Goal: Task Accomplishment & Management: Manage account settings

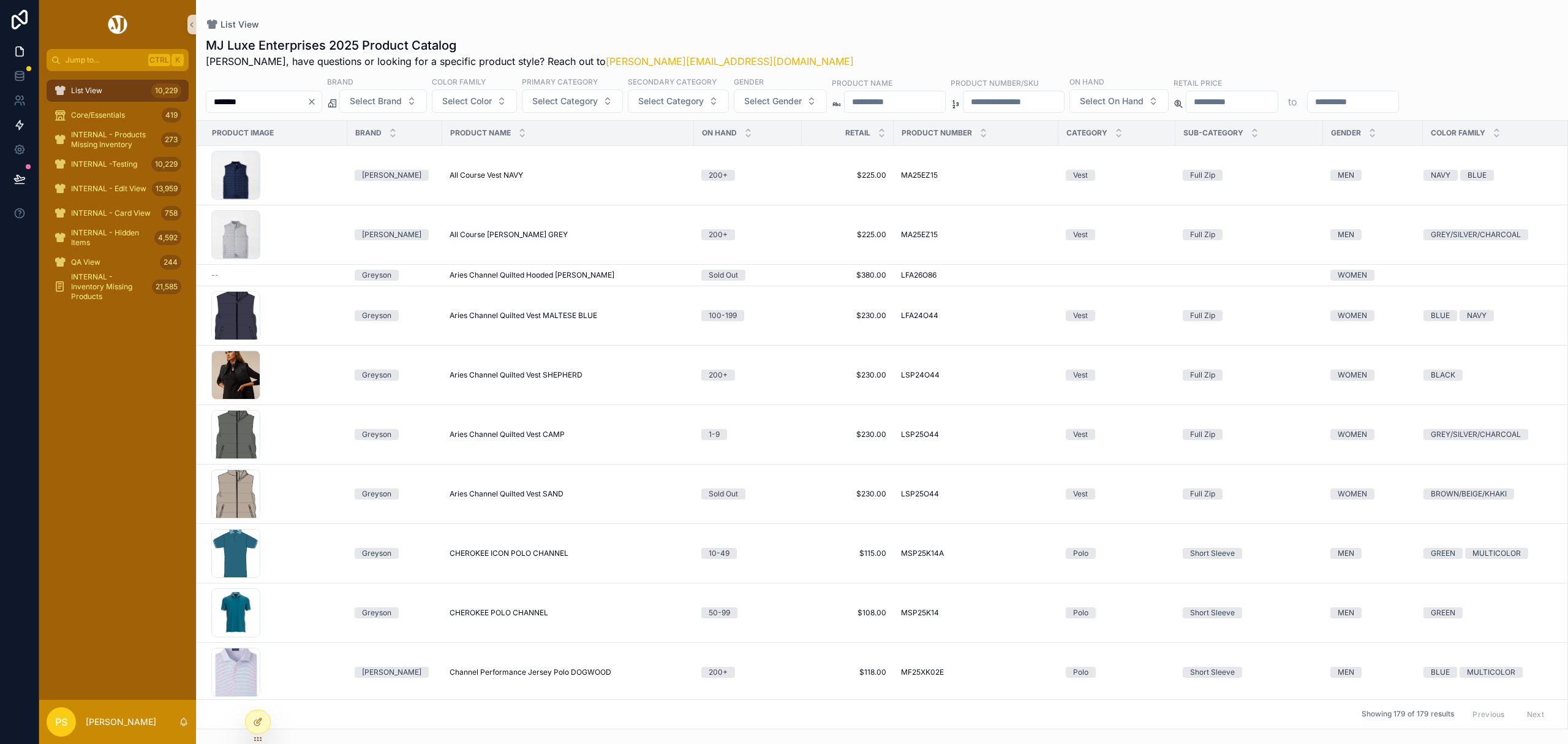
scroll to position [163, 0]
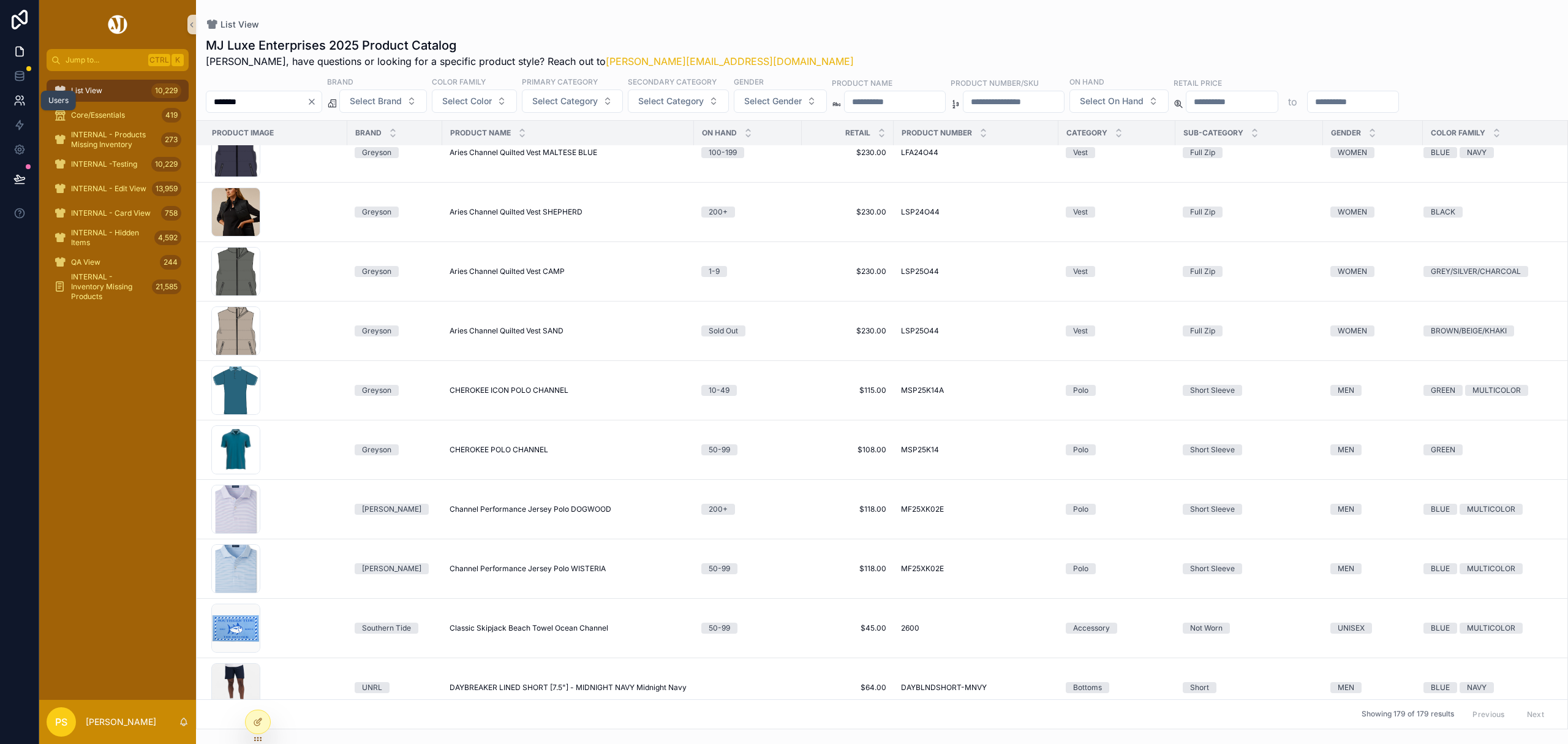
click at [11, 103] on link at bounding box center [19, 100] width 38 height 25
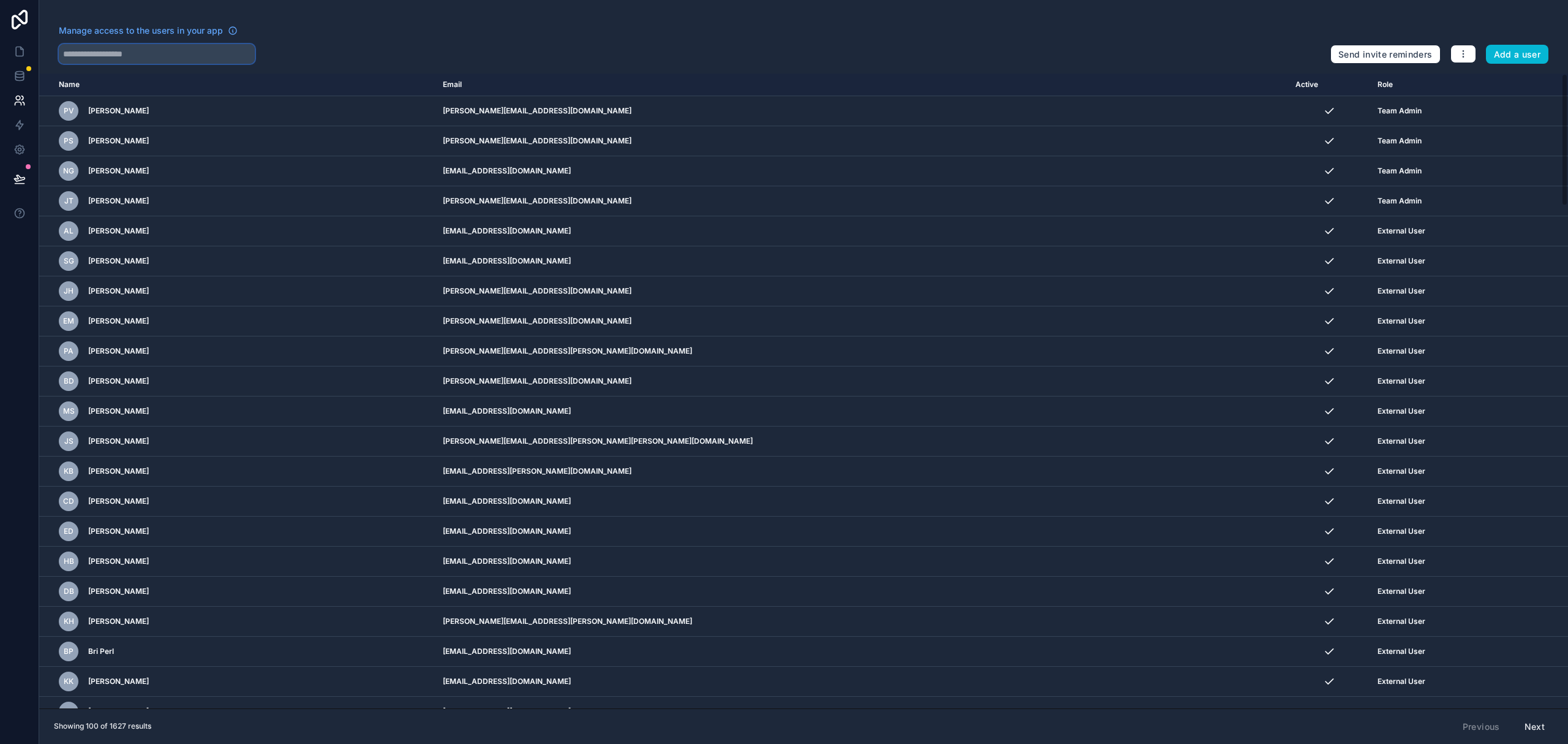
click at [118, 55] on input "text" at bounding box center [157, 54] width 196 height 20
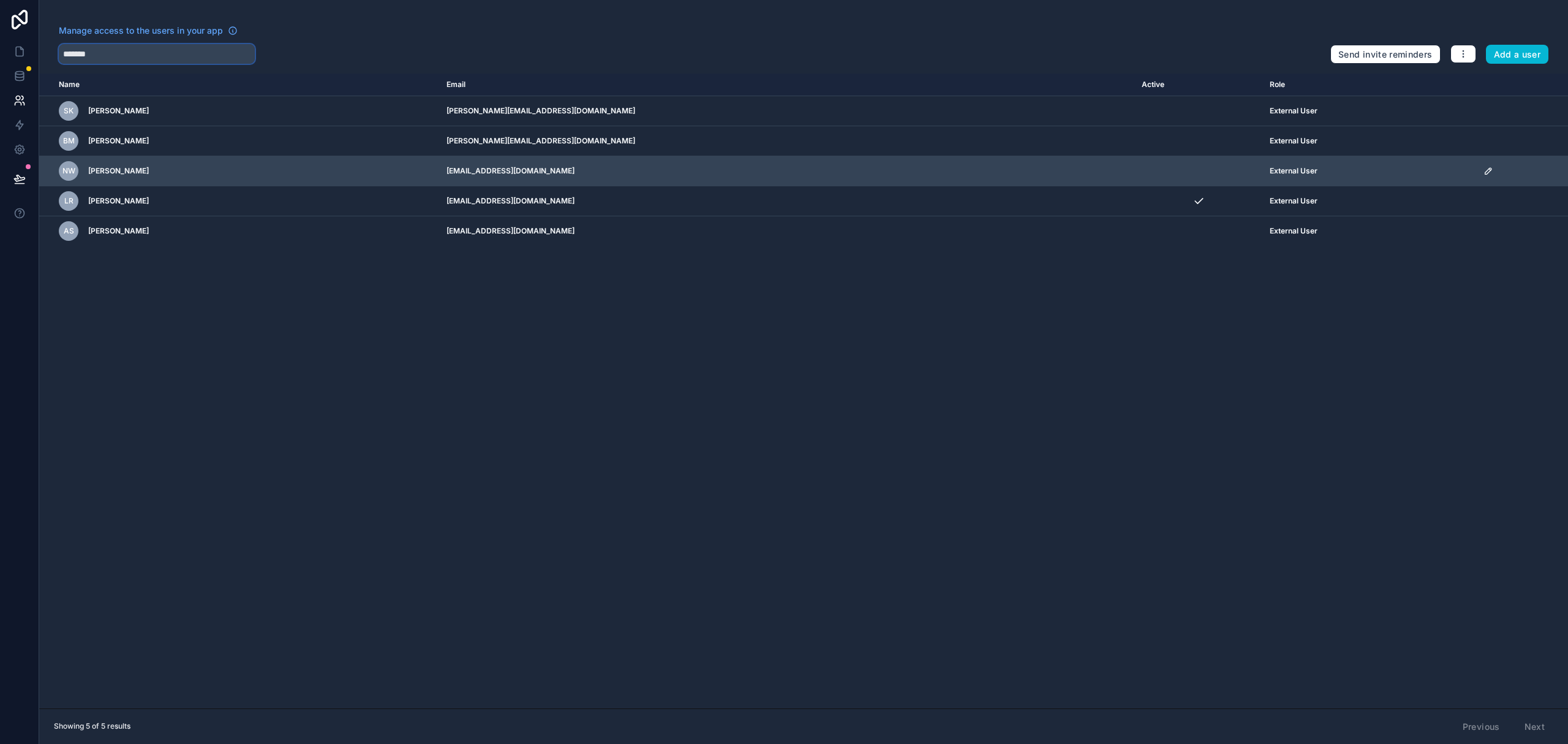
type input "*******"
click at [1483, 172] on icon "scrollable content" at bounding box center [1488, 171] width 10 height 10
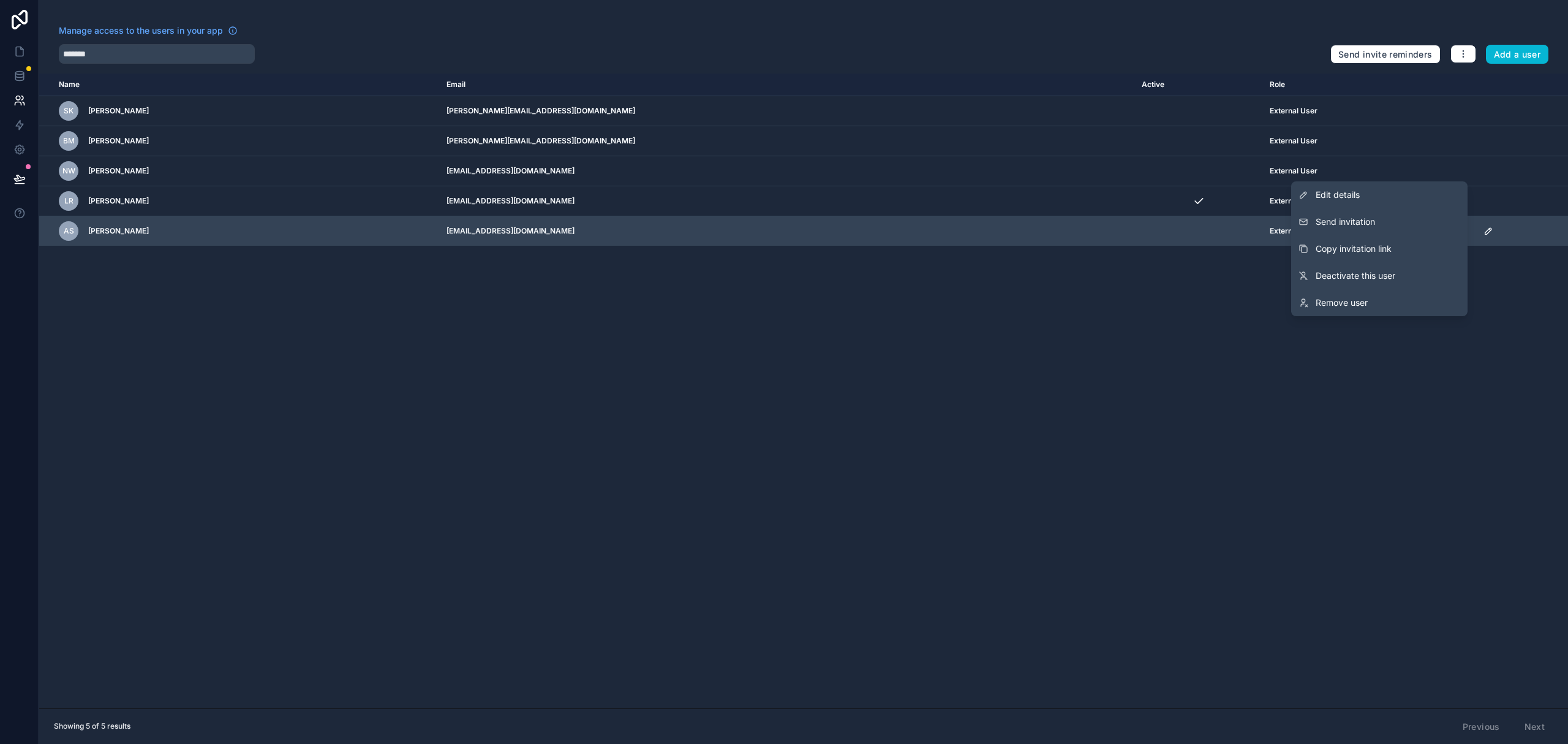
click at [1378, 246] on span "Copy invitation link" at bounding box center [1353, 248] width 76 height 12
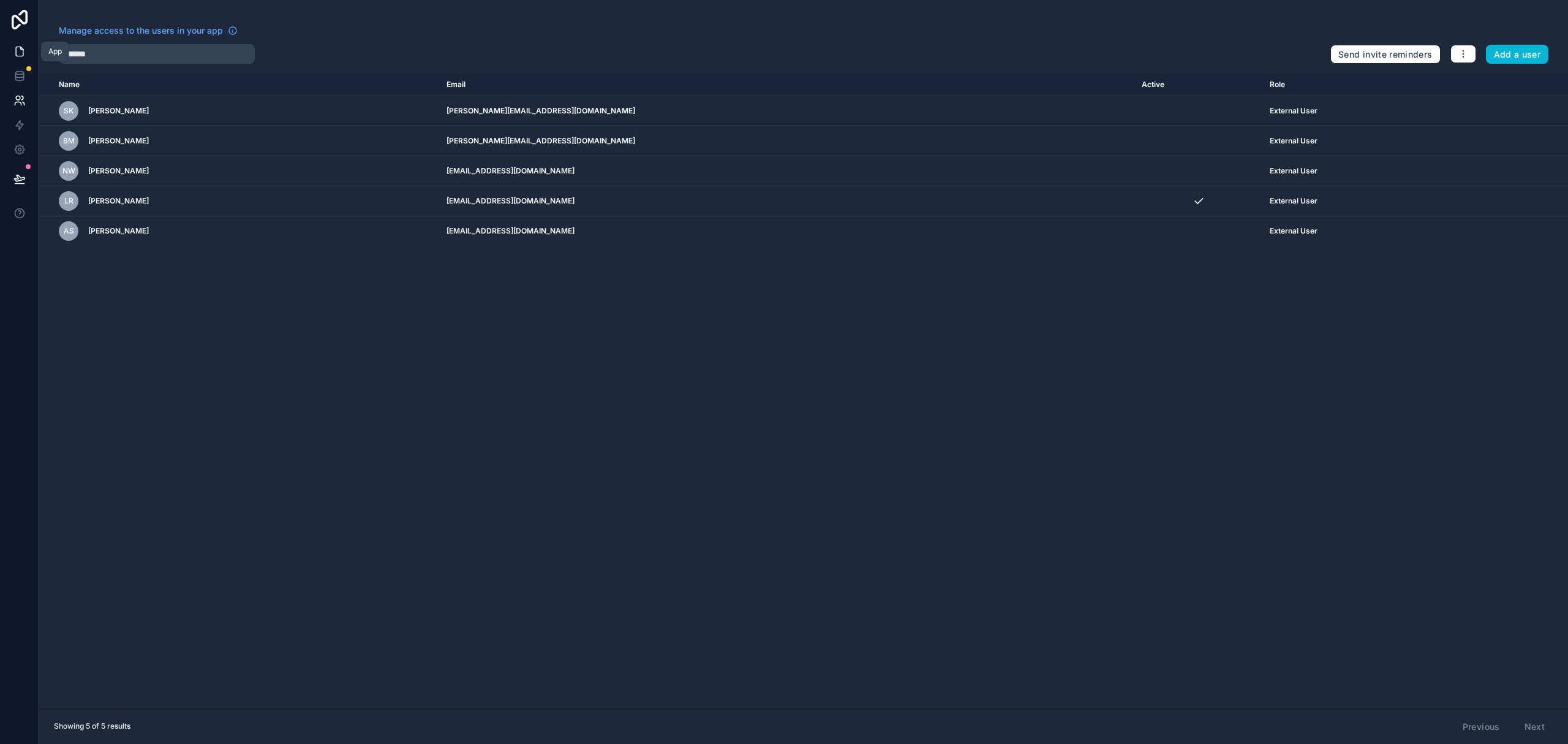
click at [19, 49] on icon at bounding box center [20, 51] width 12 height 12
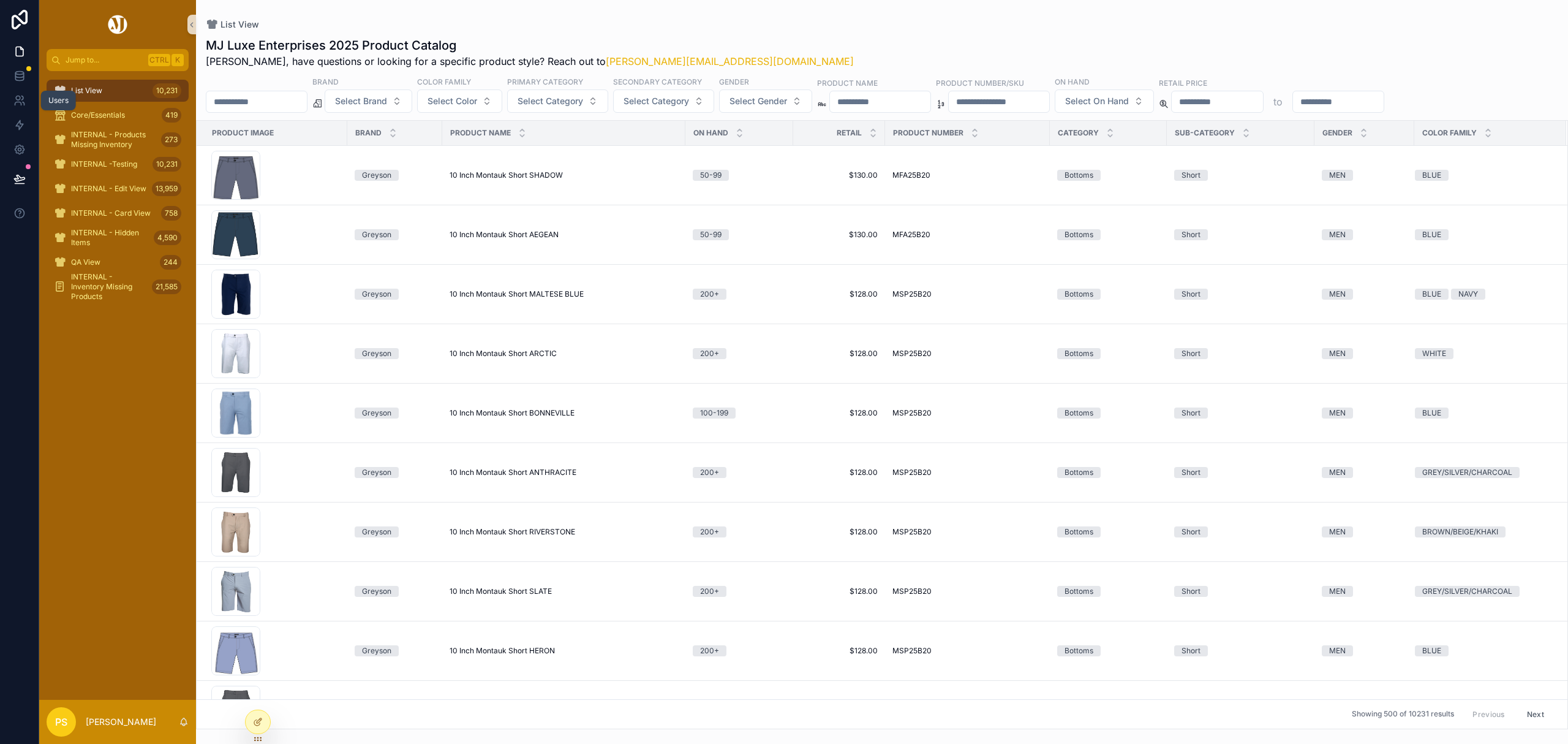
drag, startPoint x: 24, startPoint y: 102, endPoint x: 42, endPoint y: 98, distance: 18.4
click at [24, 102] on icon at bounding box center [20, 100] width 12 height 12
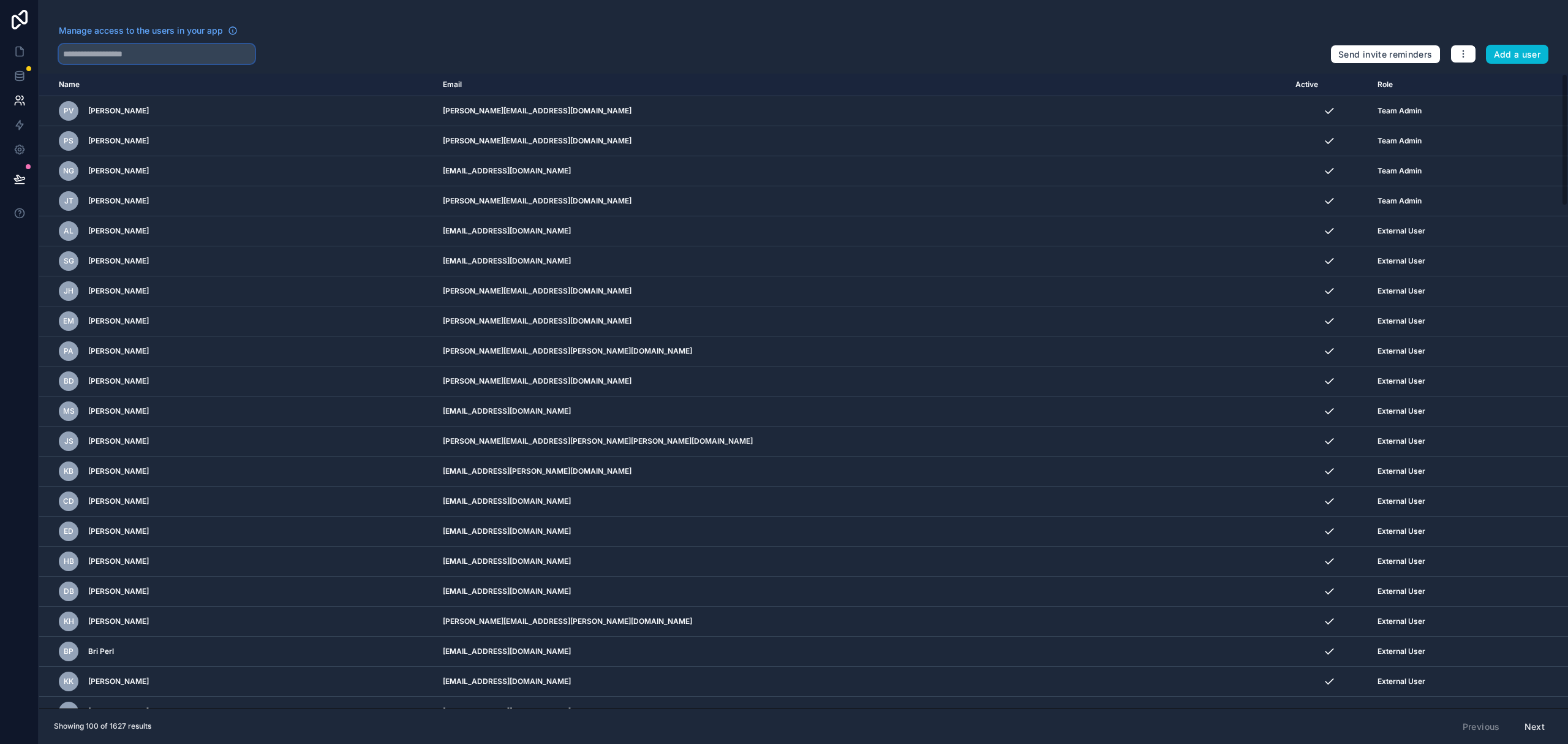
click at [144, 61] on input "text" at bounding box center [157, 54] width 196 height 20
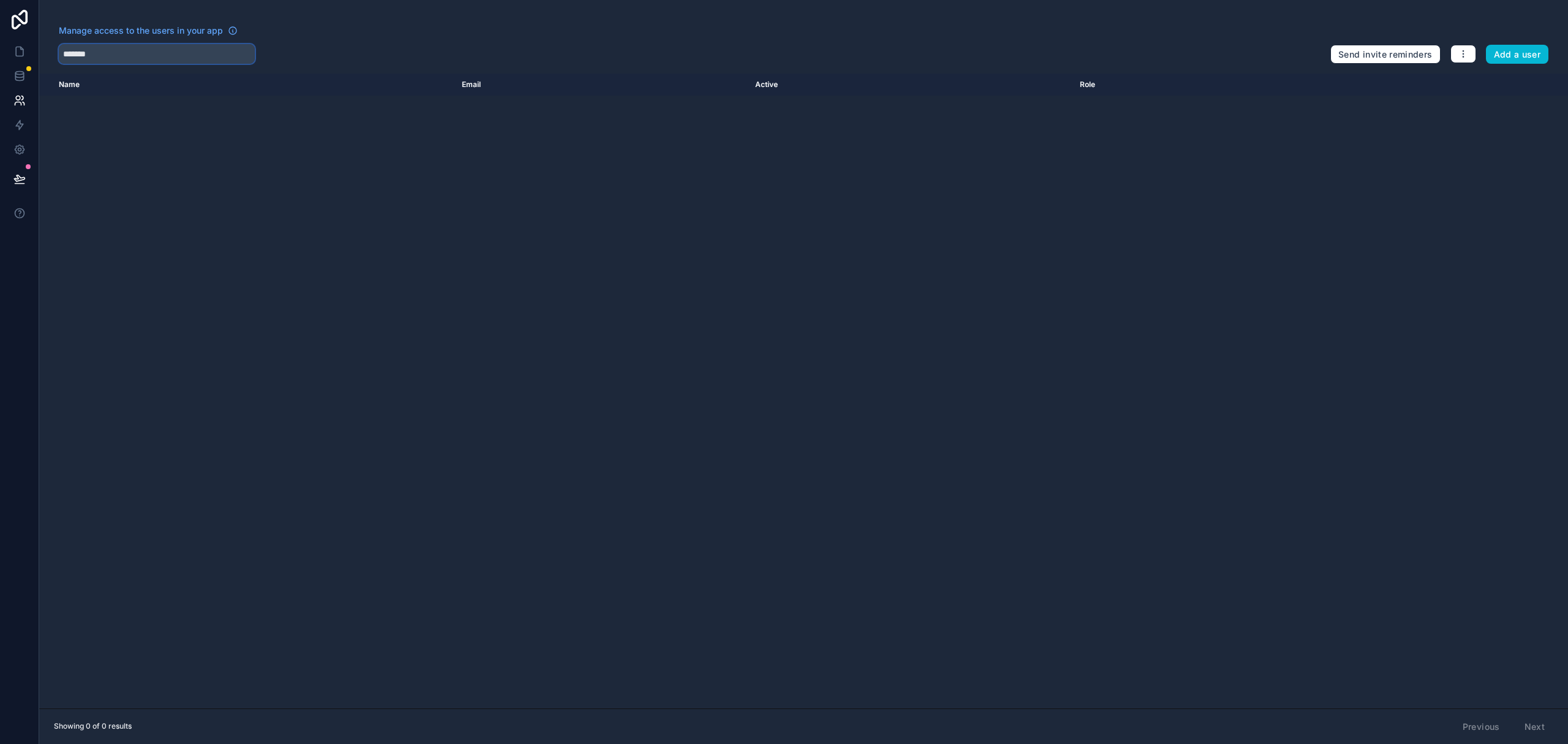
type input "*******"
click at [1532, 49] on button "Add a user" at bounding box center [1517, 55] width 63 height 20
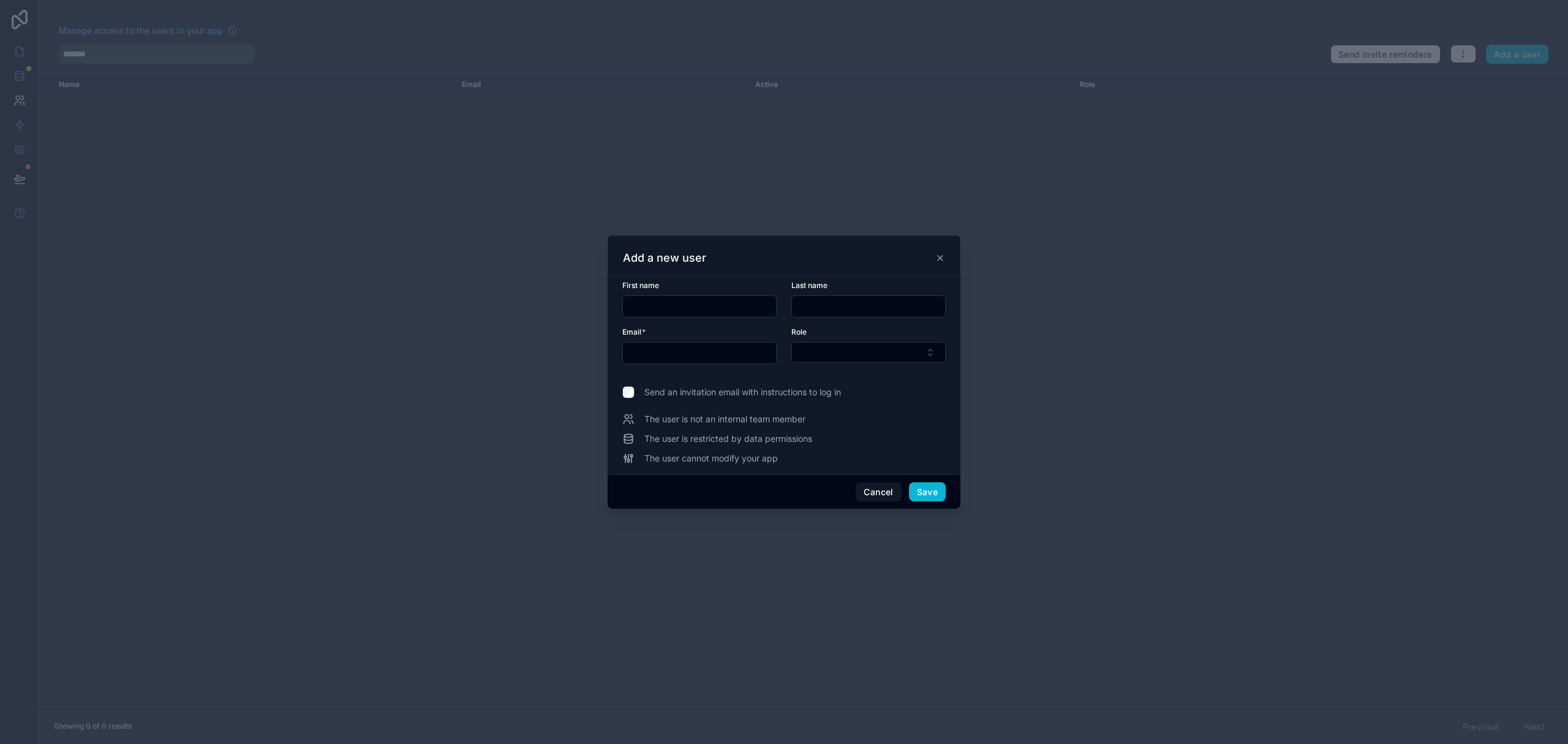
click at [660, 309] on input "text" at bounding box center [700, 306] width 153 height 17
type input "****"
click at [846, 308] on input "text" at bounding box center [868, 306] width 153 height 17
type input "***"
click at [661, 358] on input "text" at bounding box center [700, 353] width 153 height 17
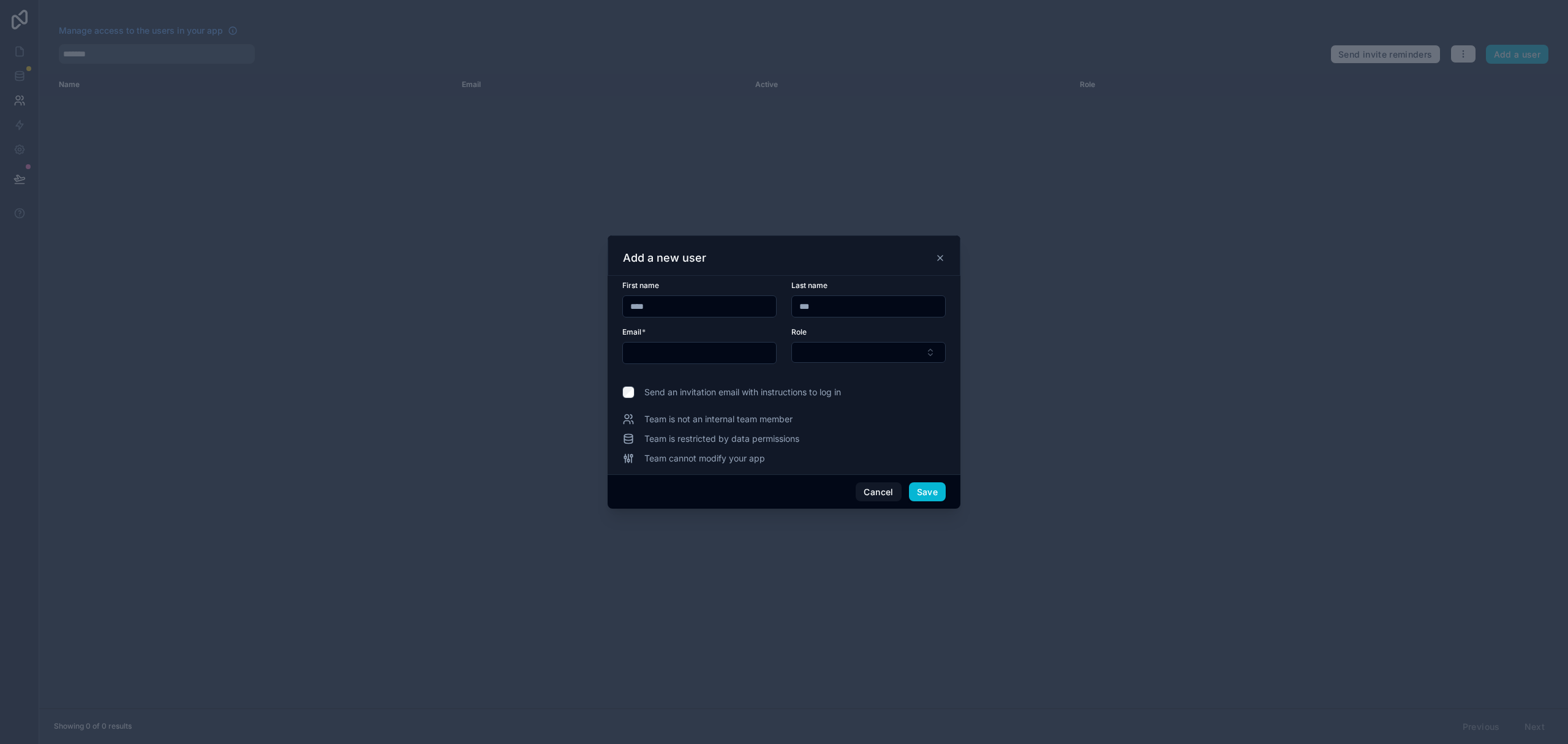
click at [671, 348] on input "text" at bounding box center [700, 353] width 153 height 17
paste input "**********"
type input "**********"
click at [832, 349] on button "Select Button" at bounding box center [868, 353] width 154 height 21
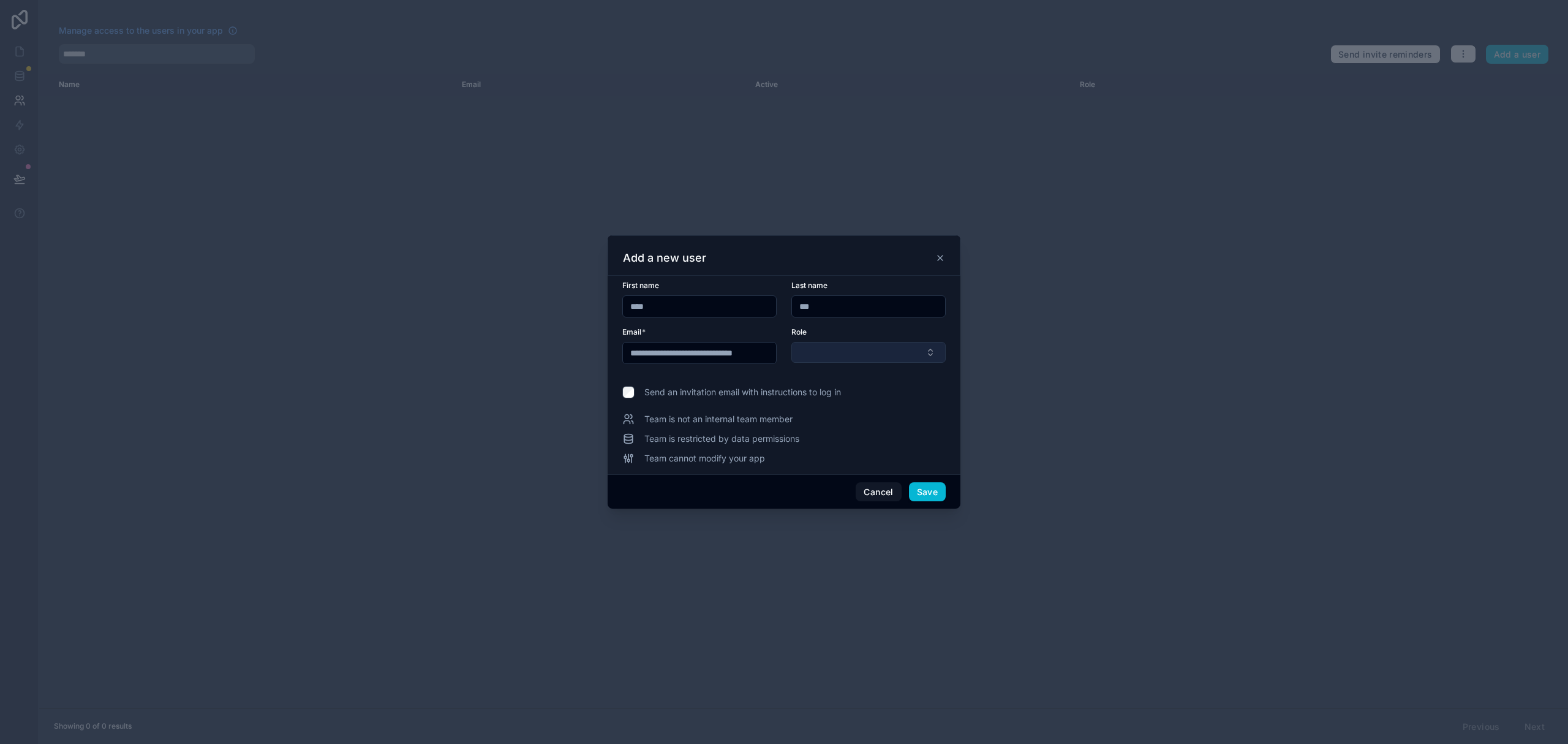
scroll to position [0, 0]
click at [846, 439] on span "External User" at bounding box center [825, 439] width 53 height 12
click at [930, 494] on button "Save" at bounding box center [926, 492] width 37 height 20
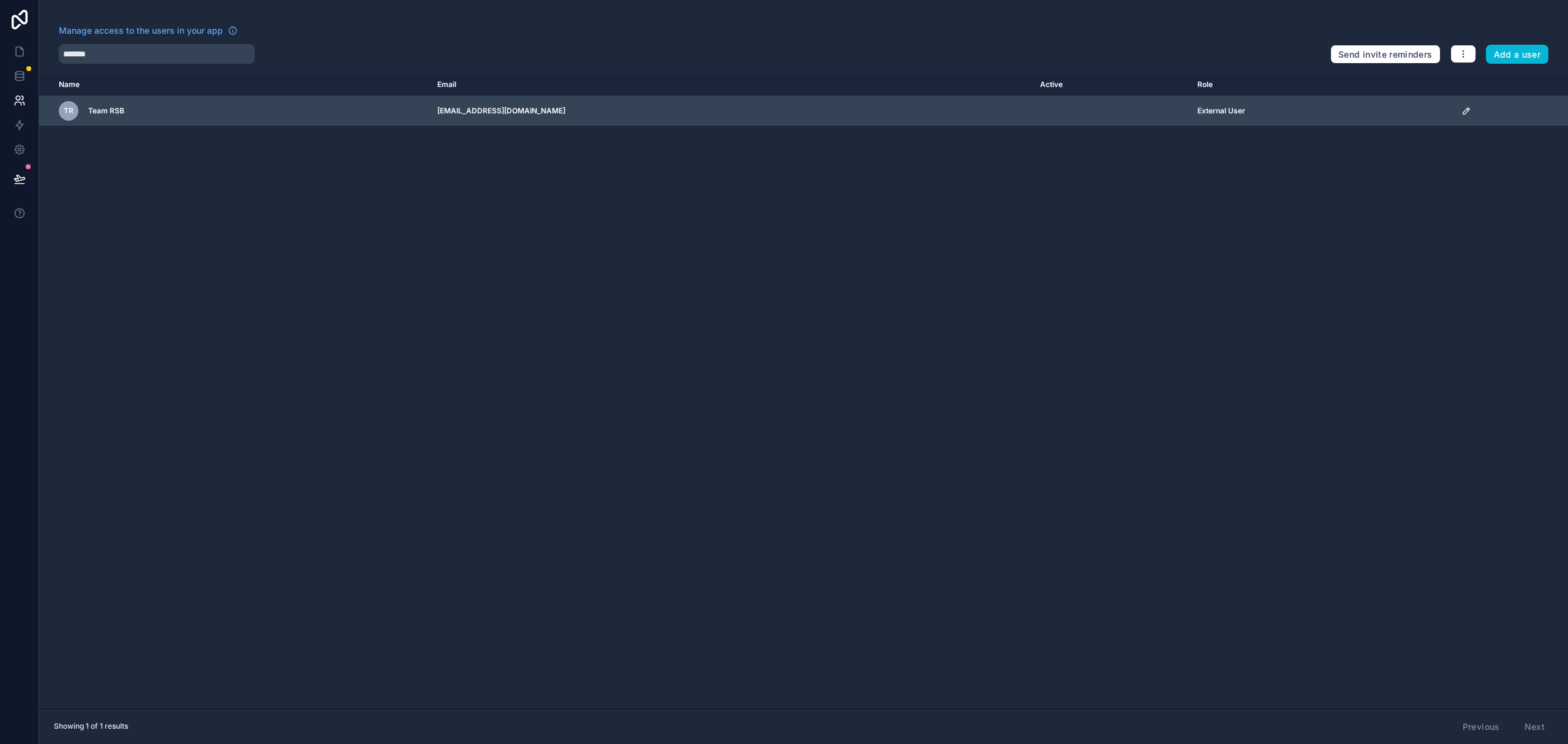
click at [1463, 113] on td "scrollable content" at bounding box center [1511, 111] width 114 height 30
click at [1468, 113] on icon "scrollable content" at bounding box center [1466, 111] width 10 height 10
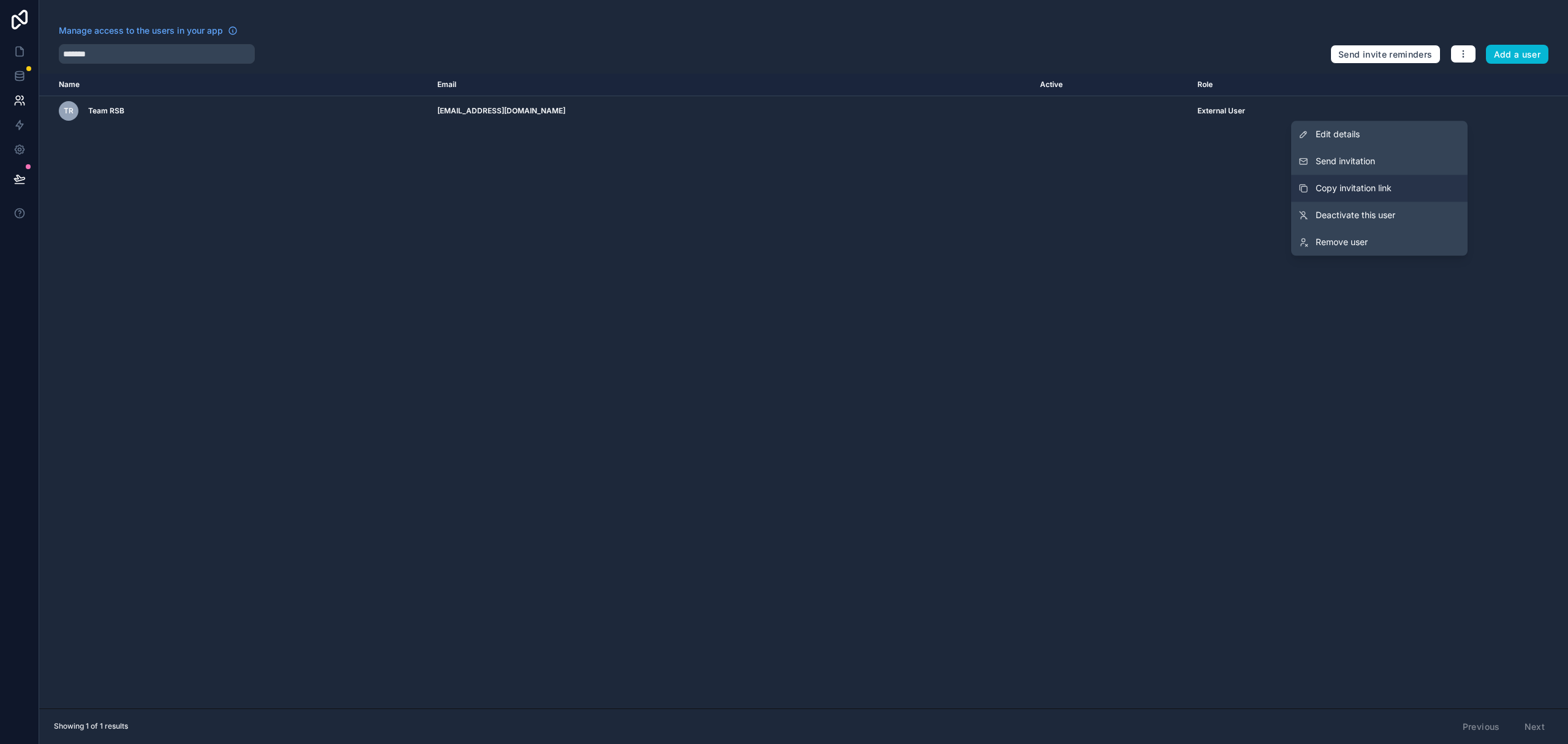
click at [1380, 185] on span "Copy invitation link" at bounding box center [1353, 188] width 76 height 12
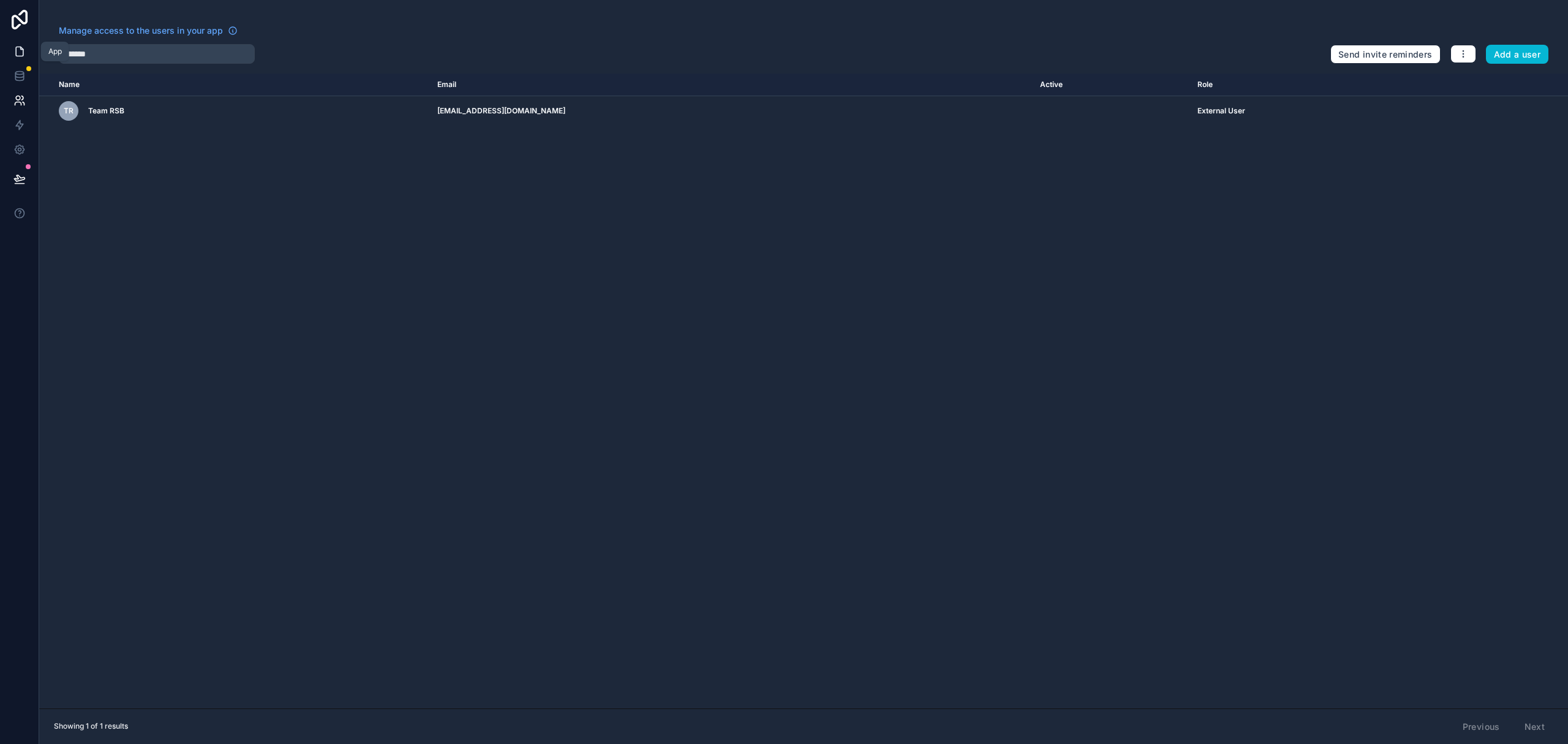
click at [20, 47] on icon at bounding box center [20, 51] width 7 height 9
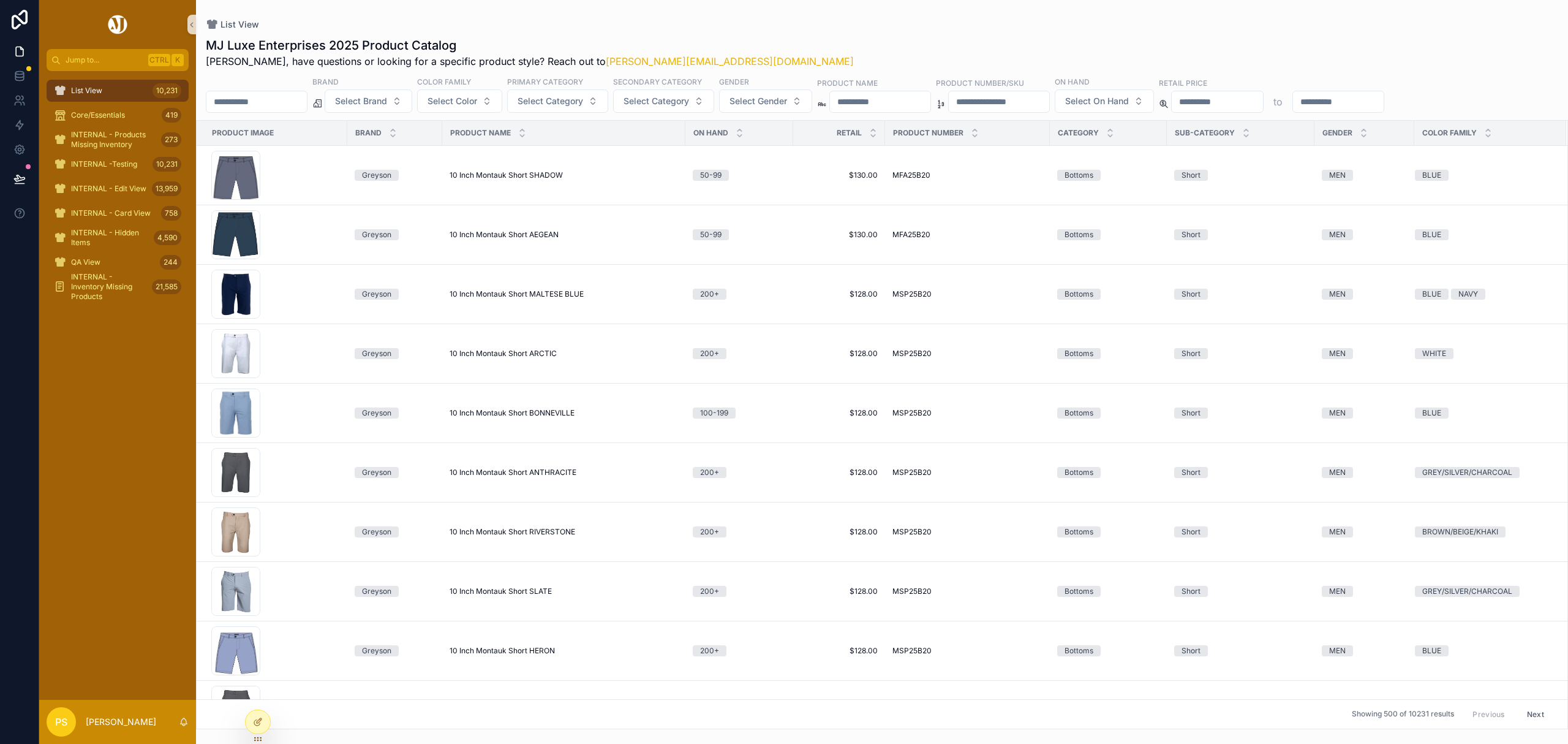
click at [73, 87] on span "List View" at bounding box center [87, 91] width 31 height 10
click at [260, 92] on div "scrollable content" at bounding box center [256, 101] width 102 height 22
click at [269, 101] on input "scrollable content" at bounding box center [256, 101] width 100 height 17
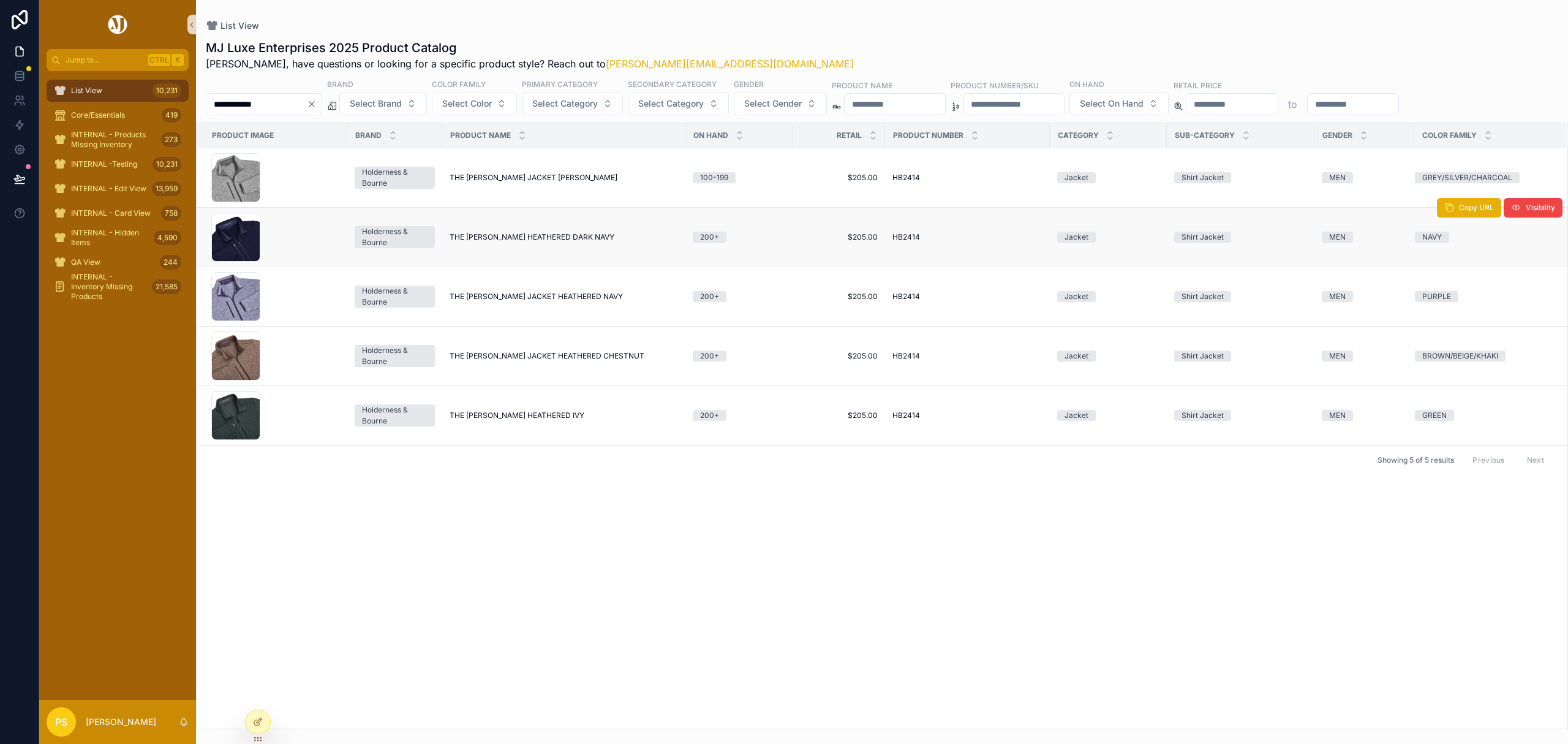
click at [493, 238] on span "THE ASHBY JACKET HEATHERED DARK NAVY" at bounding box center [532, 237] width 165 height 10
drag, startPoint x: 87, startPoint y: 89, endPoint x: 95, endPoint y: 91, distance: 8.2
click at [87, 89] on span "List View" at bounding box center [87, 91] width 31 height 10
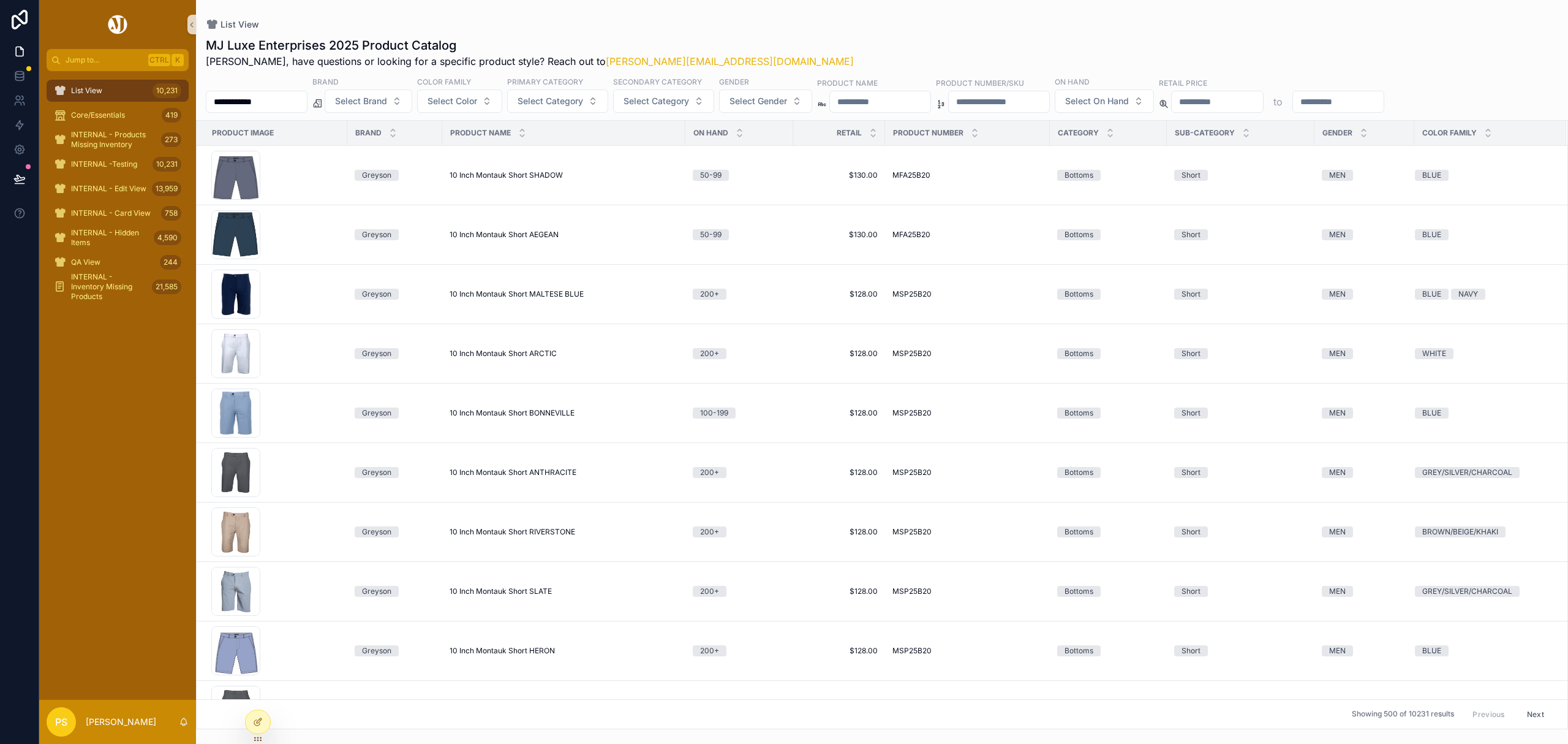
click at [267, 95] on input "**********" at bounding box center [256, 101] width 100 height 17
type input "*"
click at [966, 7] on div "List View MJ Luxe Enterprises 2025 Product Catalog Philip, have questions or lo…" at bounding box center [882, 364] width 1372 height 729
click at [787, 97] on span "Select Gender" at bounding box center [758, 100] width 58 height 12
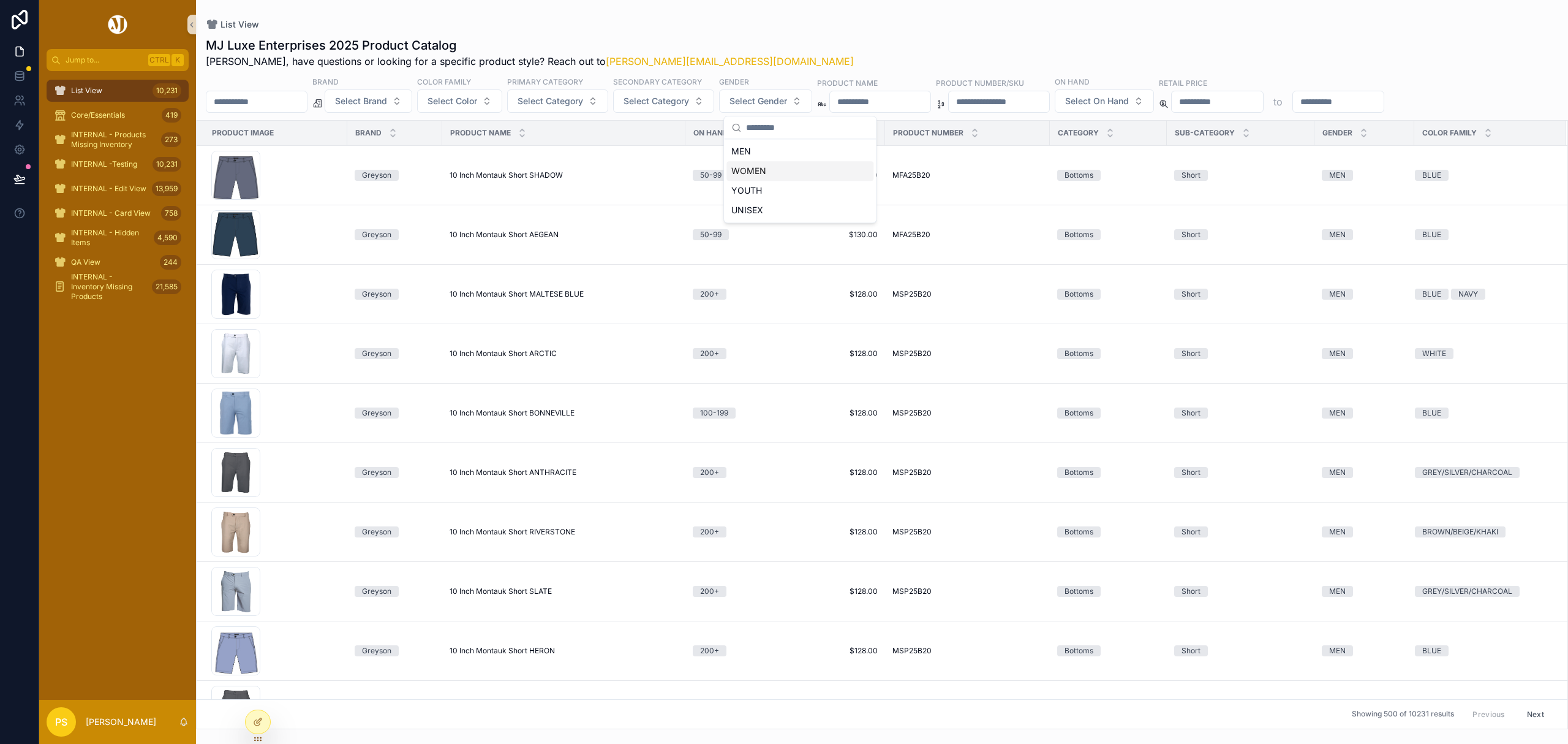
drag, startPoint x: 762, startPoint y: 167, endPoint x: 761, endPoint y: 157, distance: 10.0
click at [762, 168] on div "WOMEN" at bounding box center [800, 171] width 147 height 20
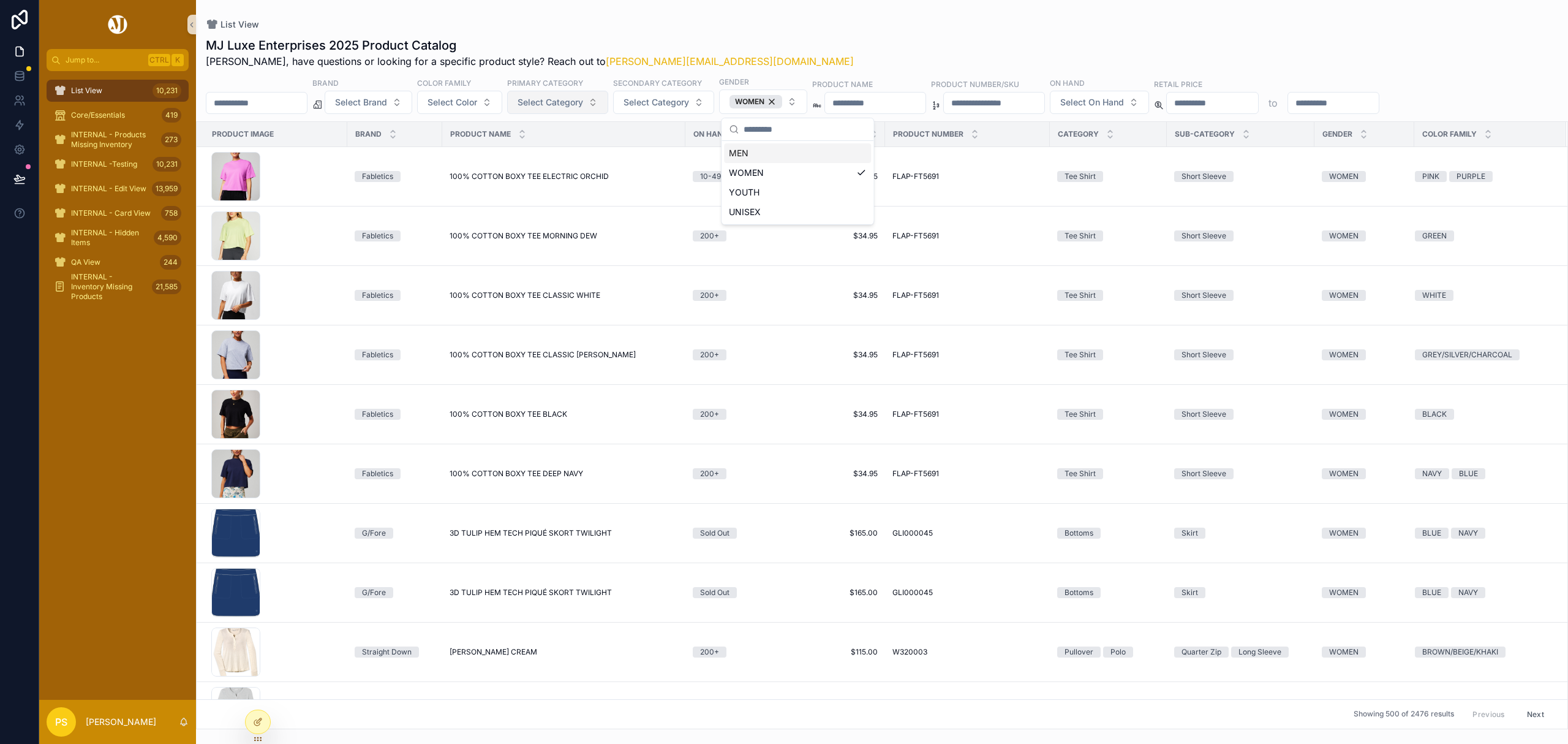
click at [583, 100] on span "Select Category" at bounding box center [550, 102] width 65 height 12
click at [555, 289] on div "Pullover" at bounding box center [591, 291] width 147 height 20
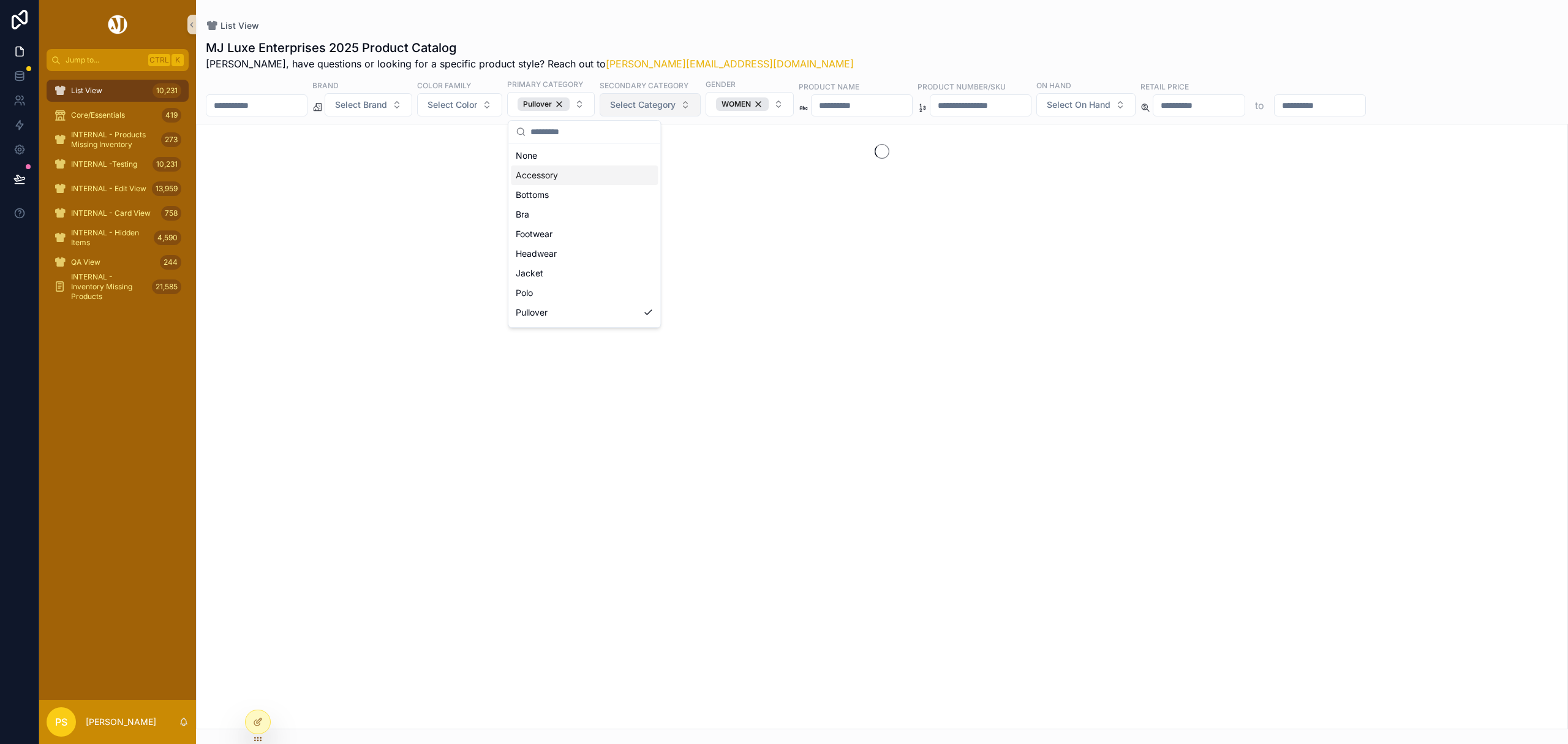
click at [676, 100] on span "Select Category" at bounding box center [642, 105] width 65 height 12
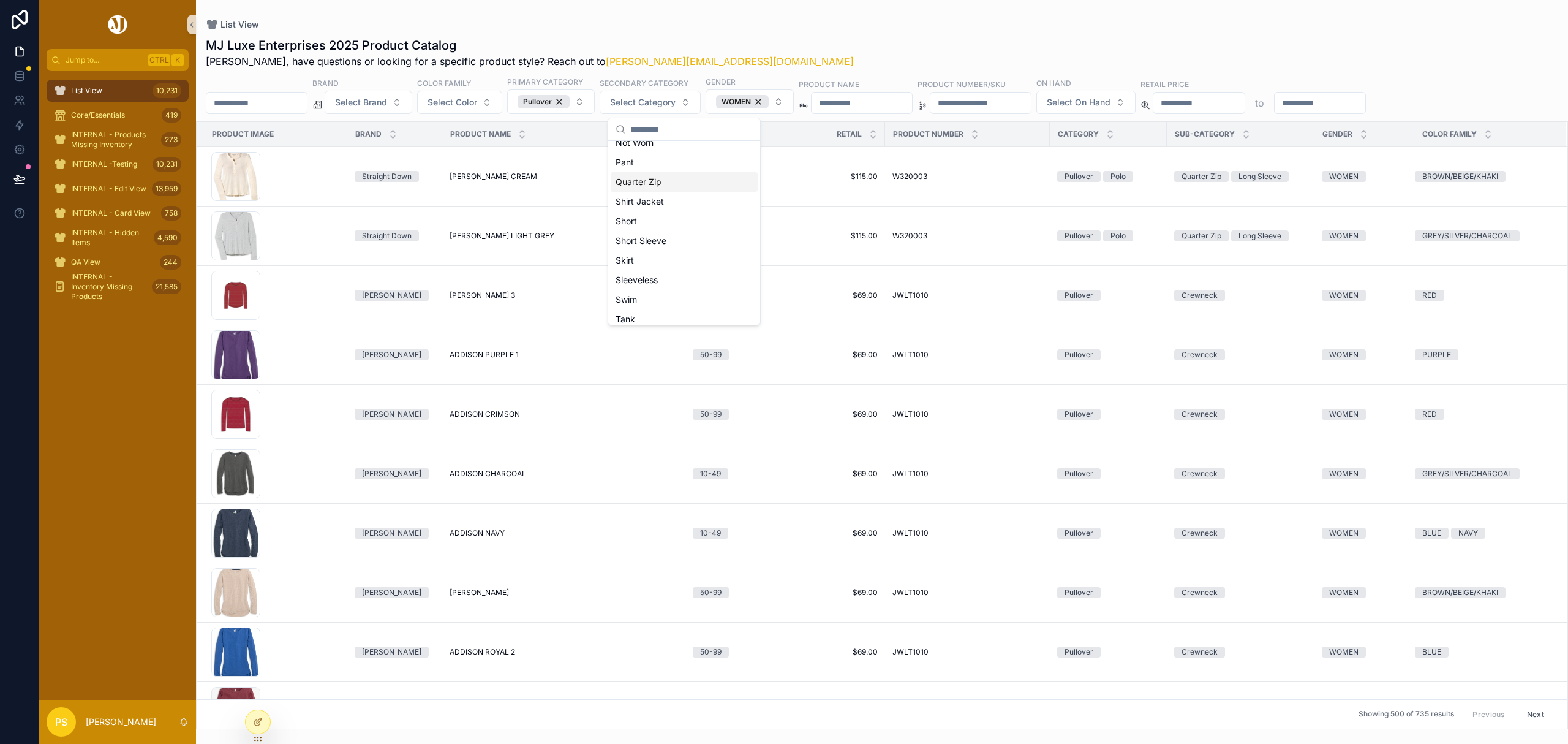
click at [665, 182] on div "Quarter Zip" at bounding box center [684, 182] width 147 height 20
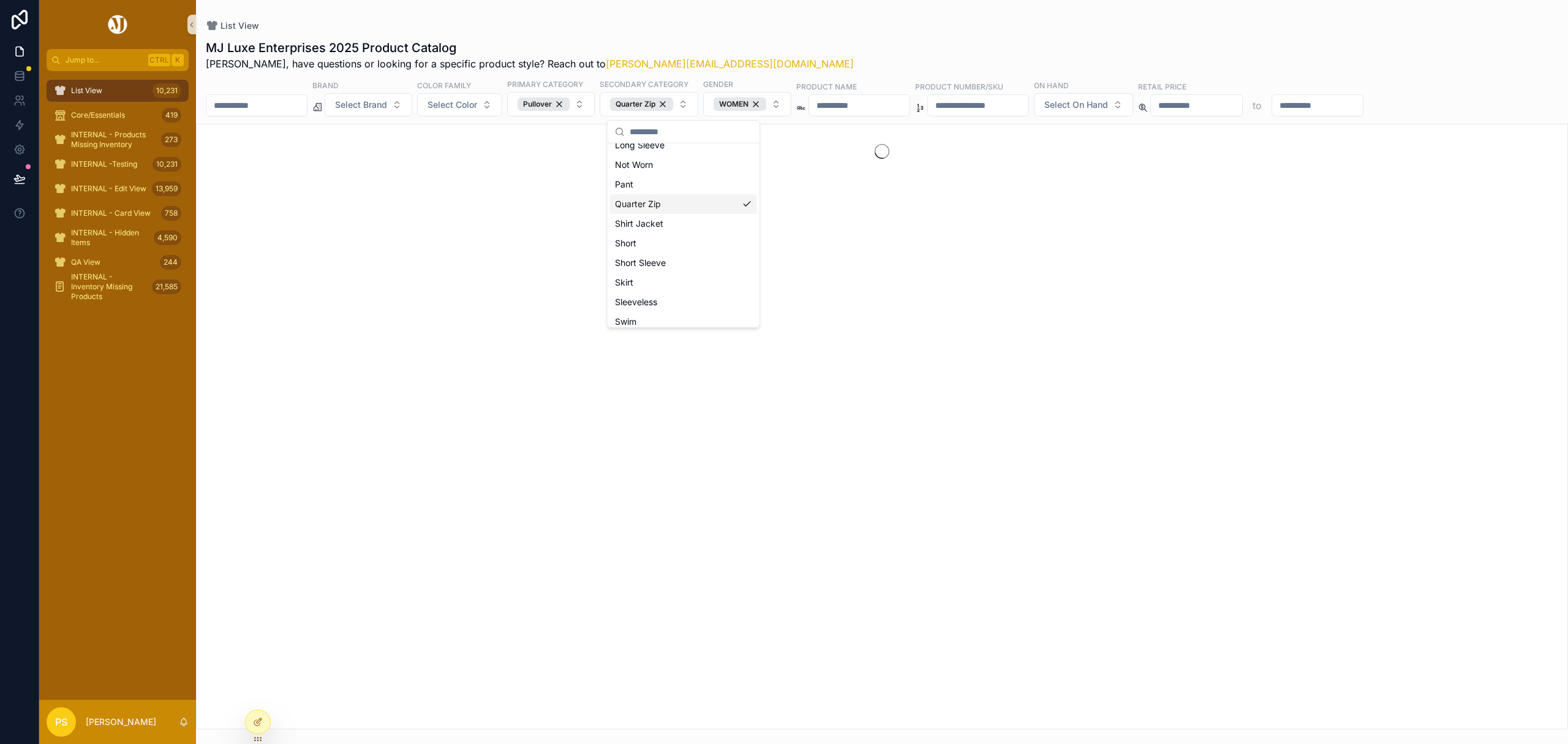
scroll to position [265, 0]
click at [477, 102] on span "Select Color" at bounding box center [452, 105] width 50 height 12
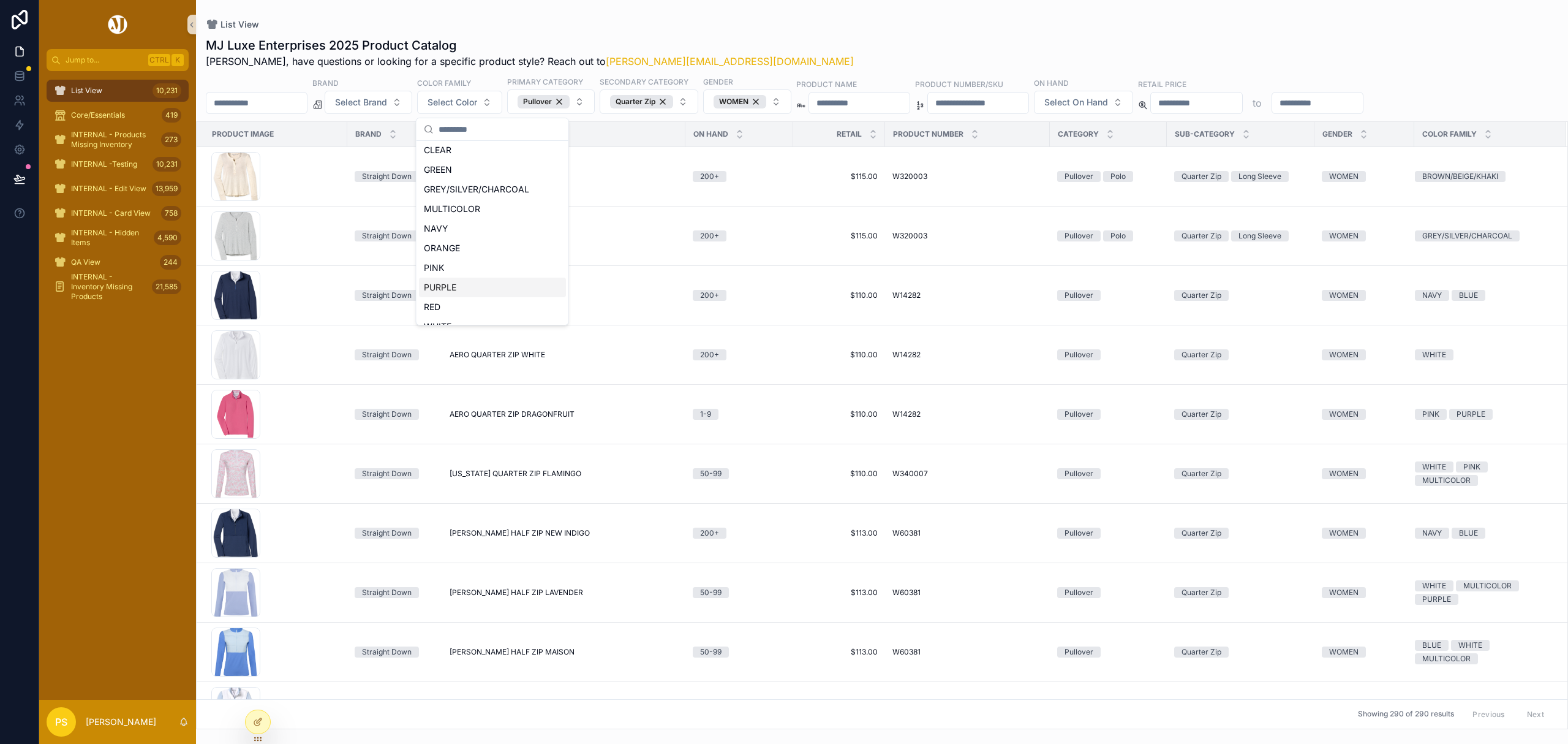
click at [469, 286] on div "PURPLE" at bounding box center [492, 287] width 147 height 20
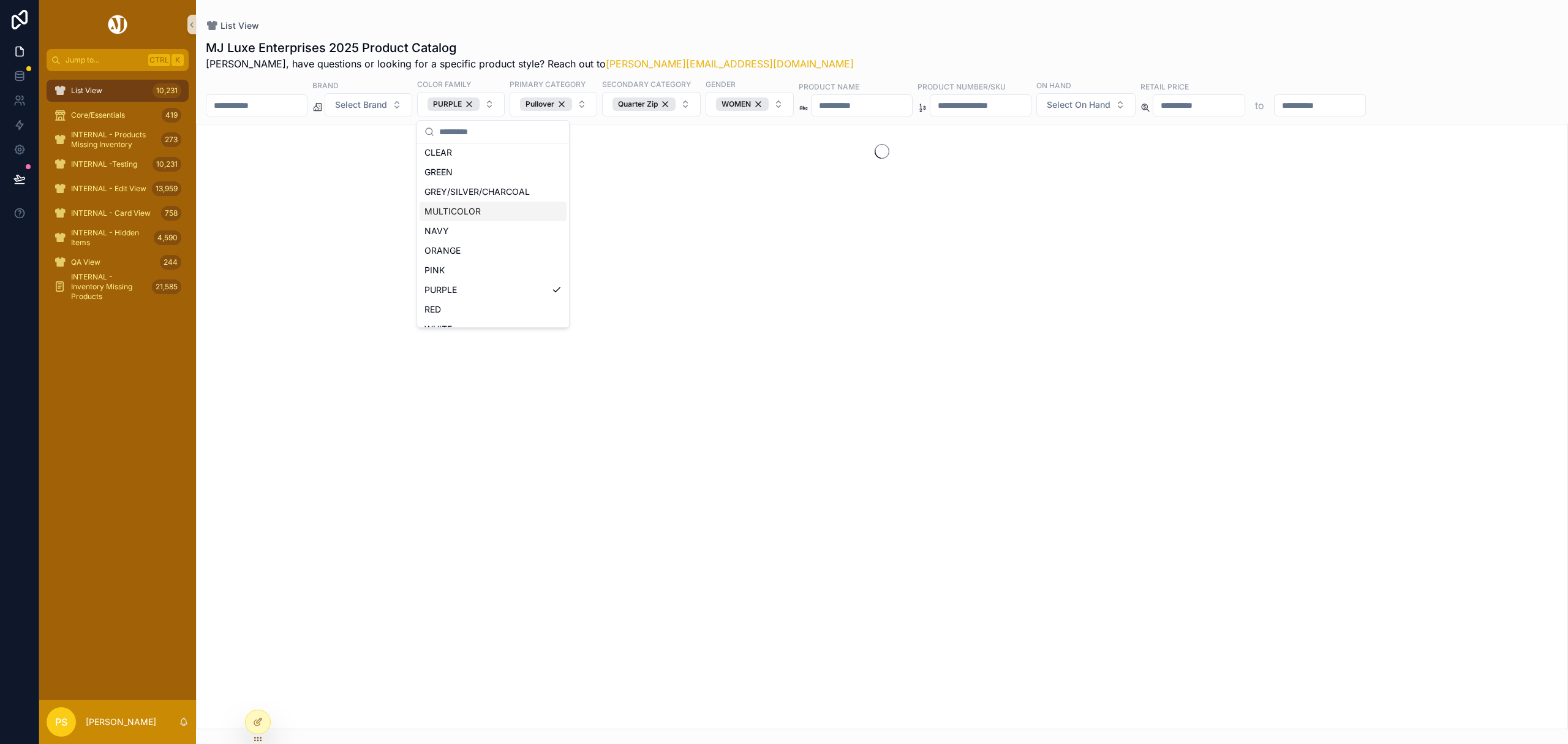
click at [848, 46] on div "MJ Luxe Enterprises 2025 Product Catalog Philip, have questions or looking for …" at bounding box center [882, 55] width 1353 height 32
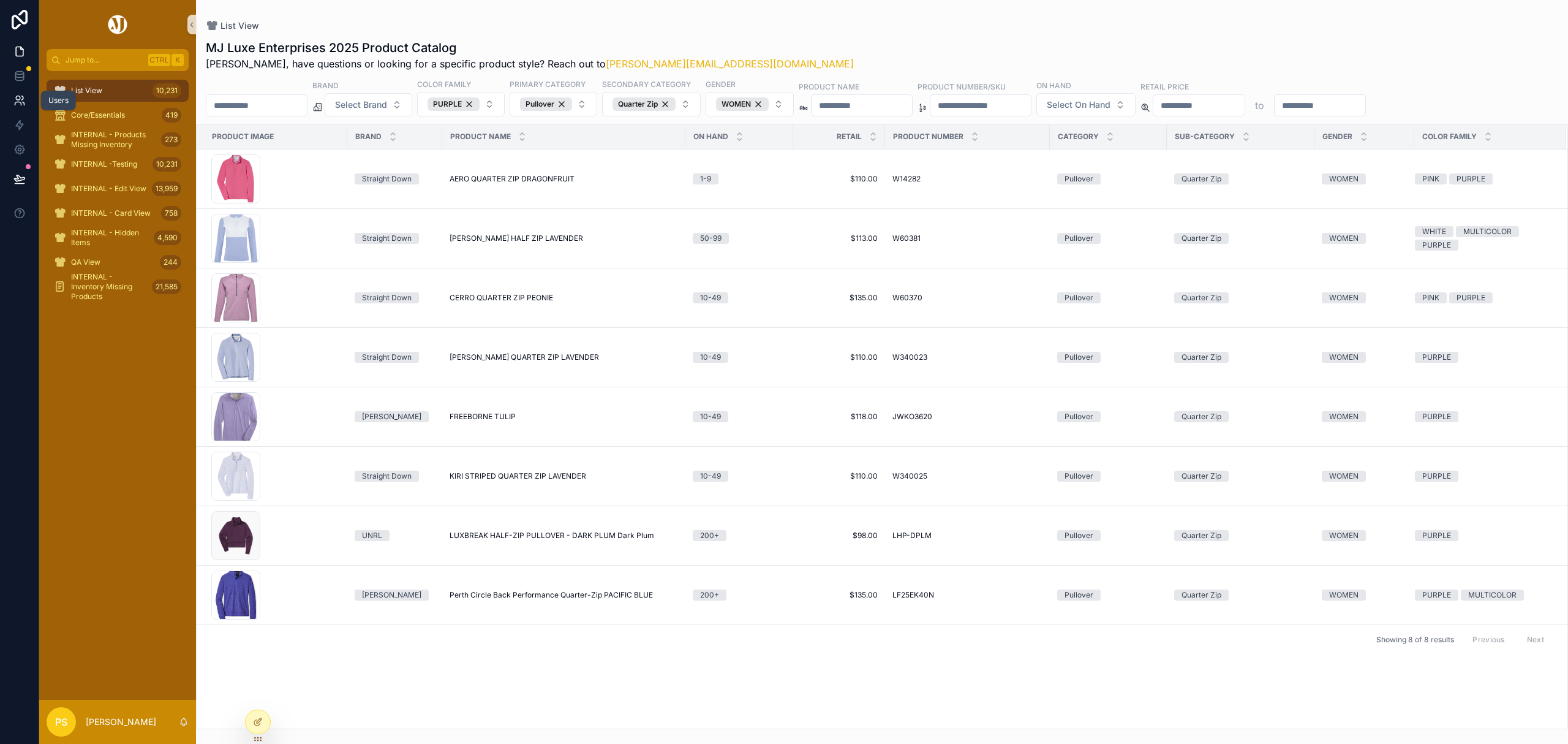
click at [20, 104] on icon at bounding box center [20, 100] width 12 height 12
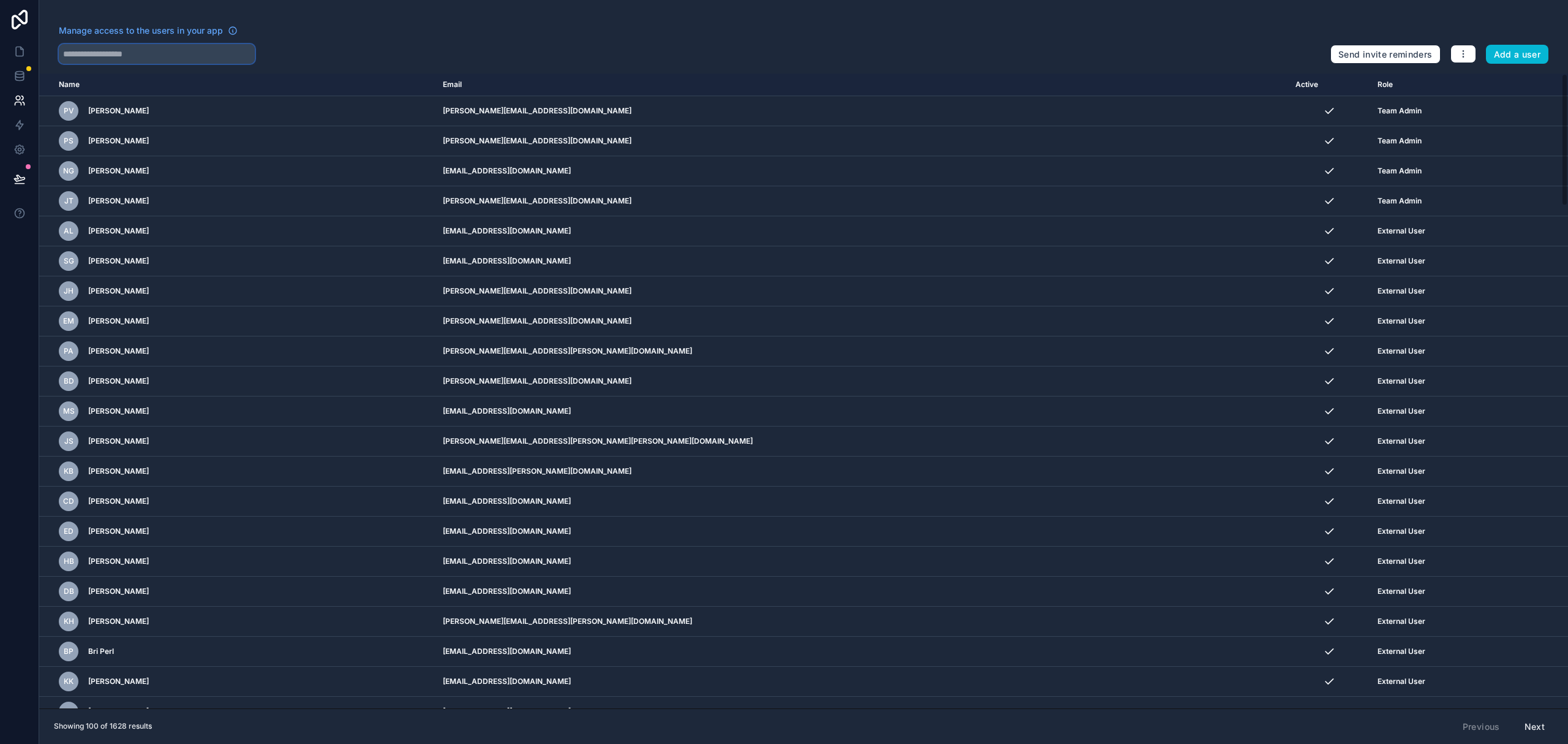
click at [146, 54] on input "text" at bounding box center [157, 54] width 196 height 20
type input "*****"
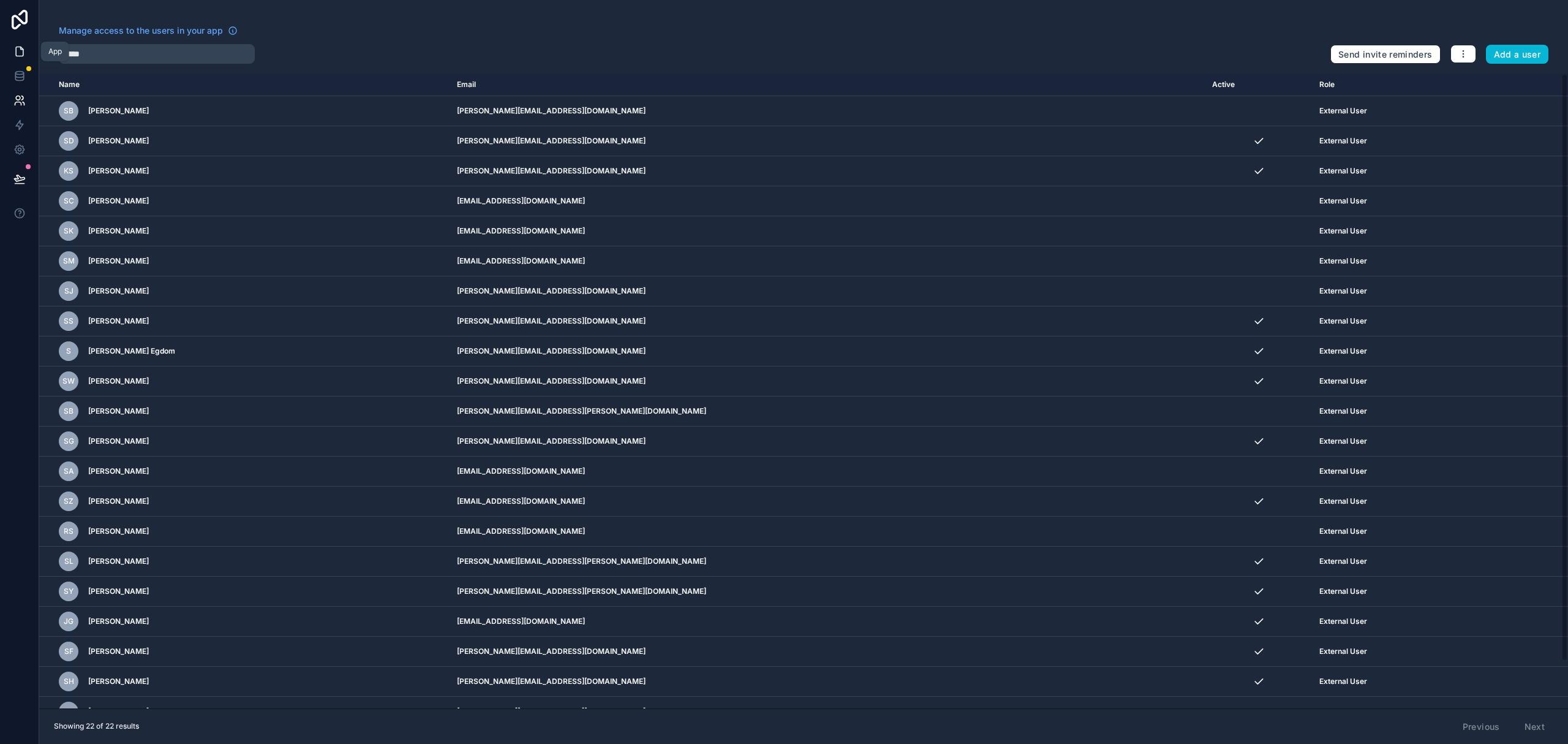
click at [23, 44] on link at bounding box center [19, 51] width 38 height 25
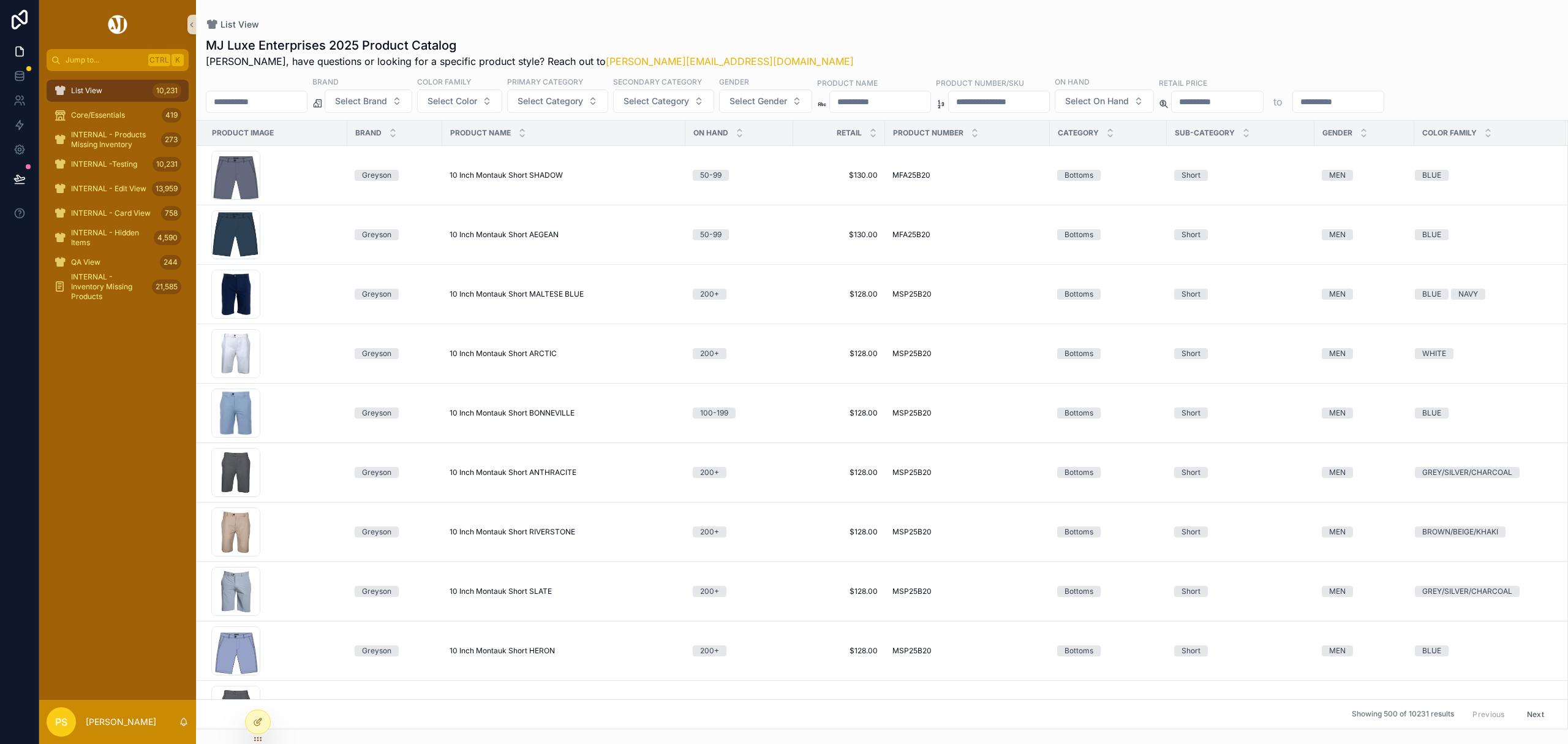
click at [120, 27] on img "scrollable content" at bounding box center [118, 25] width 24 height 20
click at [56, 724] on span "PS" at bounding box center [61, 722] width 12 height 15
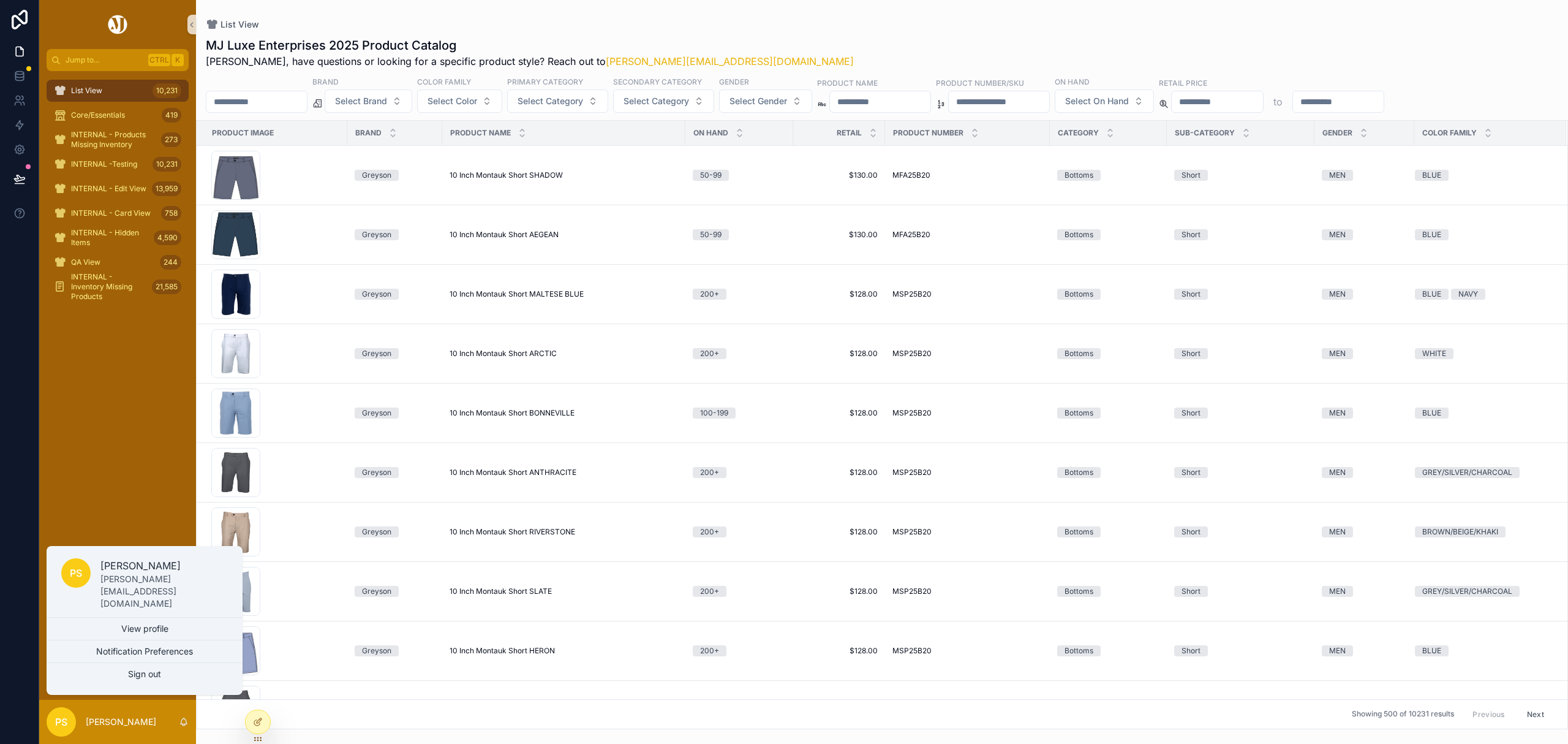
click at [91, 466] on div "List View 10,231 Core/Essentials 419 INTERNAL - Products Missing Inventory 273 …" at bounding box center [118, 385] width 157 height 629
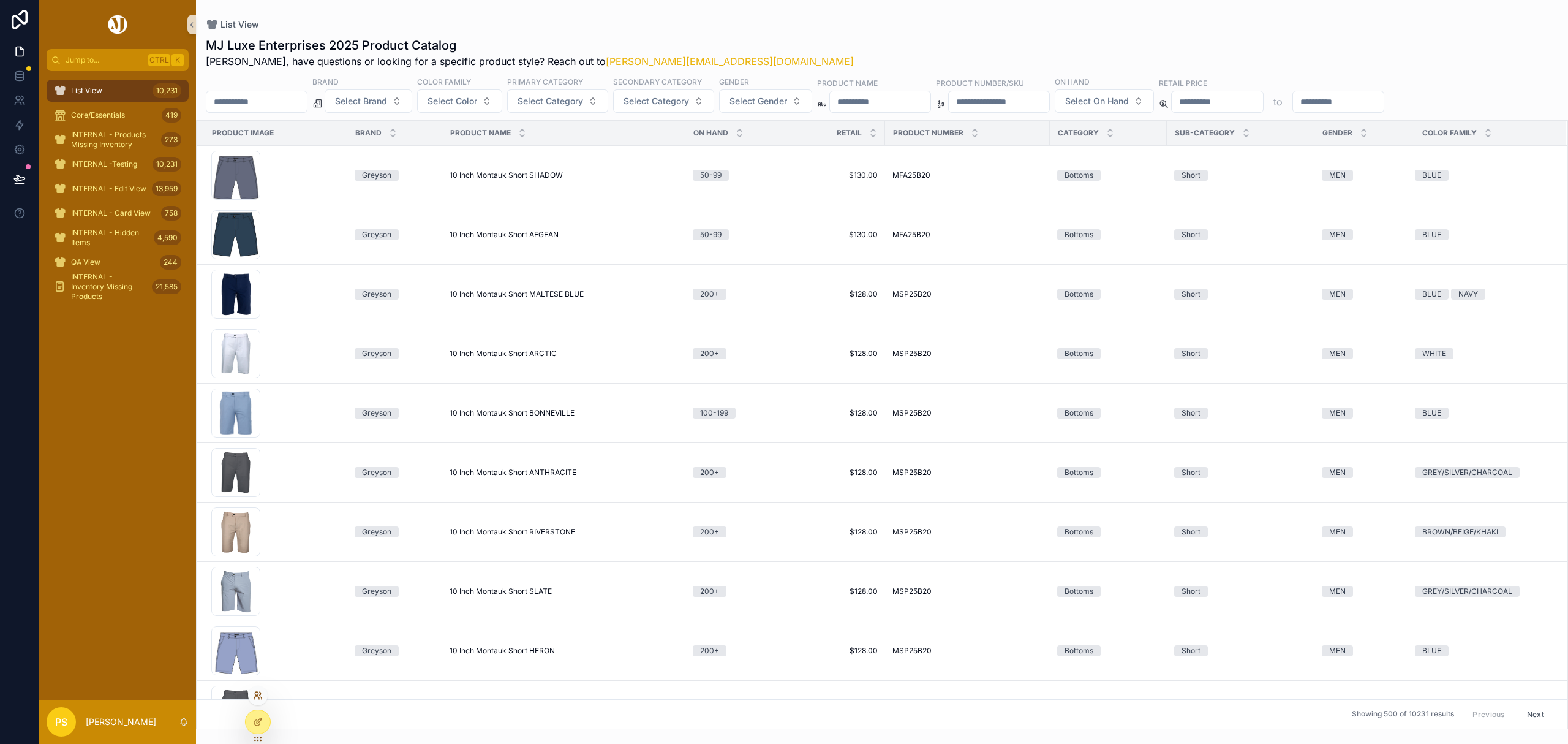
click at [255, 693] on icon at bounding box center [256, 693] width 3 height 3
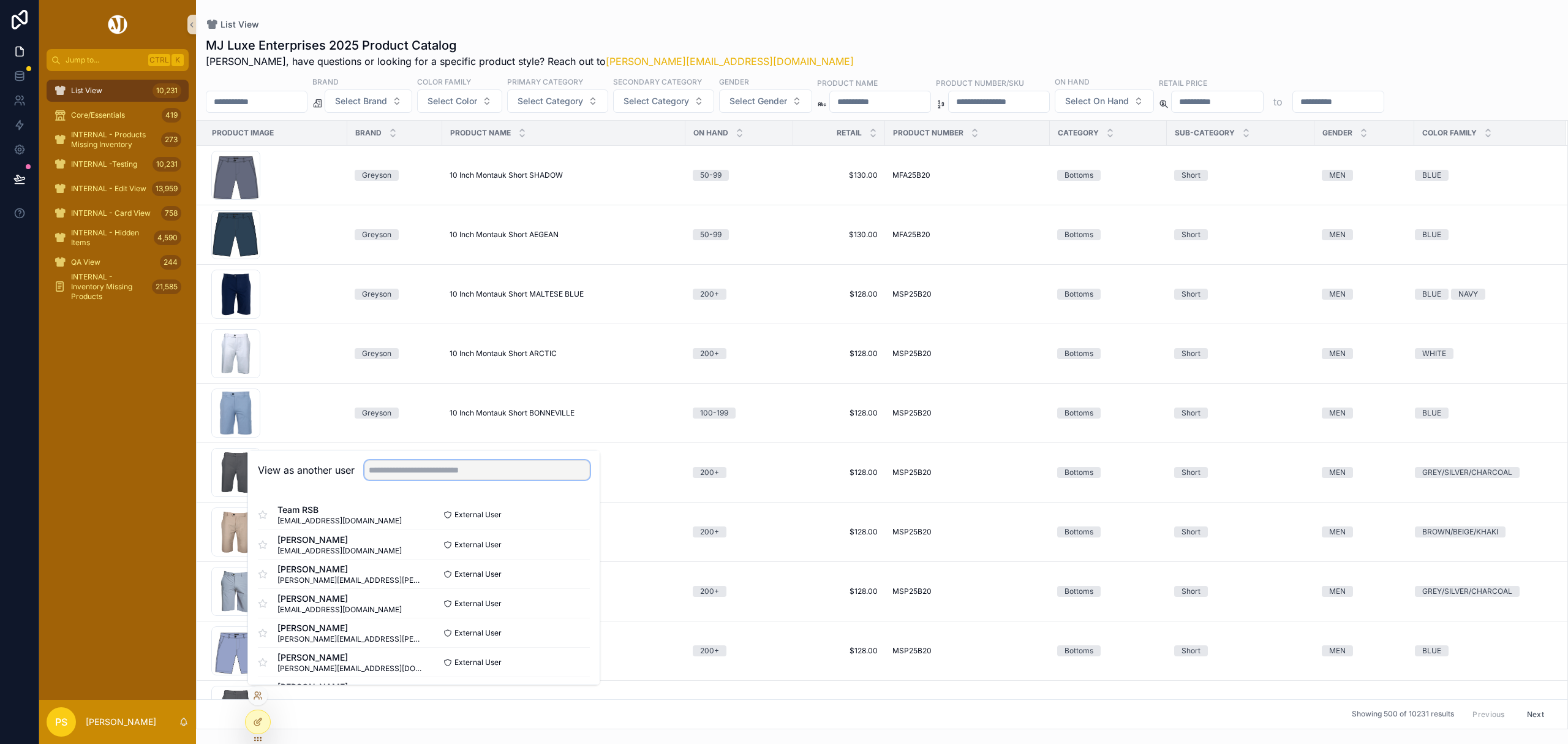
click at [416, 472] on input "text" at bounding box center [477, 470] width 225 height 20
type input "****"
click at [562, 515] on button "Select" at bounding box center [574, 515] width 32 height 18
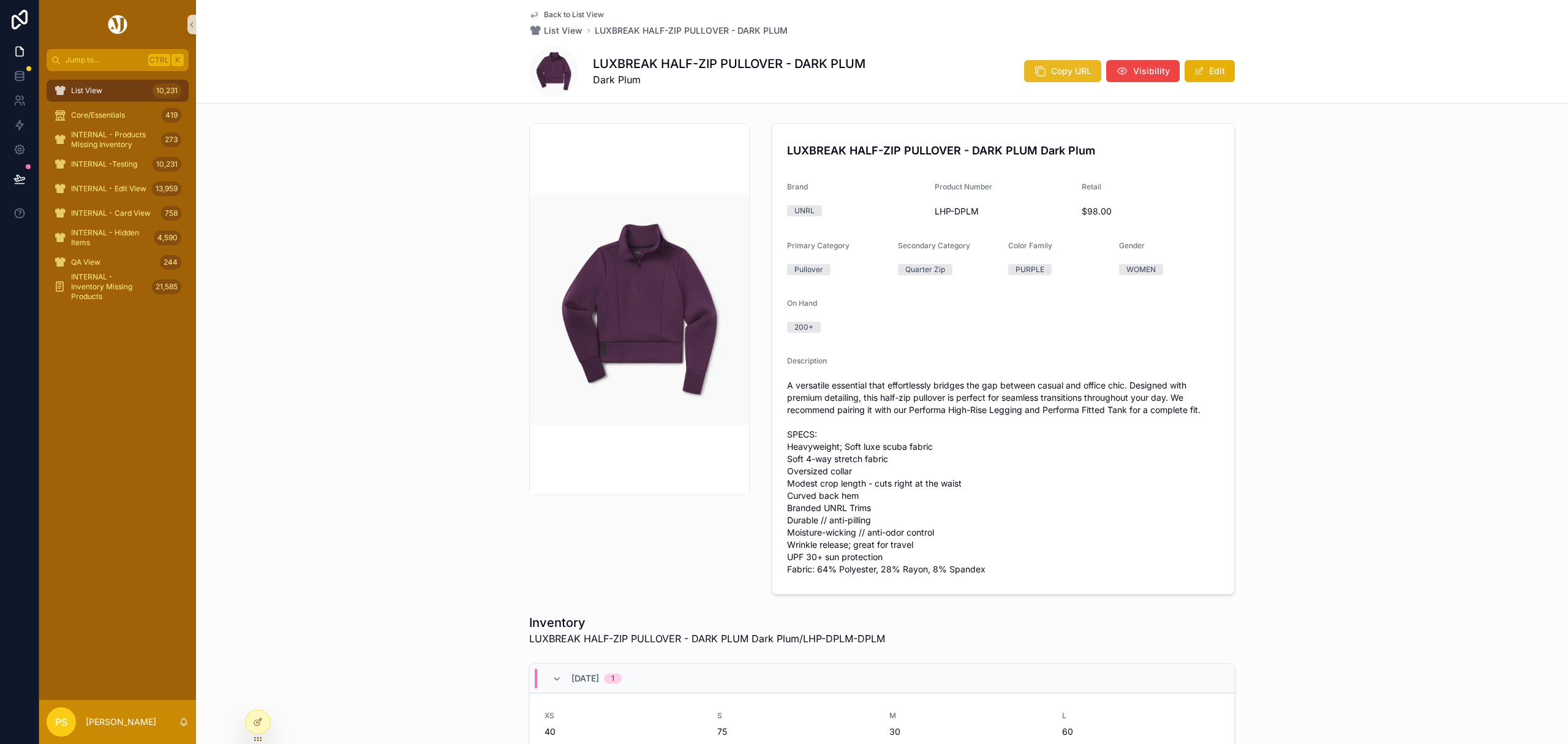
click at [1068, 78] on button "Copy URL" at bounding box center [1063, 71] width 78 height 22
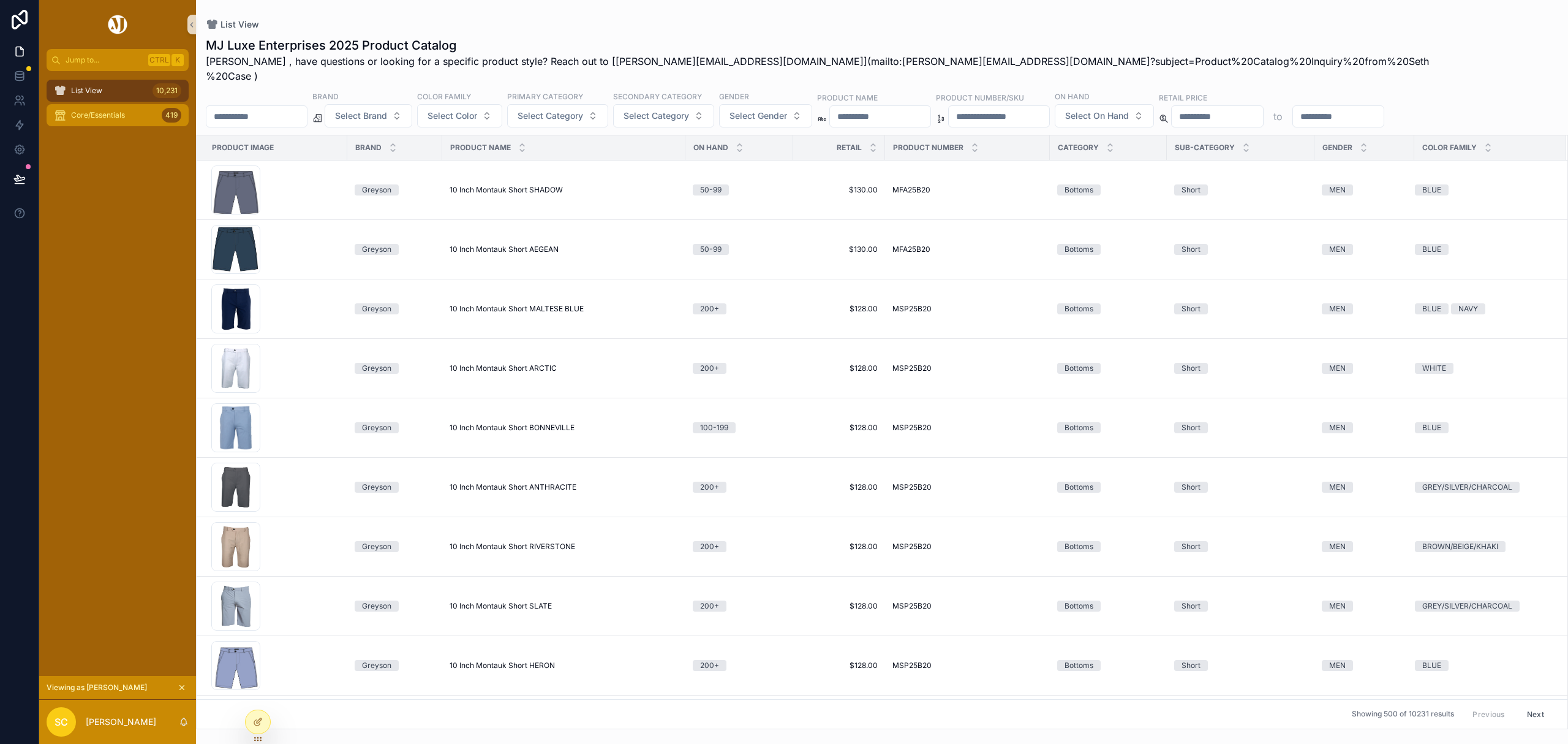
click at [113, 114] on span "Core/Essentials" at bounding box center [98, 115] width 54 height 10
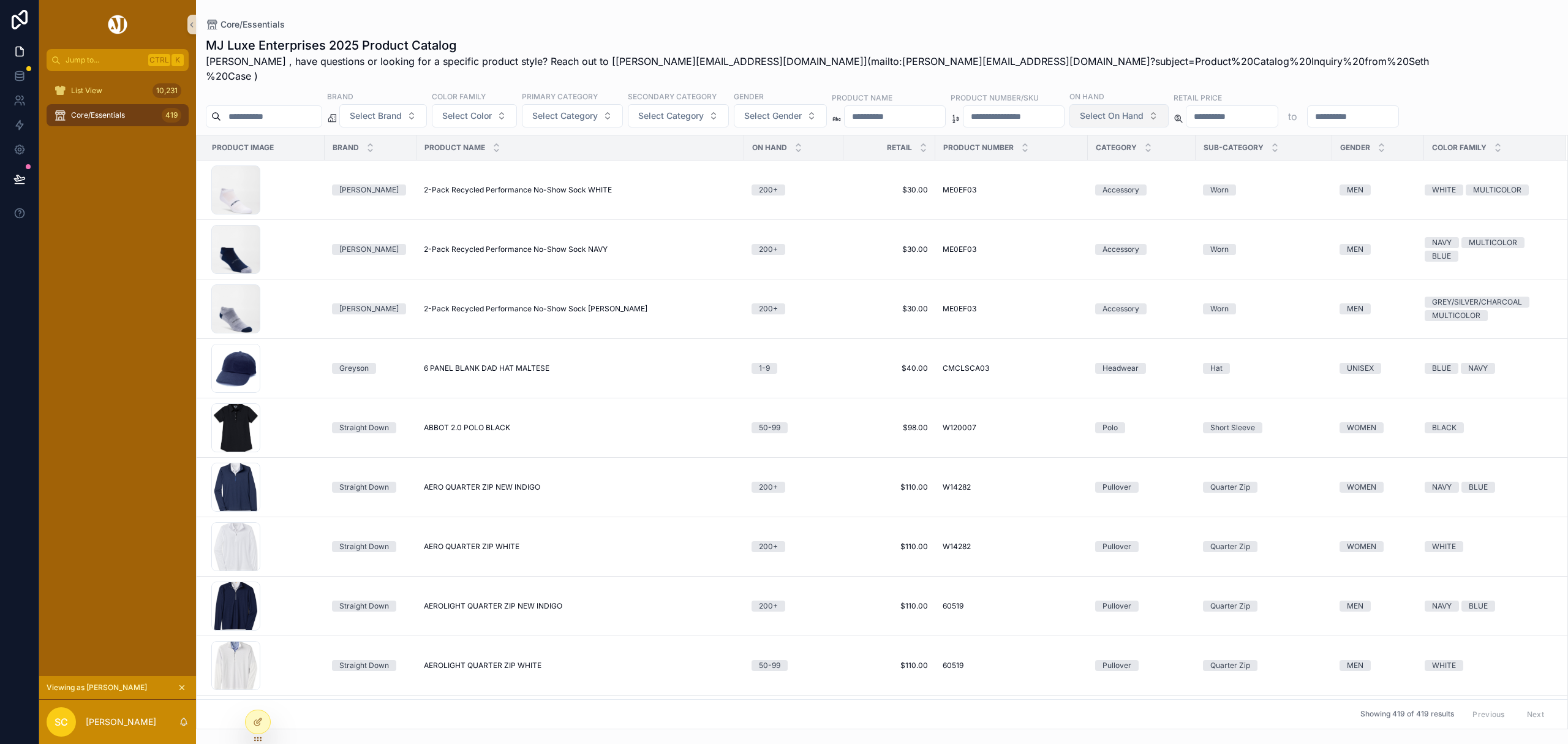
click at [1144, 109] on span "Select On Hand" at bounding box center [1112, 115] width 64 height 12
click at [915, 16] on div "Core/Essentials MJ Luxe Enterprises 2025 Product Catalog Seth , have questions …" at bounding box center [882, 364] width 1372 height 729
click at [109, 89] on div "List View 10,231" at bounding box center [118, 91] width 127 height 20
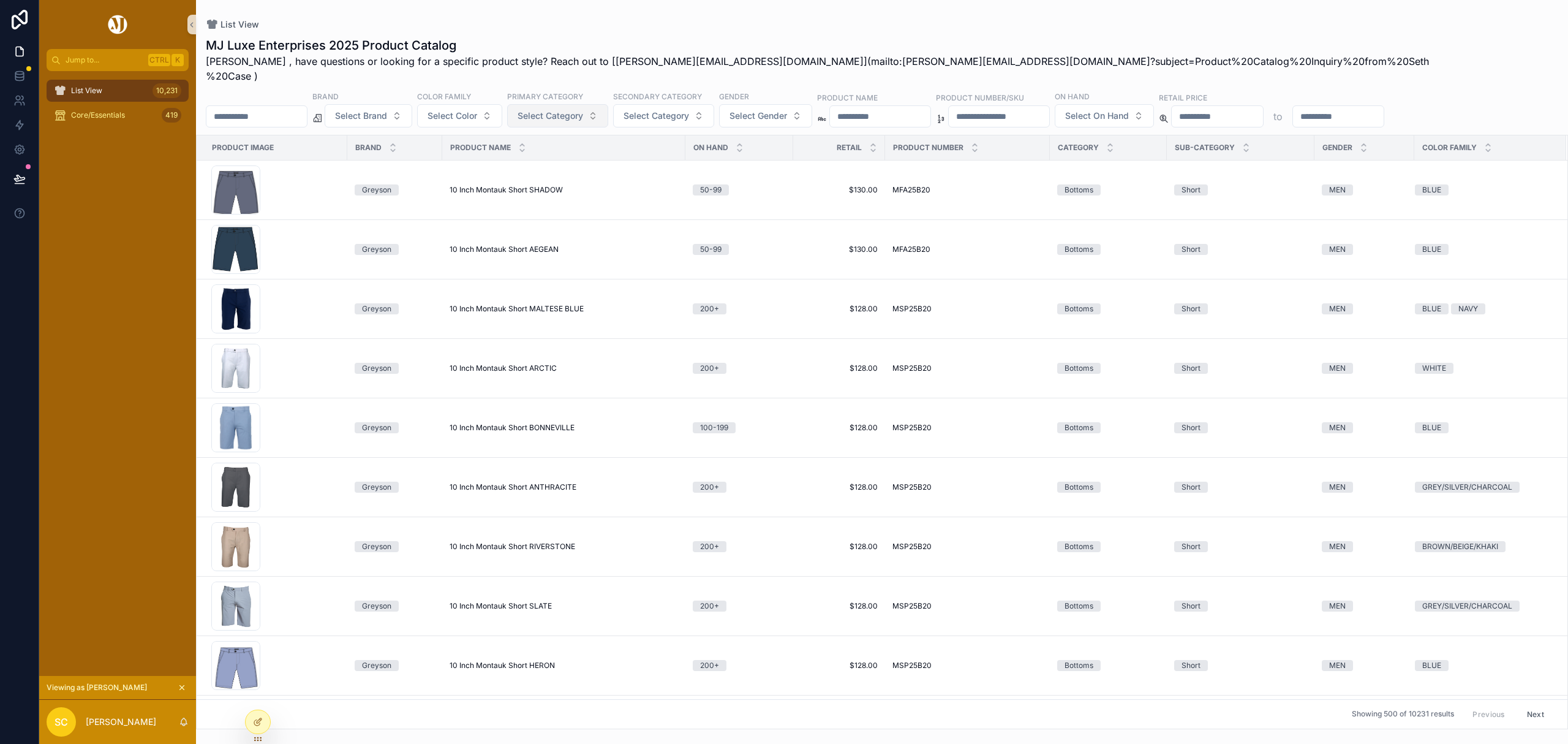
click at [583, 109] on span "Select Category" at bounding box center [550, 115] width 65 height 12
click at [797, 10] on div "List View MJ Luxe Enterprises 2025 Product Catalog Seth , have questions or loo…" at bounding box center [882, 364] width 1372 height 729
click at [115, 25] on img "scrollable content" at bounding box center [118, 25] width 24 height 20
click at [387, 109] on span "Select Brand" at bounding box center [361, 115] width 52 height 12
click at [549, 18] on div "List View MJ Luxe Enterprises 2025 Product Catalog Seth , have questions or loo…" at bounding box center [882, 364] width 1372 height 729
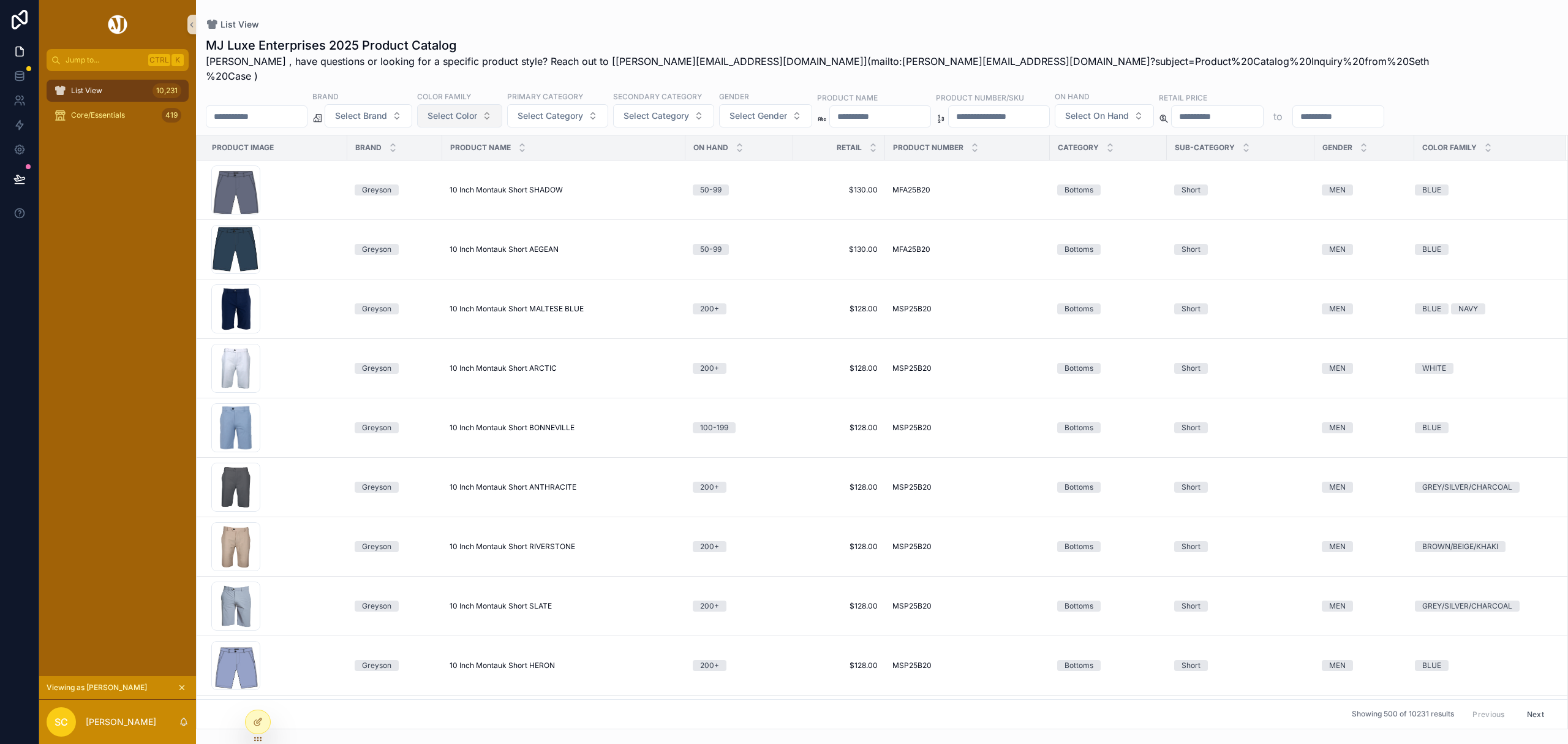
click at [502, 105] on button "Select Color" at bounding box center [460, 116] width 85 height 24
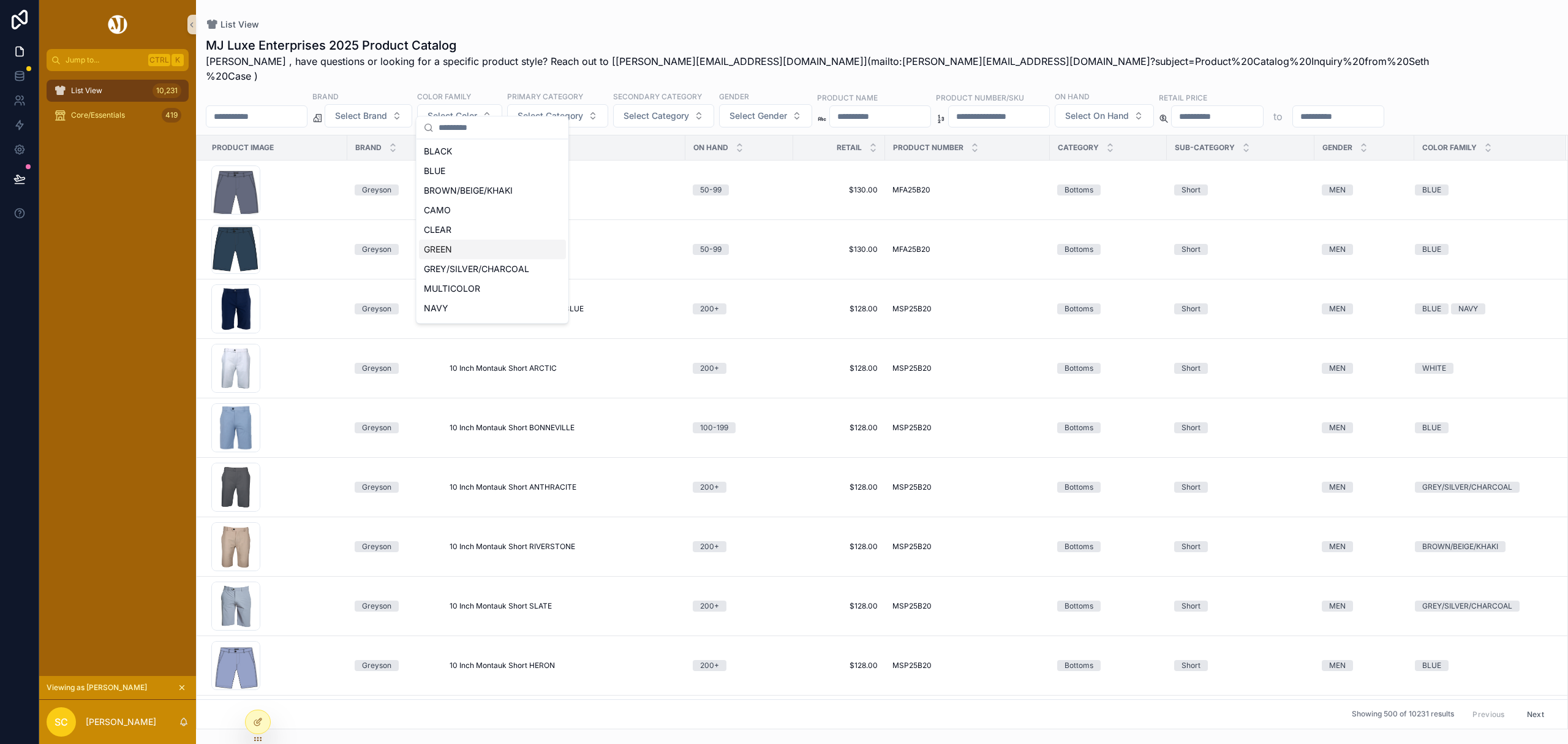
click at [446, 247] on div "GREEN" at bounding box center [492, 249] width 147 height 20
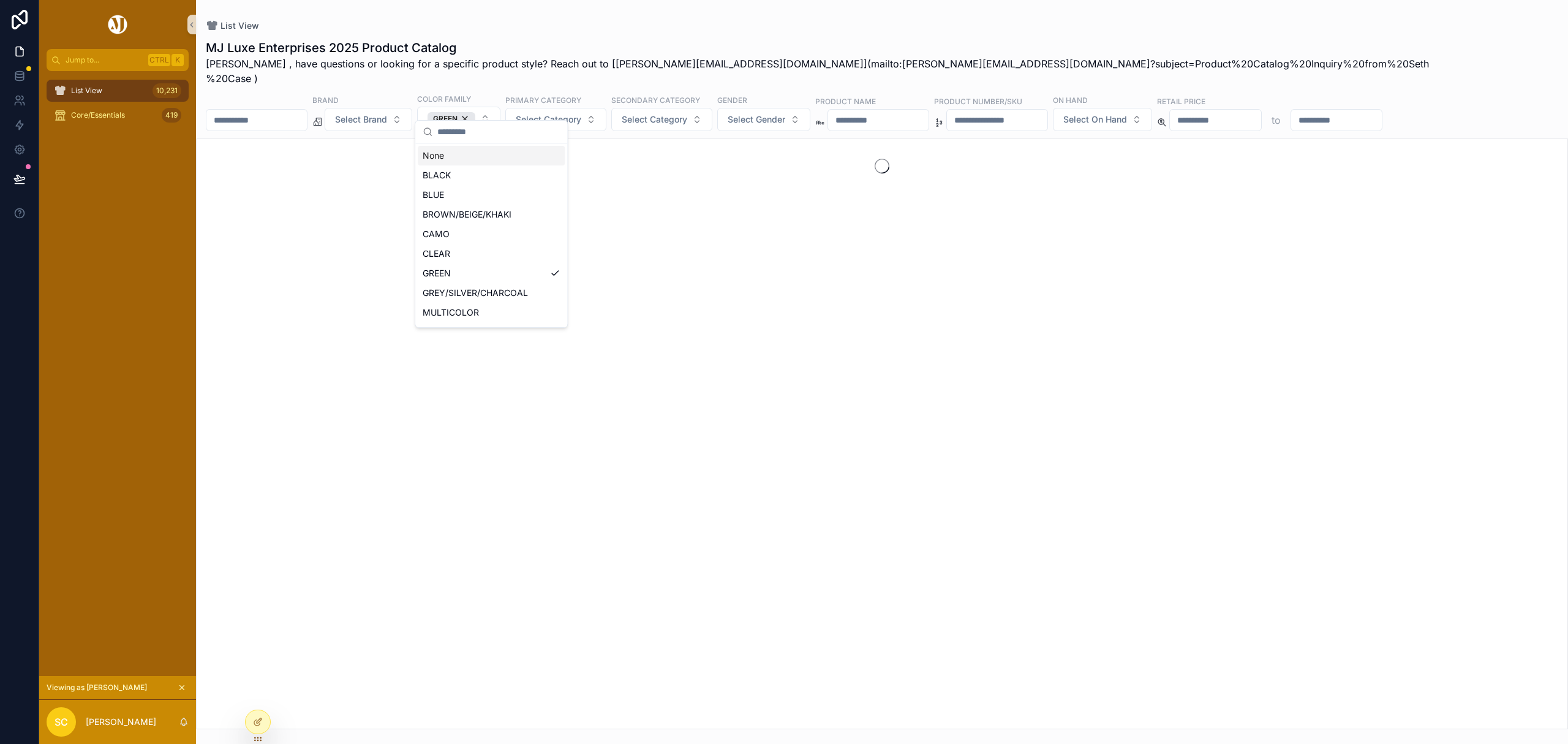
click at [580, 118] on div "MJ Luxe Enterprises 2025 Product Catalog Seth , have questions or looking for a…" at bounding box center [882, 381] width 1372 height 697
click at [581, 114] on span "Select Category" at bounding box center [549, 119] width 65 height 12
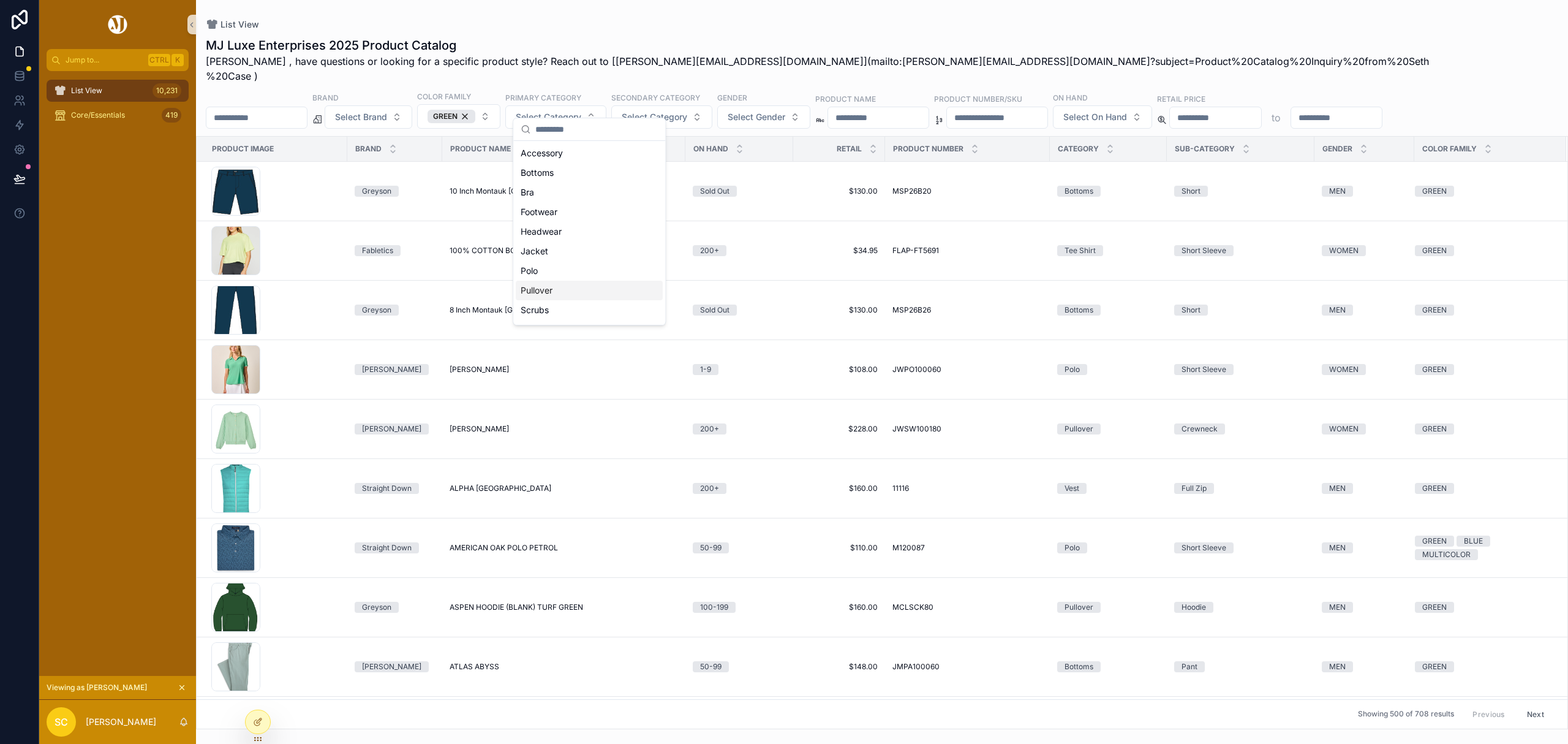
click at [553, 289] on div "Pullover" at bounding box center [589, 291] width 147 height 20
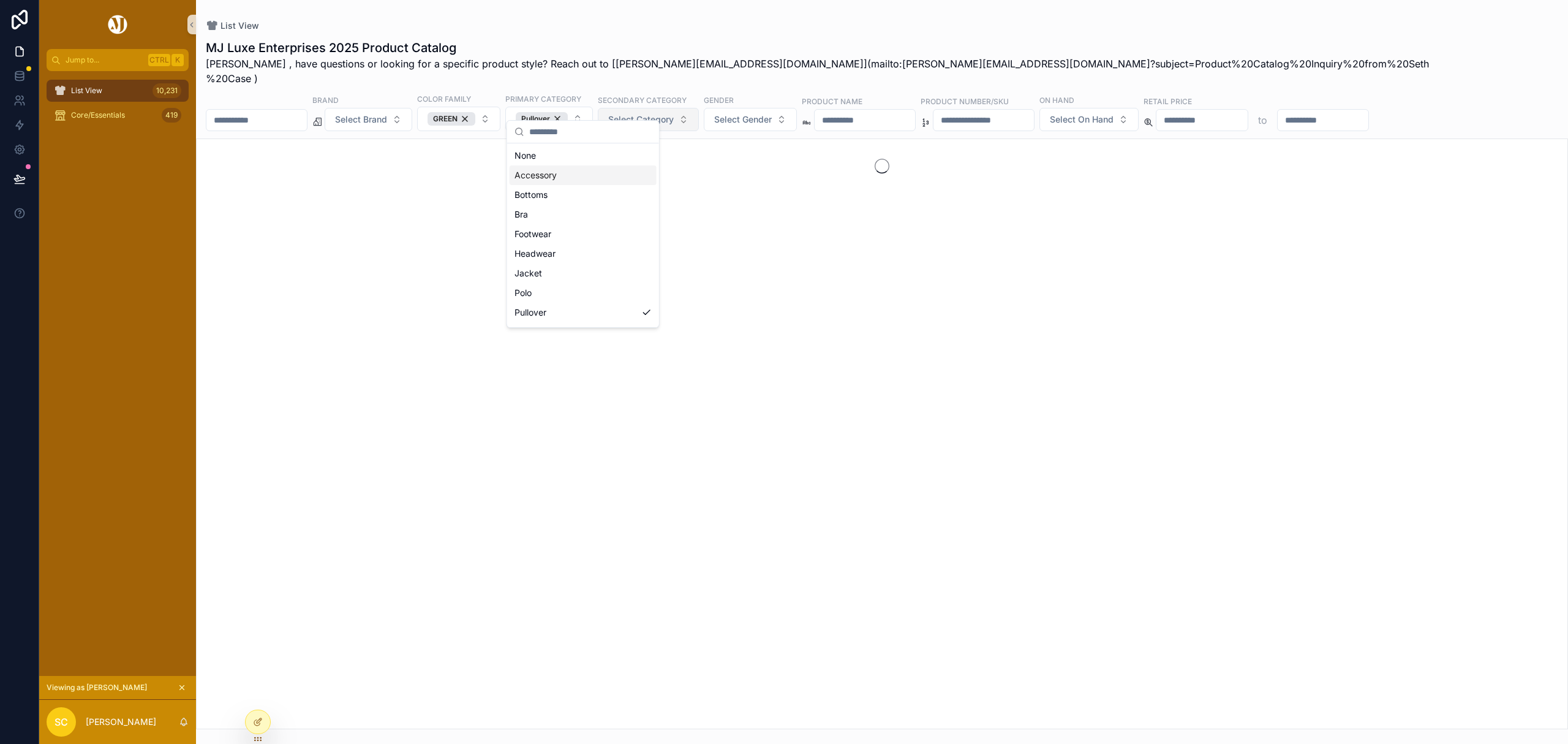
click at [686, 108] on button "Select Category" at bounding box center [648, 119] width 101 height 24
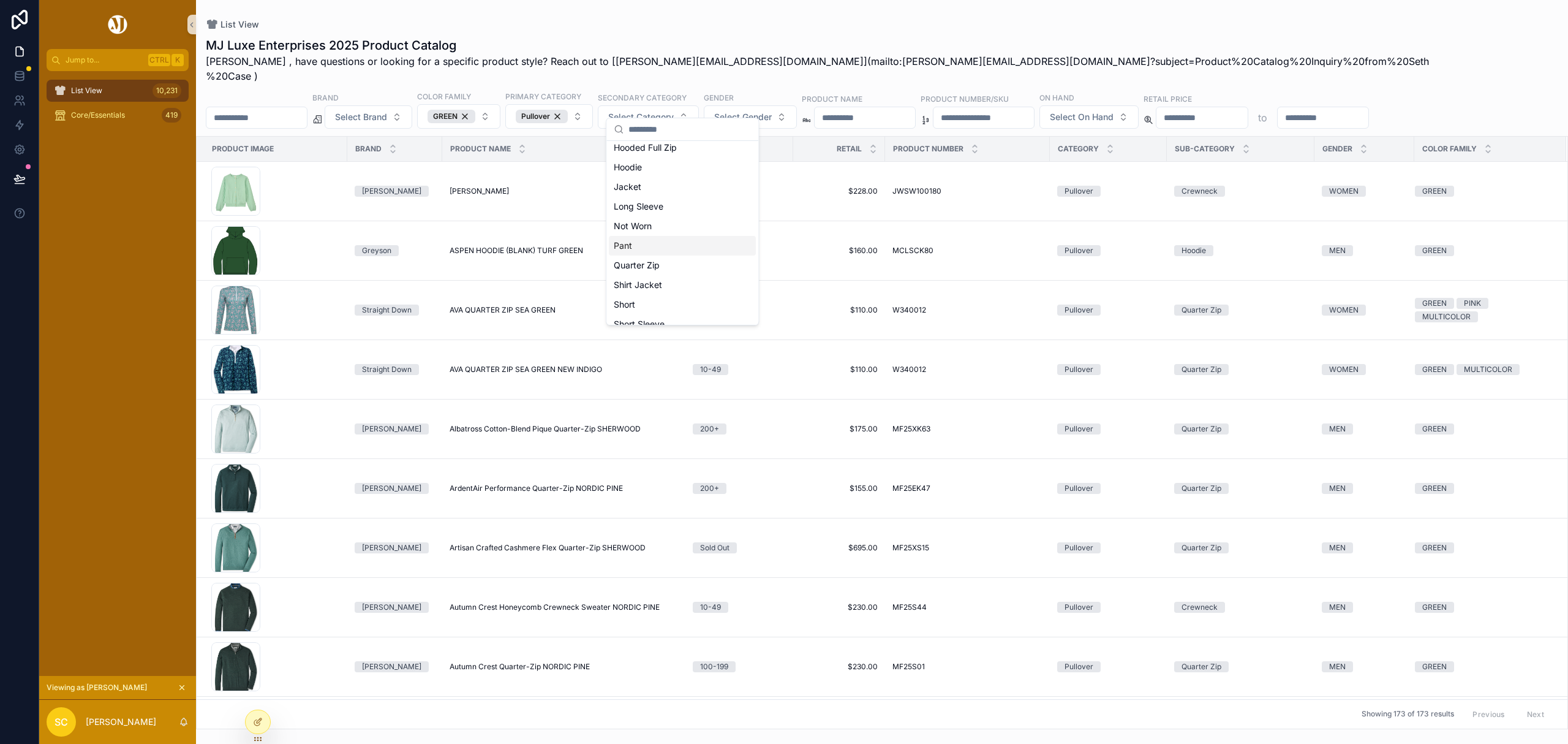
scroll to position [163, 0]
click at [672, 267] on div "Quarter Zip" at bounding box center [682, 265] width 147 height 20
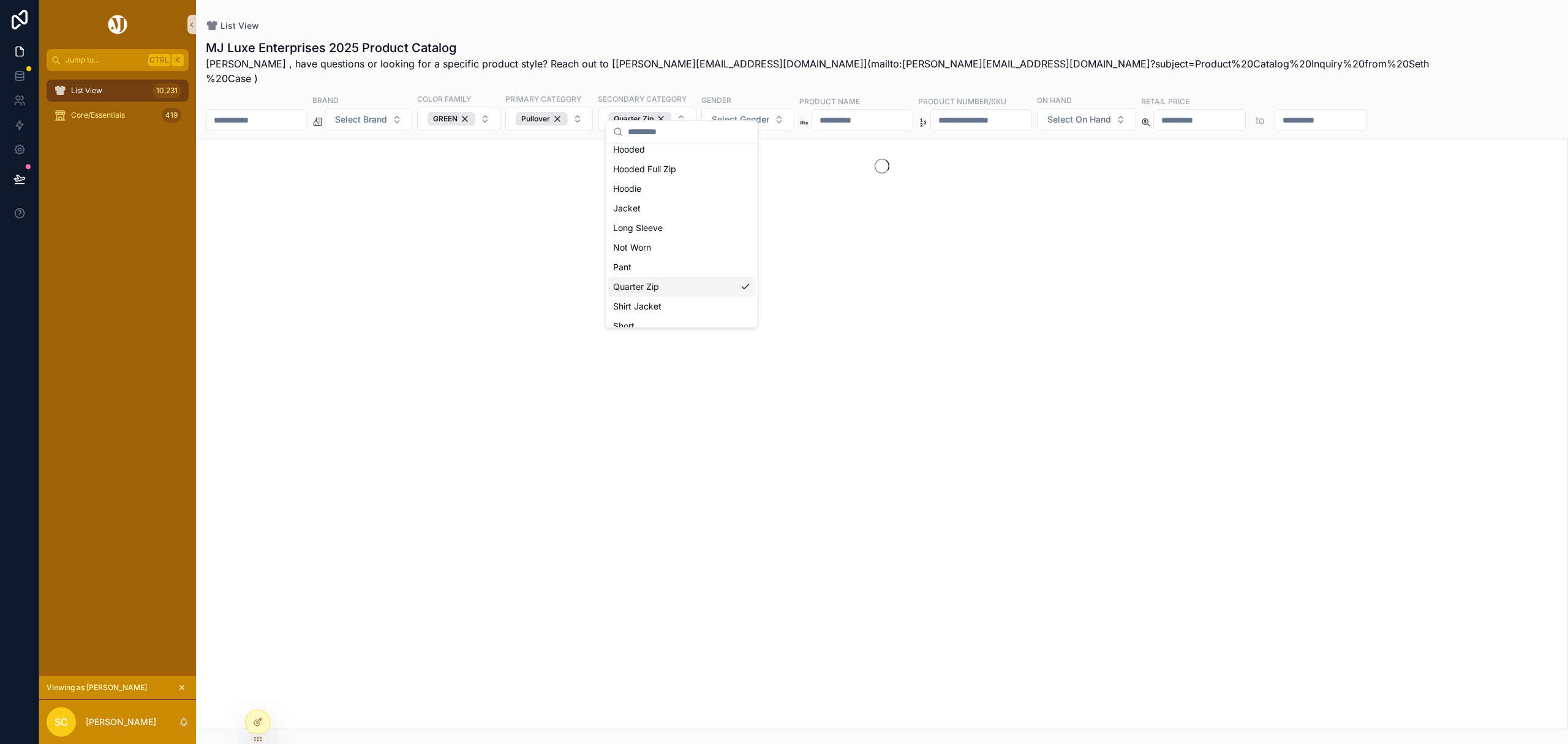
scroll to position [183, 0]
click at [769, 114] on span "Select Gender" at bounding box center [740, 119] width 58 height 12
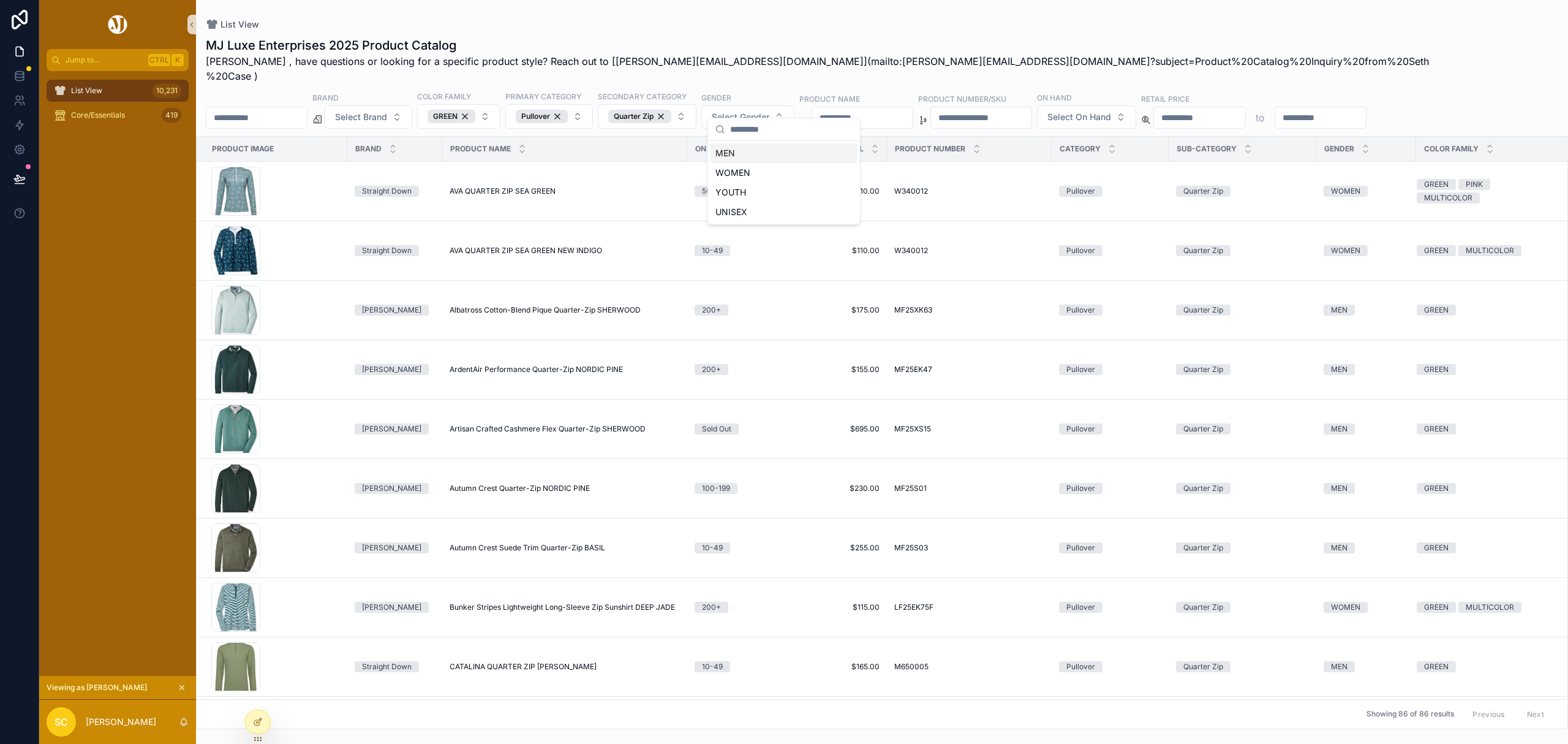
click at [733, 155] on div "MEN" at bounding box center [784, 154] width 147 height 20
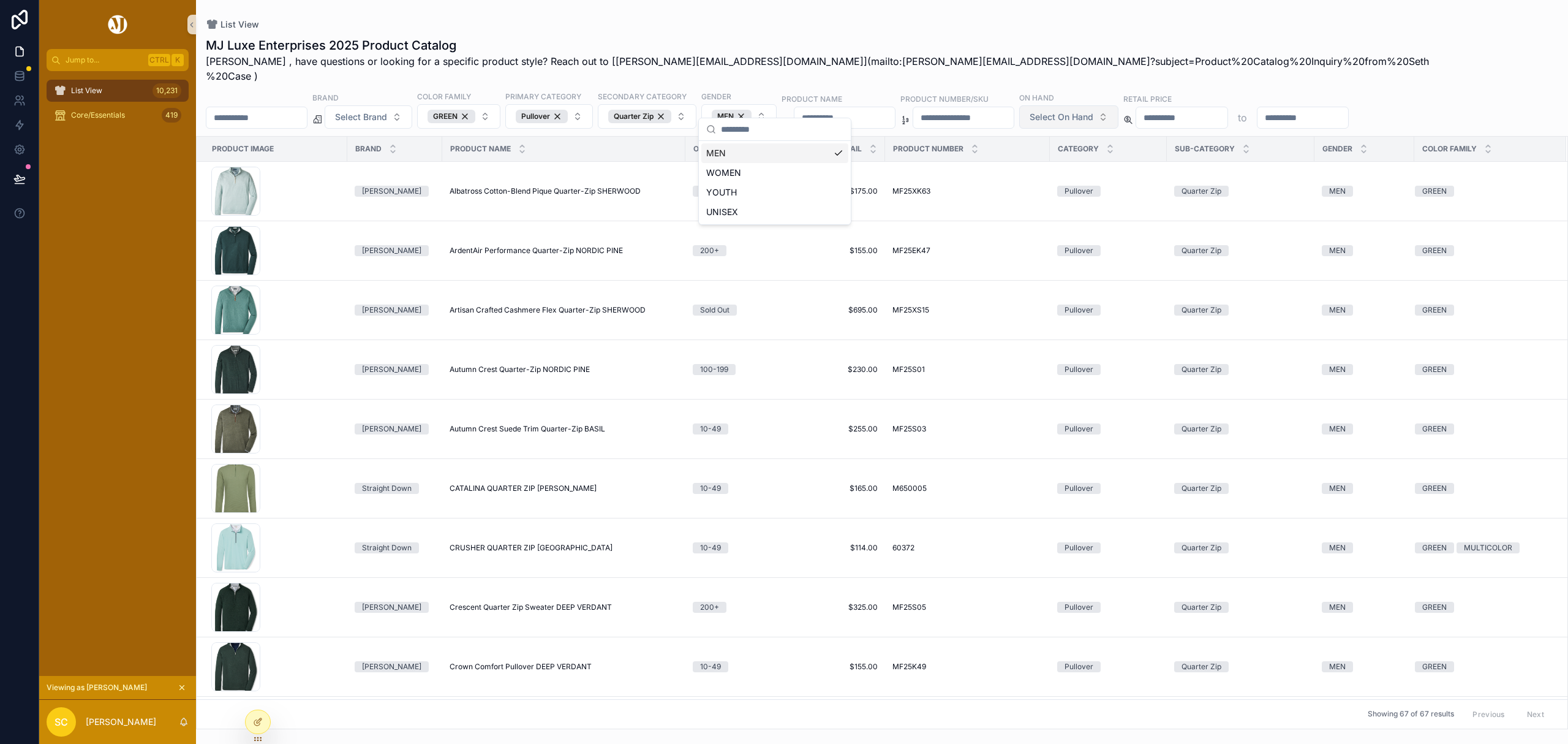
click at [1093, 111] on span "Select On Hand" at bounding box center [1061, 117] width 64 height 12
click at [1126, 234] on div "100-199" at bounding box center [1169, 232] width 147 height 20
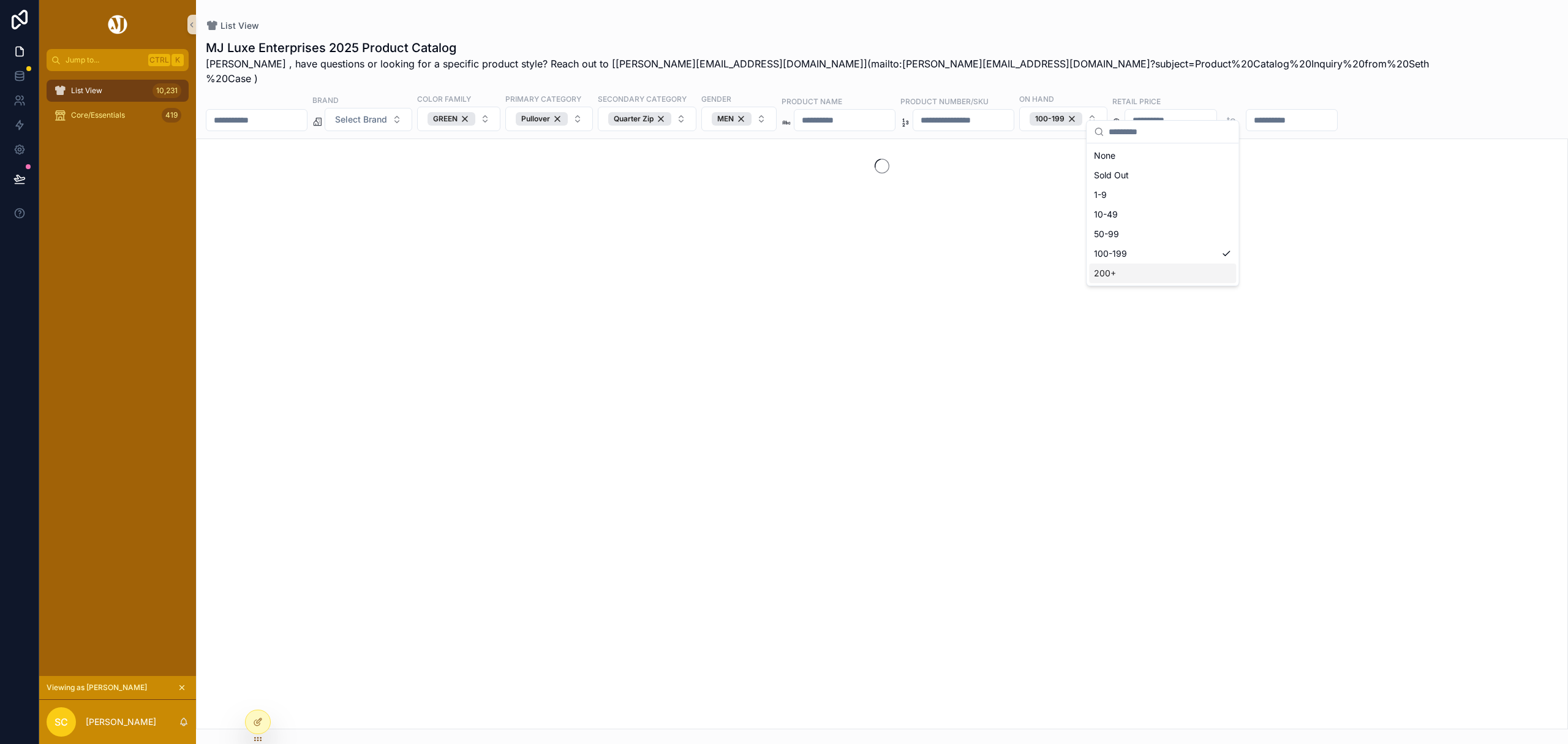
click at [1148, 274] on div "200+" at bounding box center [1162, 274] width 147 height 20
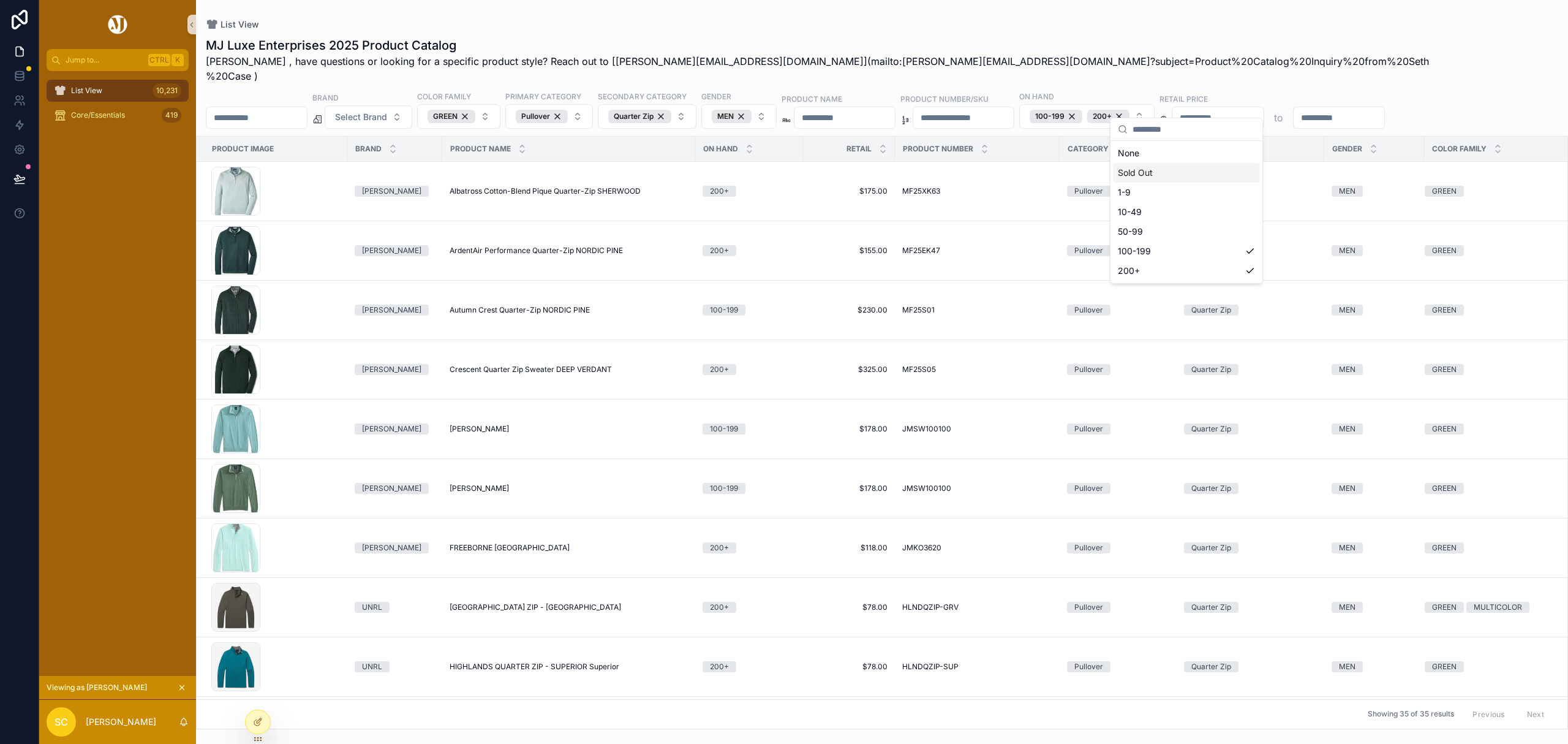
click at [1365, 18] on div "List View MJ Luxe Enterprises 2025 Product Catalog Seth , have questions or loo…" at bounding box center [882, 364] width 1372 height 729
click at [1384, 109] on input "scrollable content" at bounding box center [1339, 118] width 91 height 17
type input "***"
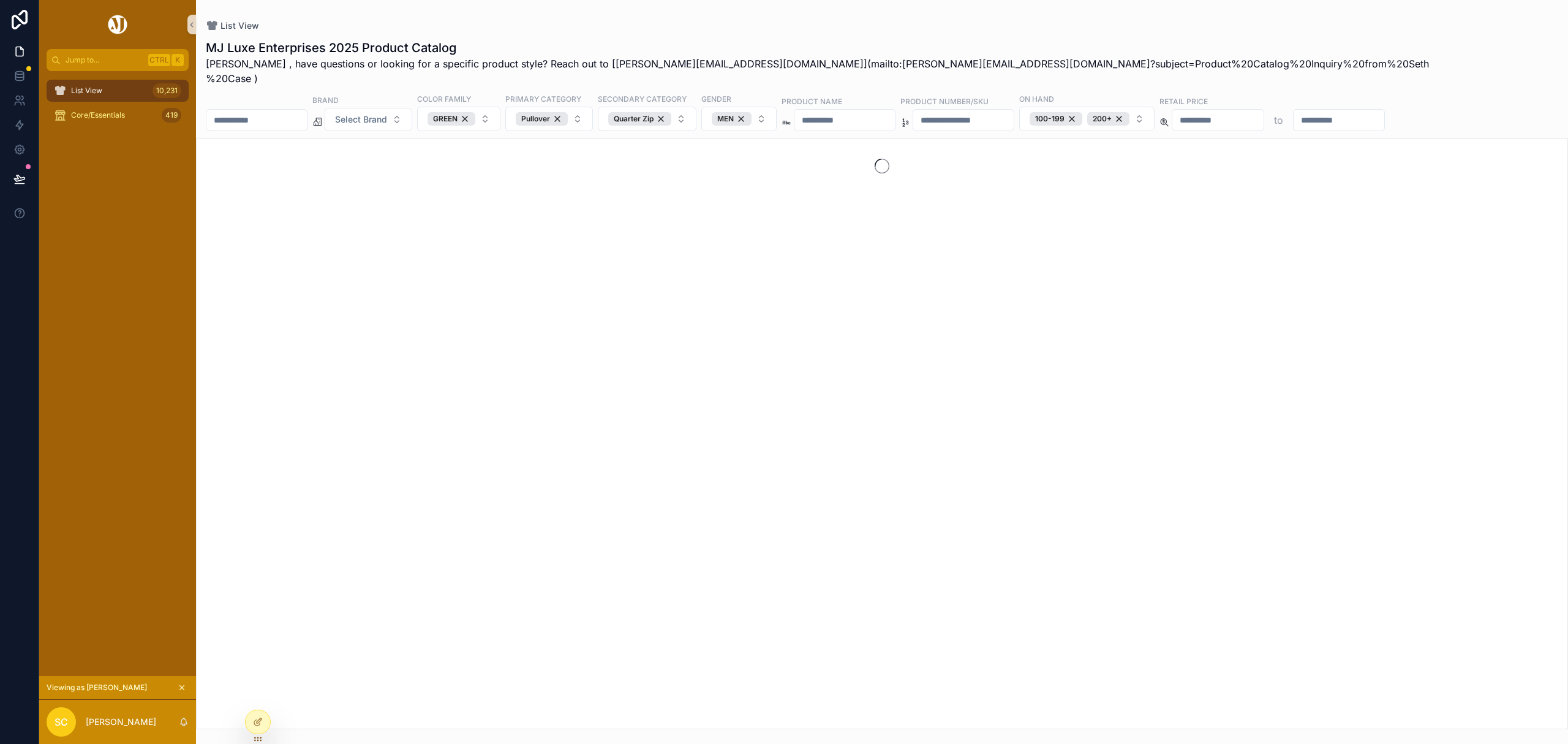
type input "***"
click at [1399, 53] on div "MJ Luxe Enterprises 2025 Product Catalog Seth , have questions or looking for a…" at bounding box center [882, 62] width 1353 height 47
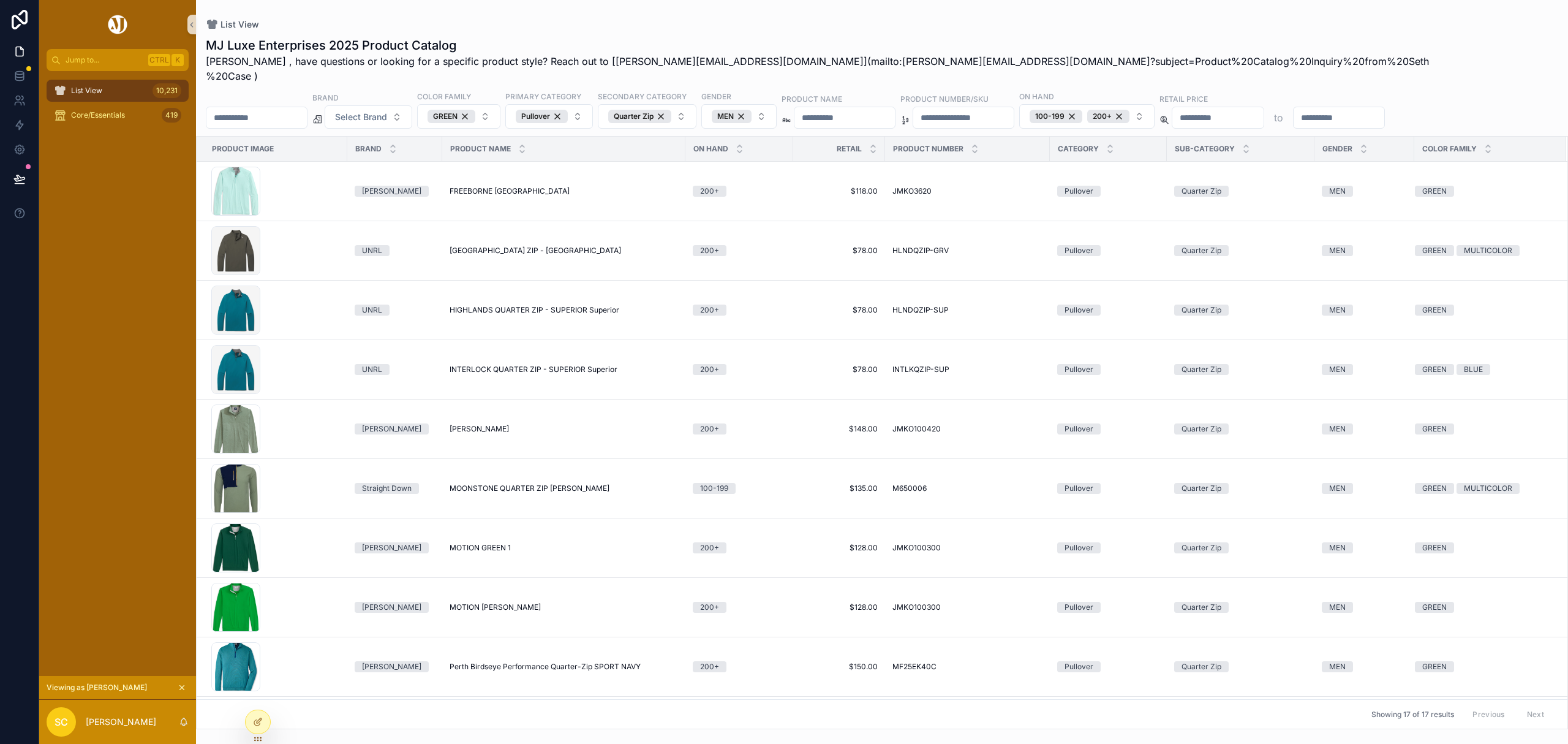
click at [182, 687] on icon "scrollable content" at bounding box center [182, 688] width 4 height 4
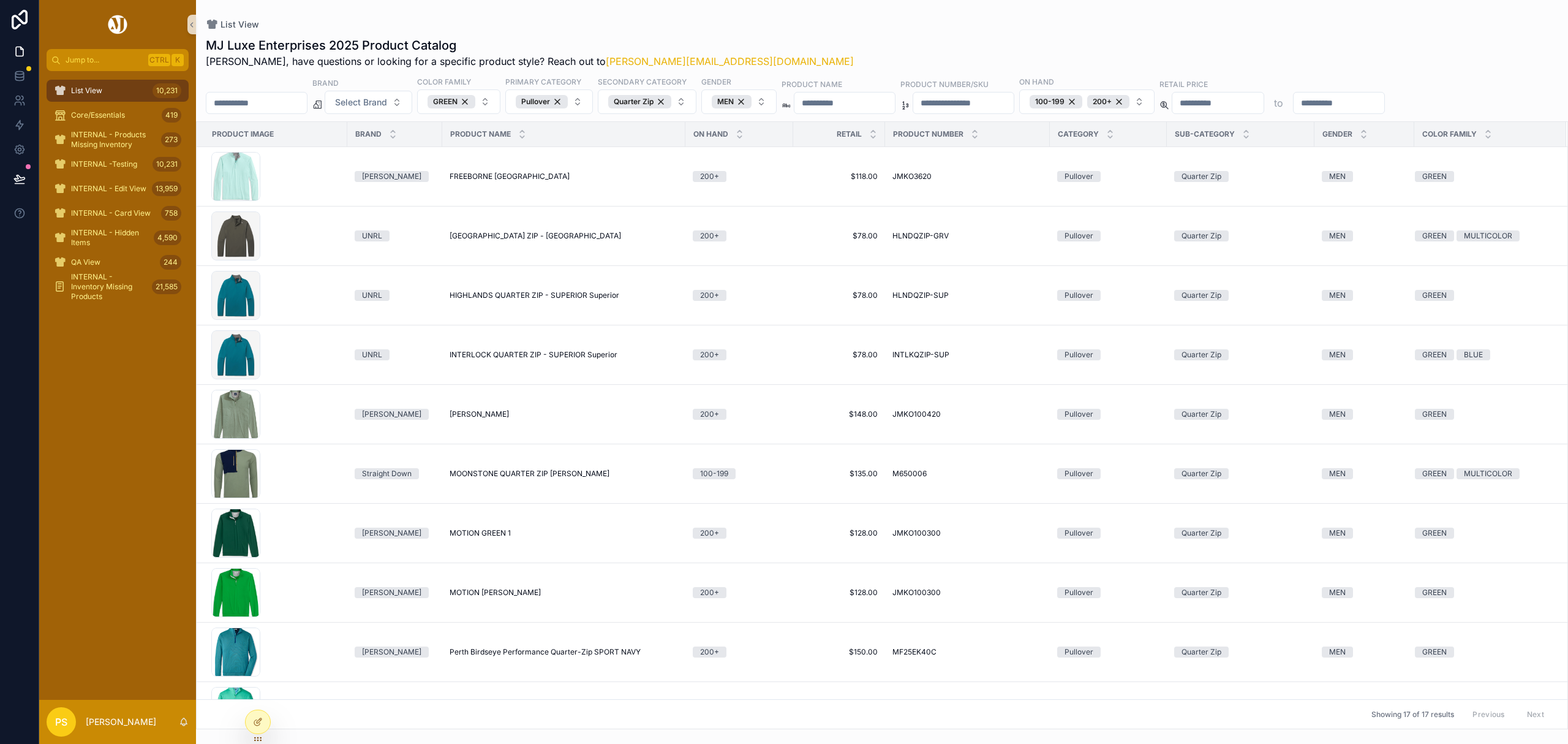
click at [90, 89] on span "List View" at bounding box center [87, 91] width 31 height 10
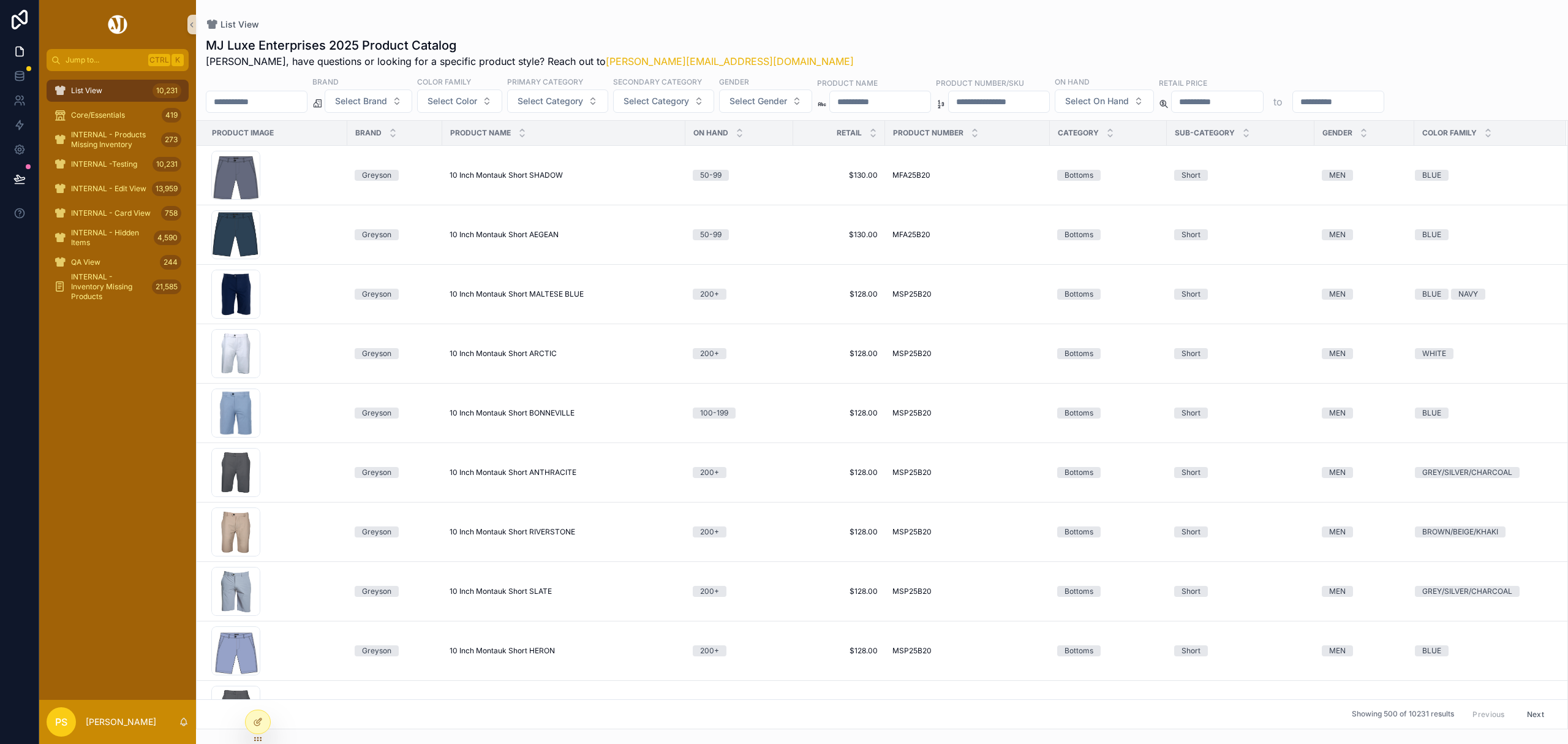
click at [302, 102] on input "scrollable content" at bounding box center [256, 101] width 100 height 17
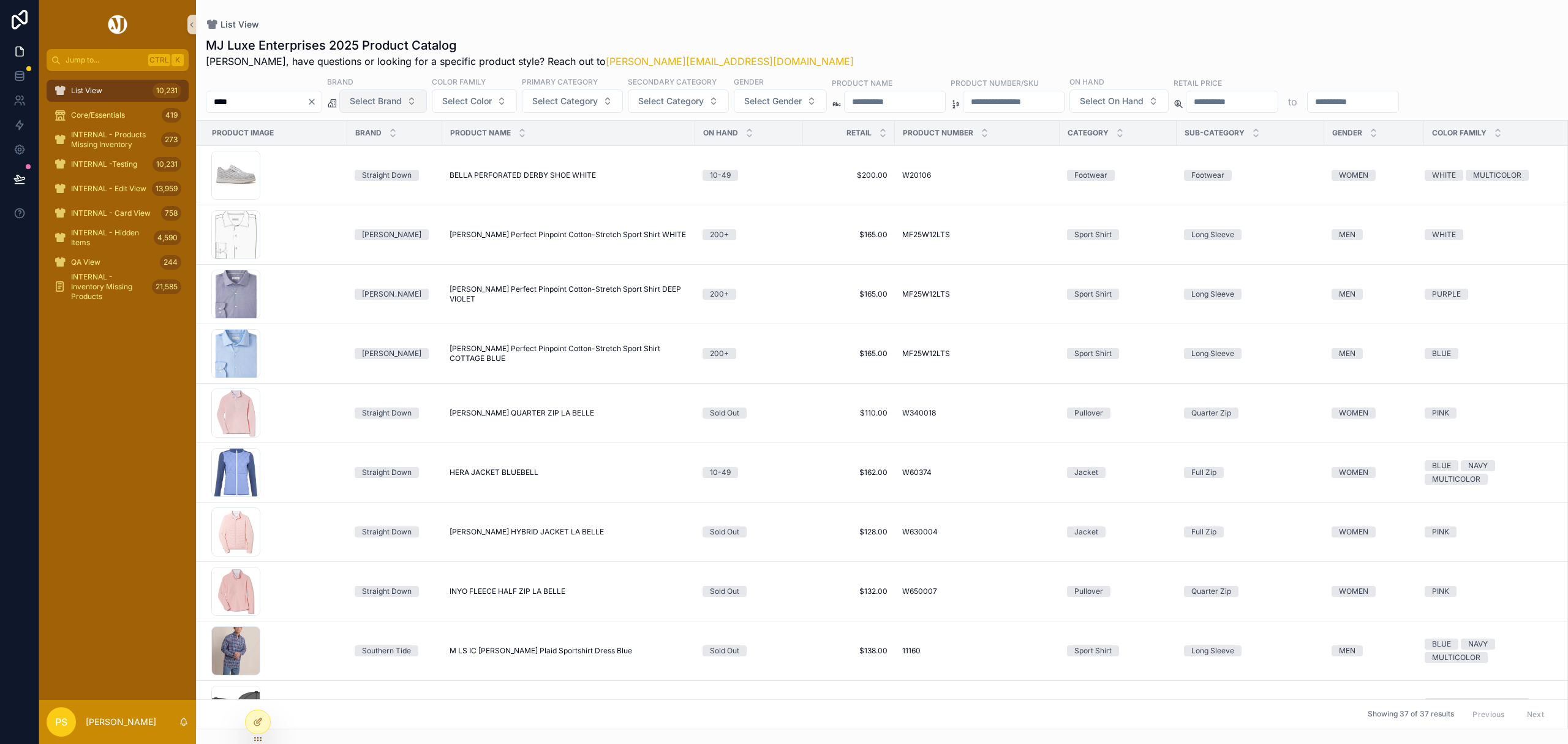
click at [402, 106] on span "Select Brand" at bounding box center [375, 100] width 52 height 12
click at [386, 191] on div "Holderness & Bourne" at bounding box center [415, 190] width 147 height 20
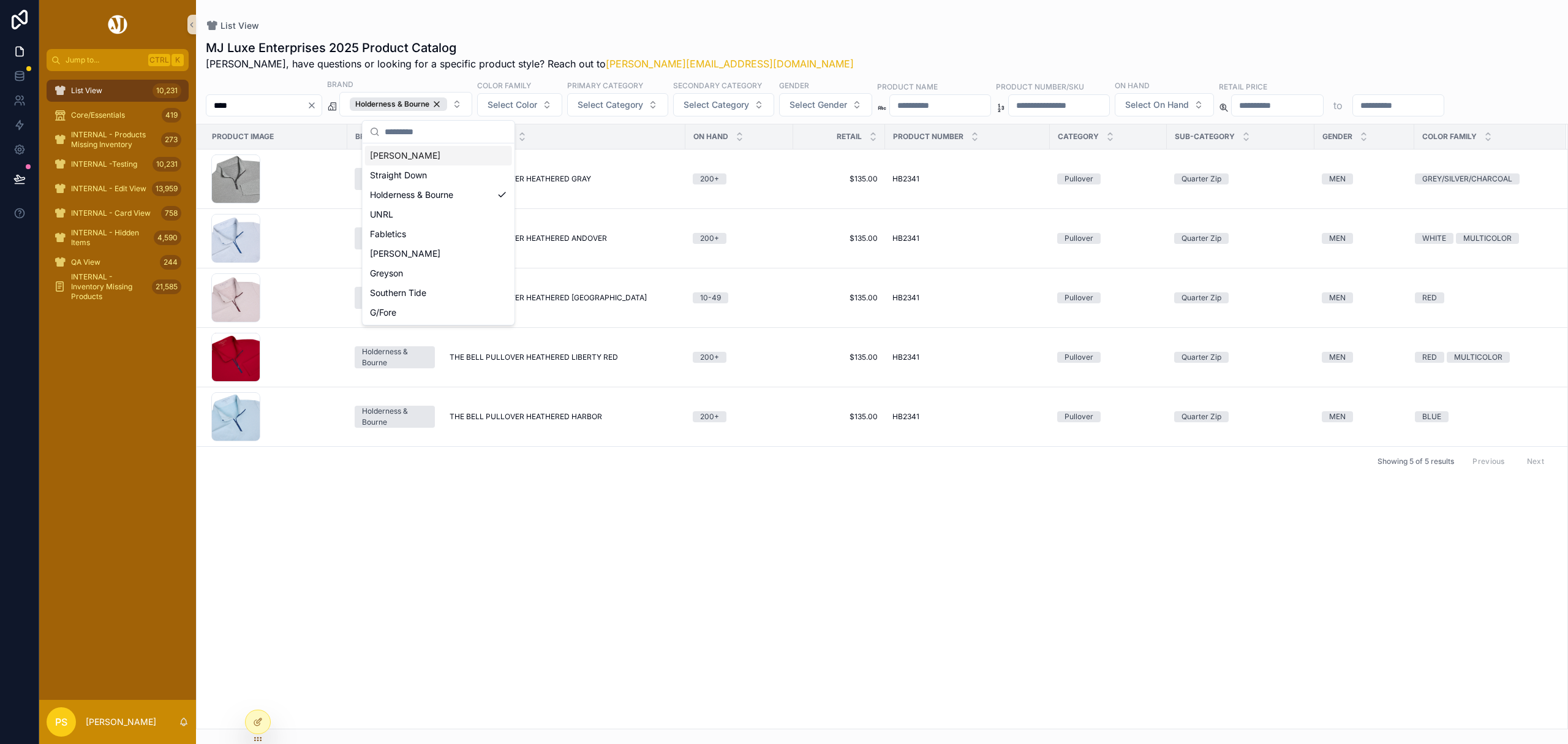
click at [714, 16] on div "List View MJ Luxe Enterprises 2025 Product Catalog Philip, have questions or lo…" at bounding box center [882, 364] width 1372 height 729
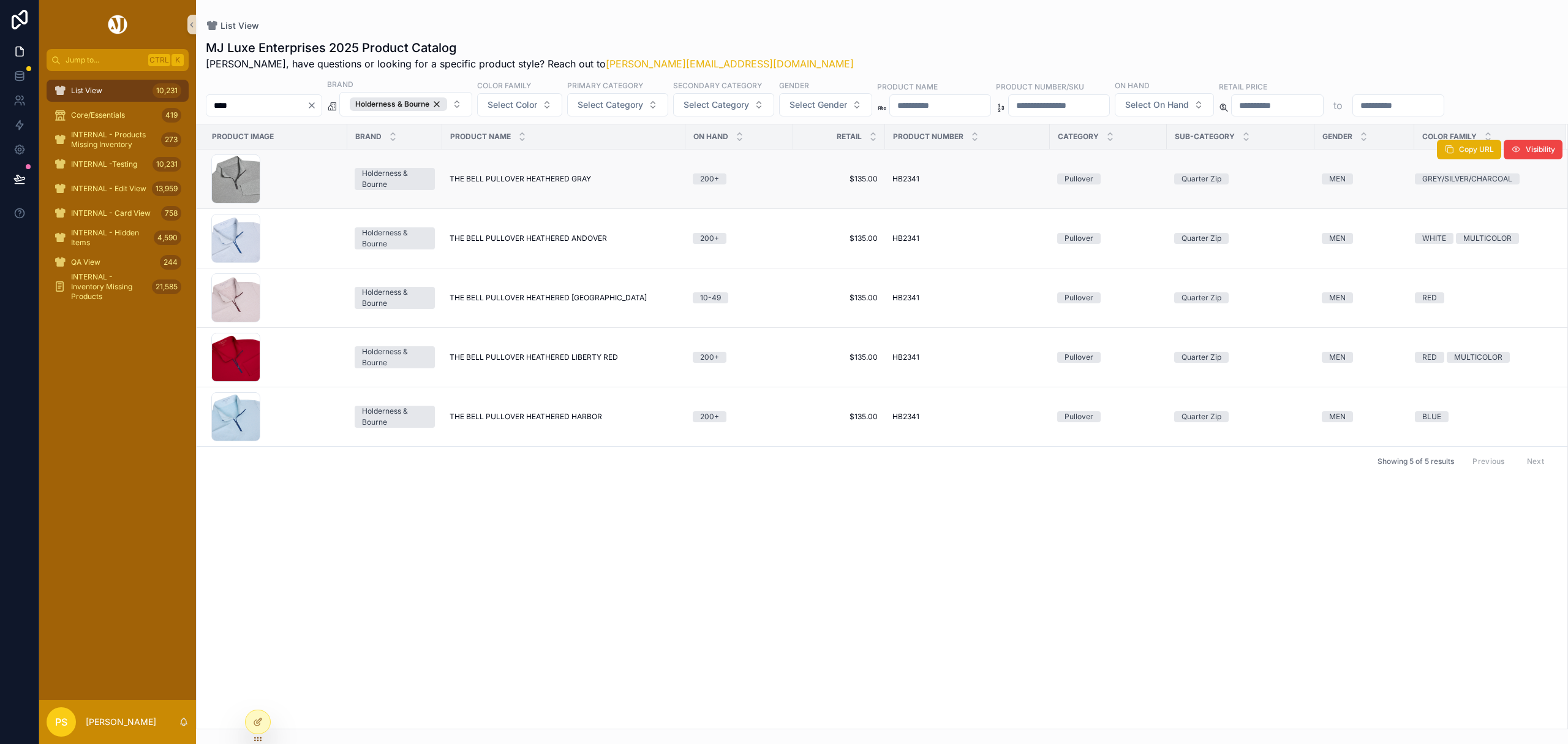
click at [490, 182] on span "THE BELL PULLOVER HEATHERED GRAY" at bounding box center [520, 179] width 141 height 10
drag, startPoint x: 82, startPoint y: 83, endPoint x: 199, endPoint y: 90, distance: 117.2
click at [82, 83] on div "List View 10,231" at bounding box center [118, 91] width 127 height 20
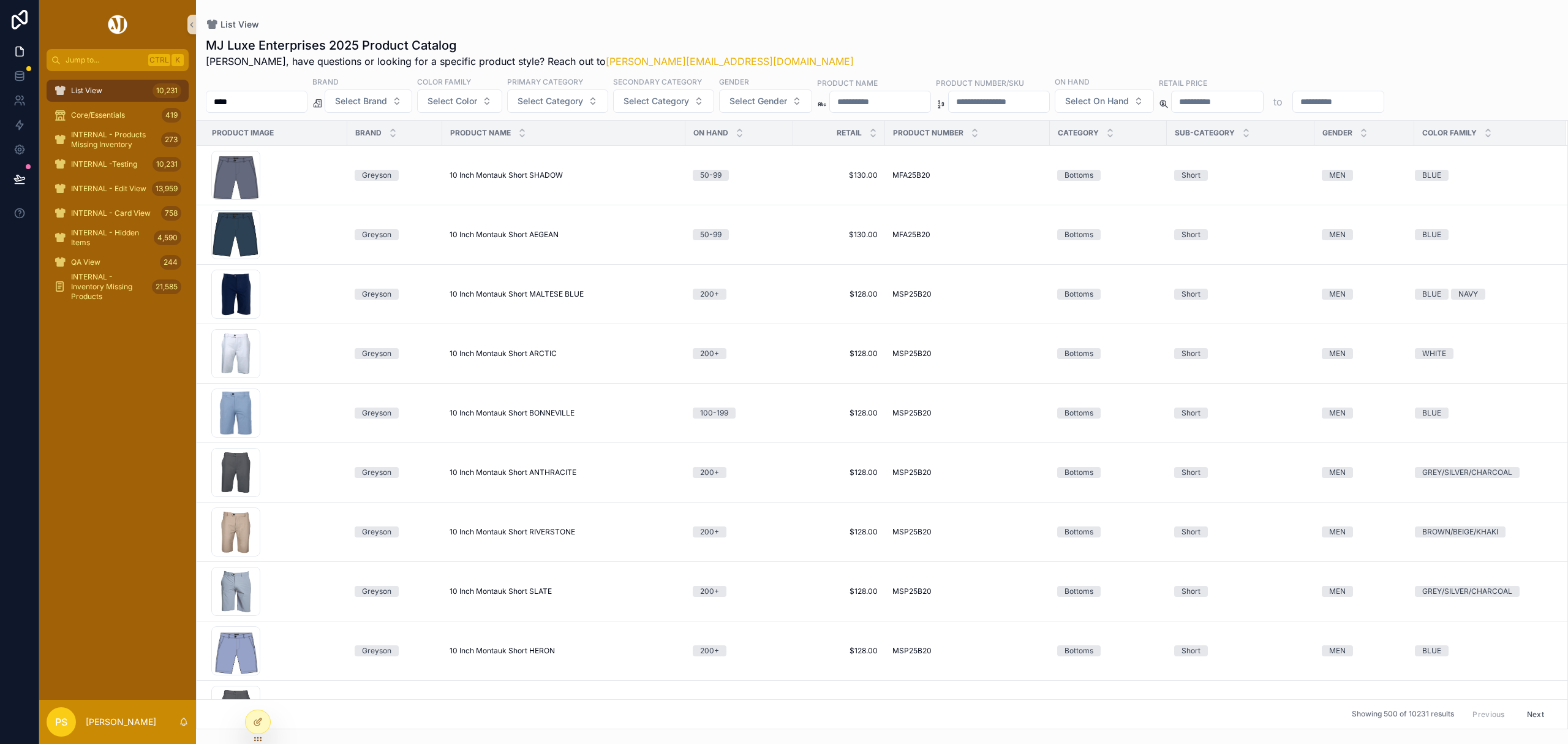
click at [244, 105] on input "****" at bounding box center [256, 101] width 100 height 17
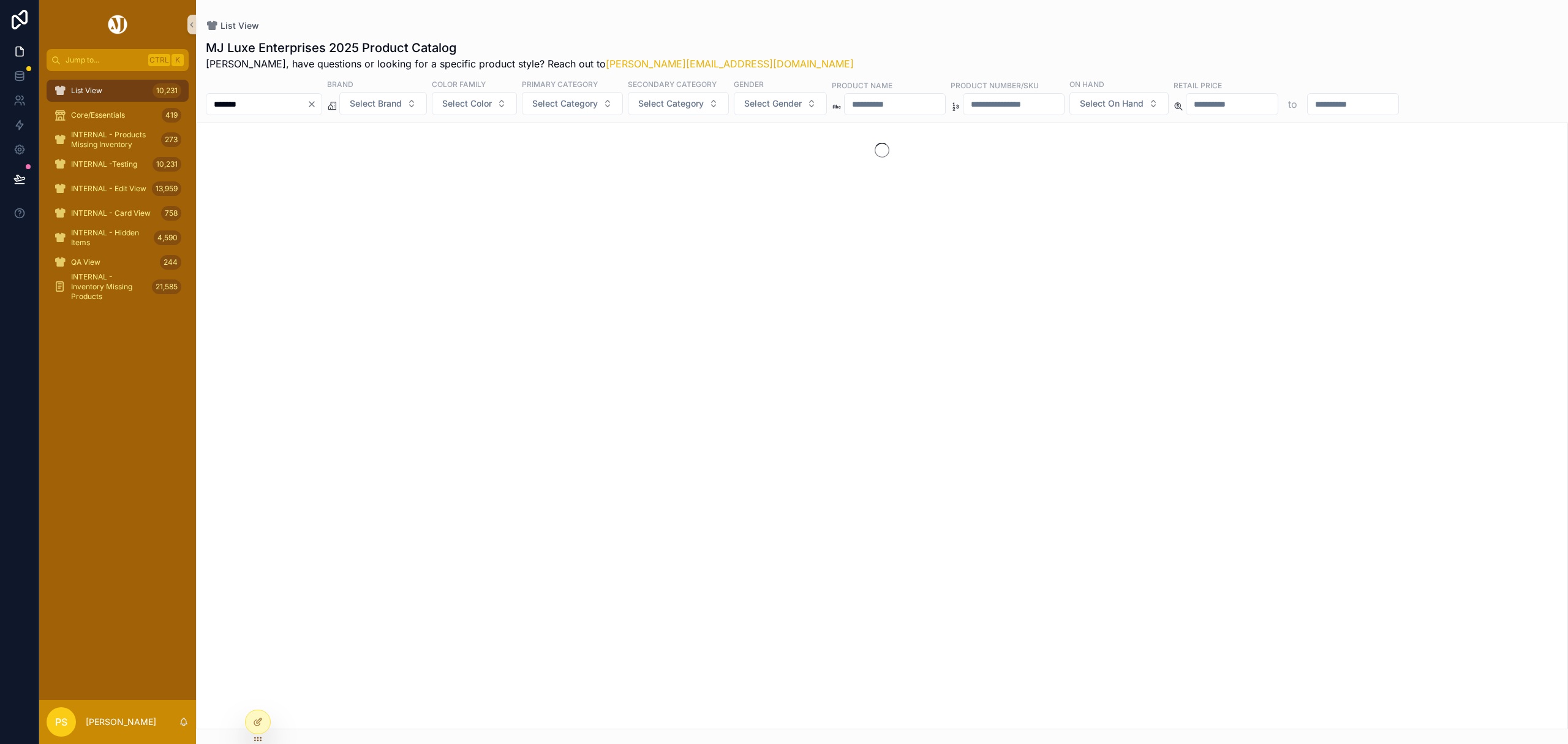
type input "*******"
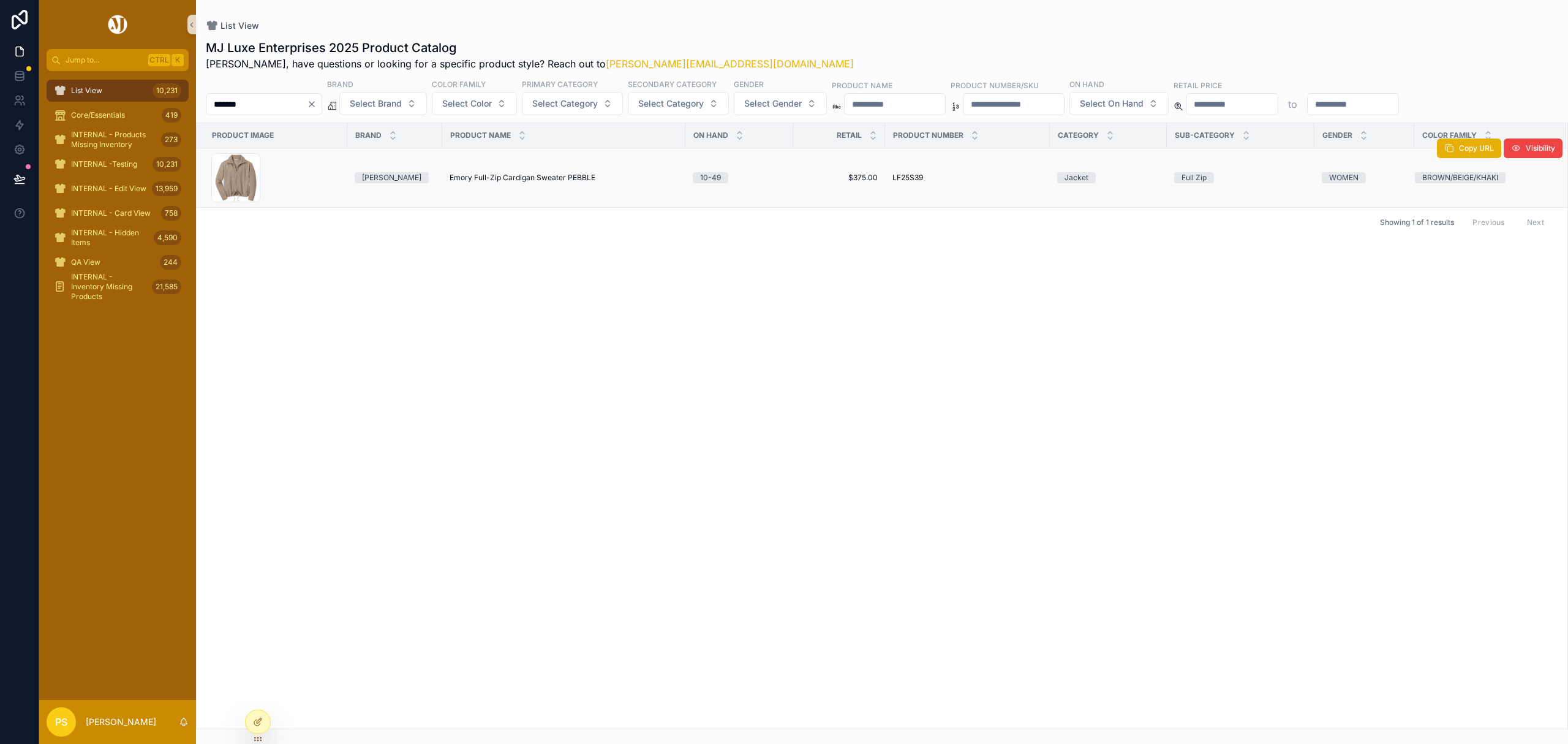
click at [499, 176] on span "Emory Full-Zip Cardigan Sweater PEBBLE" at bounding box center [522, 178] width 146 height 10
drag, startPoint x: 103, startPoint y: 91, endPoint x: 143, endPoint y: 94, distance: 40.1
click at [103, 91] on div "List View 10,231" at bounding box center [118, 91] width 127 height 20
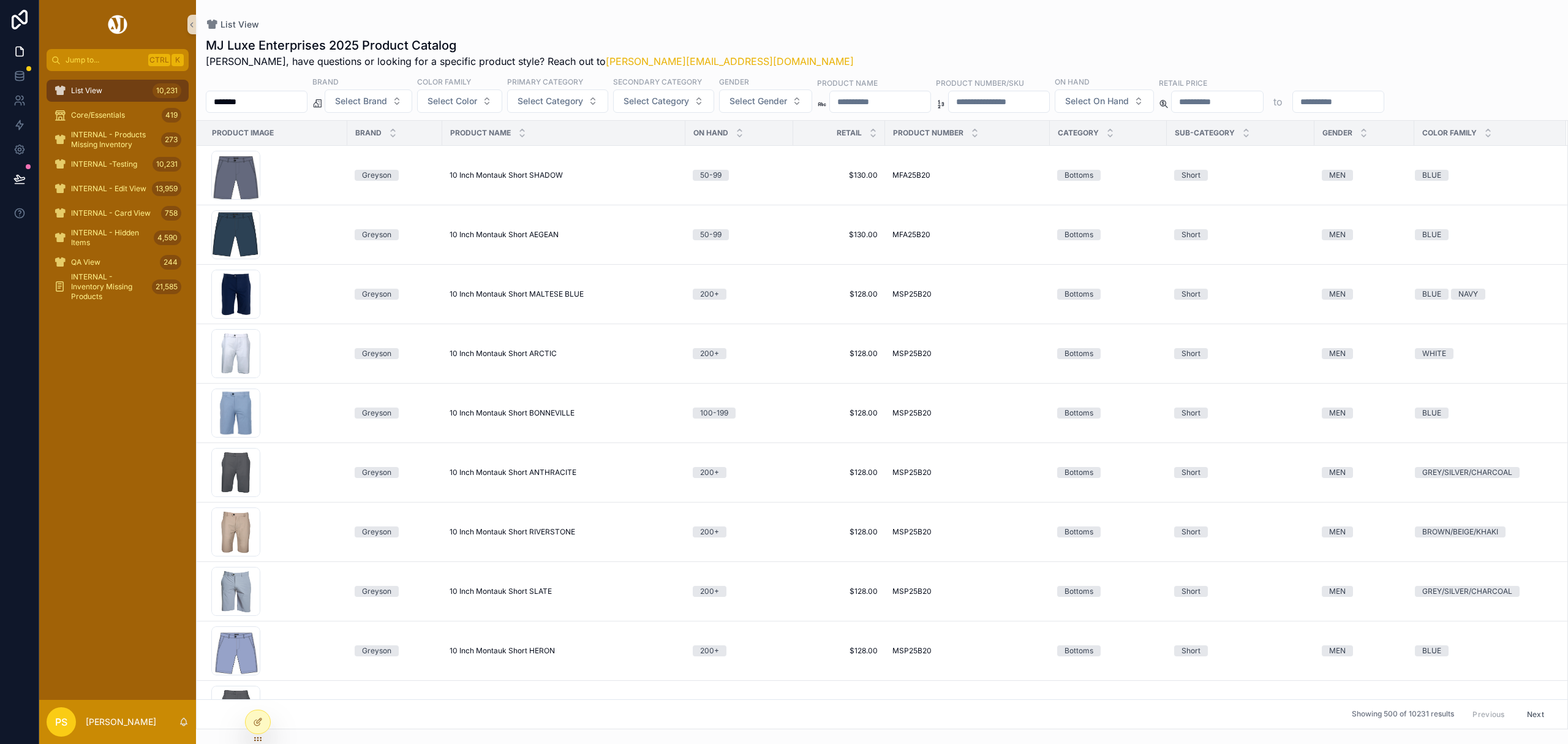
click at [307, 103] on input "*******" at bounding box center [256, 101] width 100 height 17
click at [787, 101] on span "Select Gender" at bounding box center [758, 100] width 58 height 12
click at [753, 168] on div "WOMEN" at bounding box center [800, 171] width 147 height 20
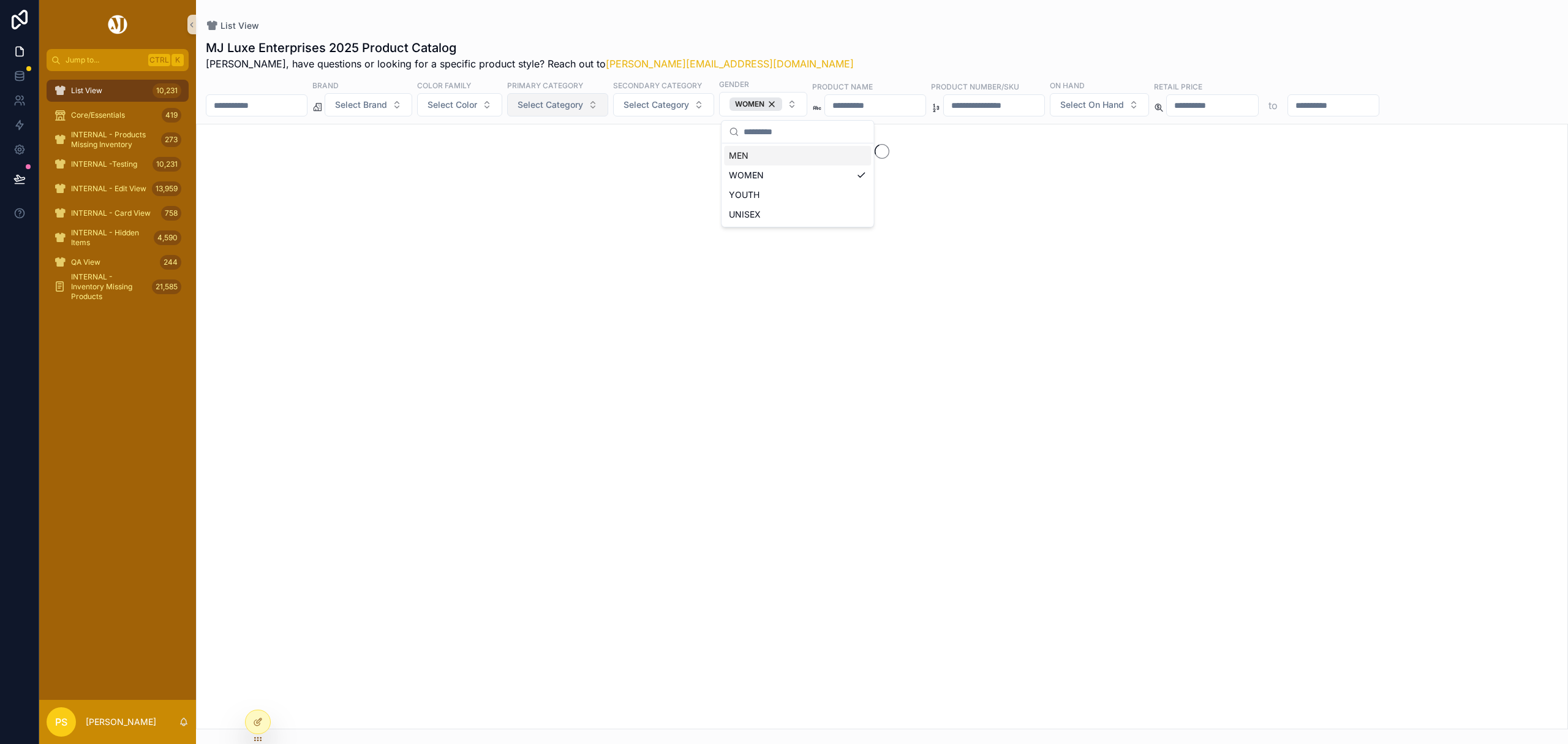
click at [575, 109] on span "Select Category" at bounding box center [550, 105] width 65 height 12
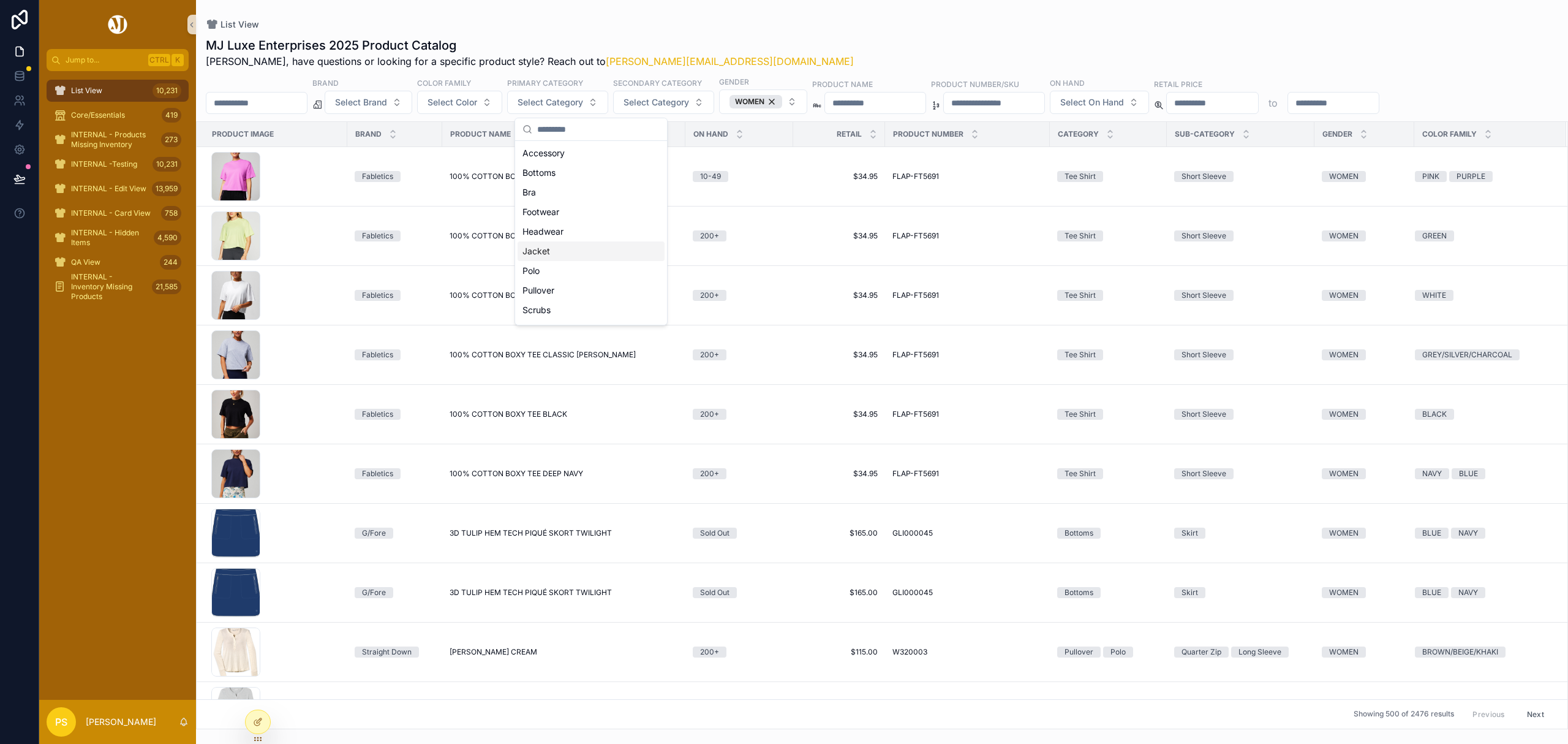
click at [553, 253] on div "Jacket" at bounding box center [591, 252] width 147 height 20
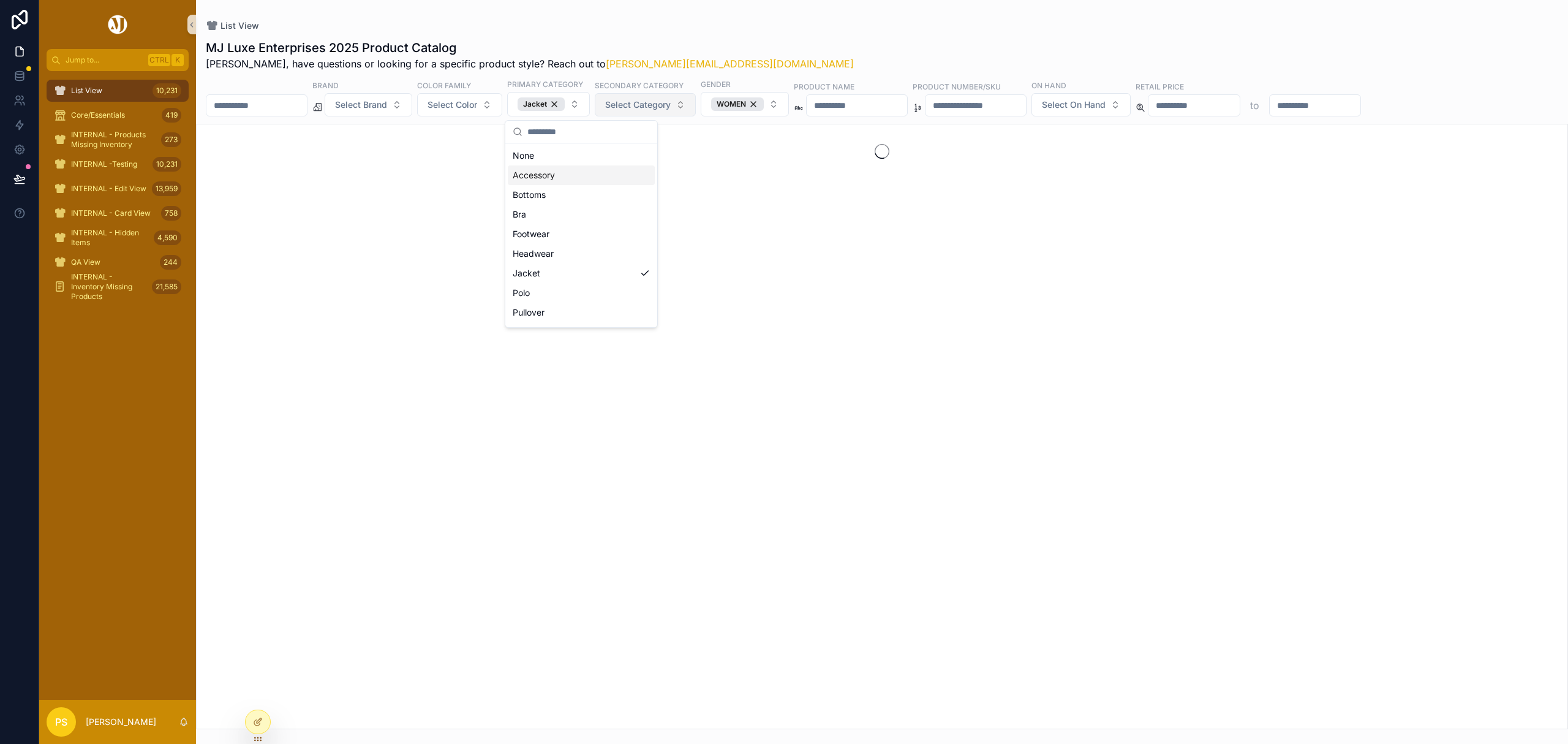
click at [682, 110] on button "Select Category" at bounding box center [646, 105] width 101 height 24
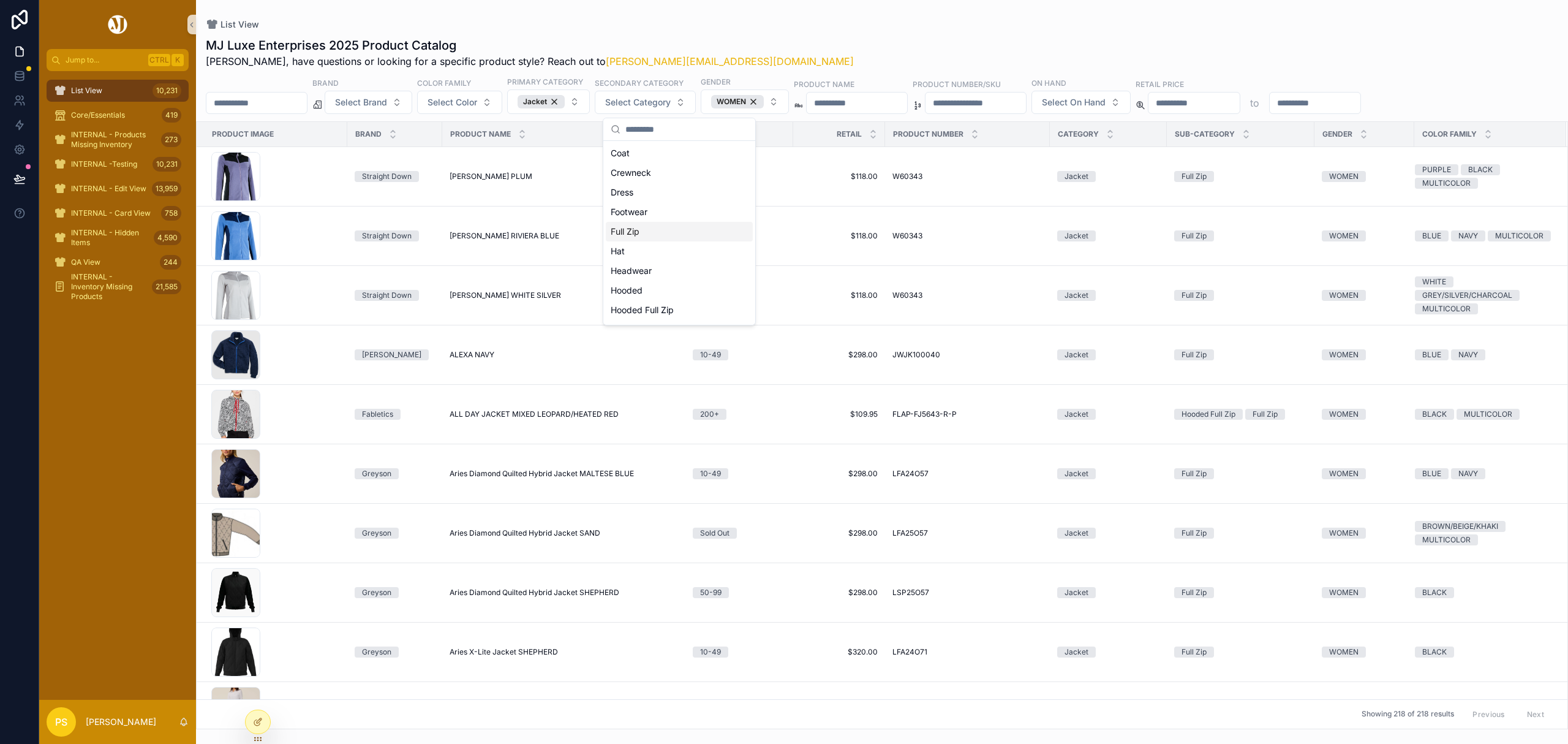
click at [648, 237] on div "Full Zip" at bounding box center [679, 232] width 147 height 20
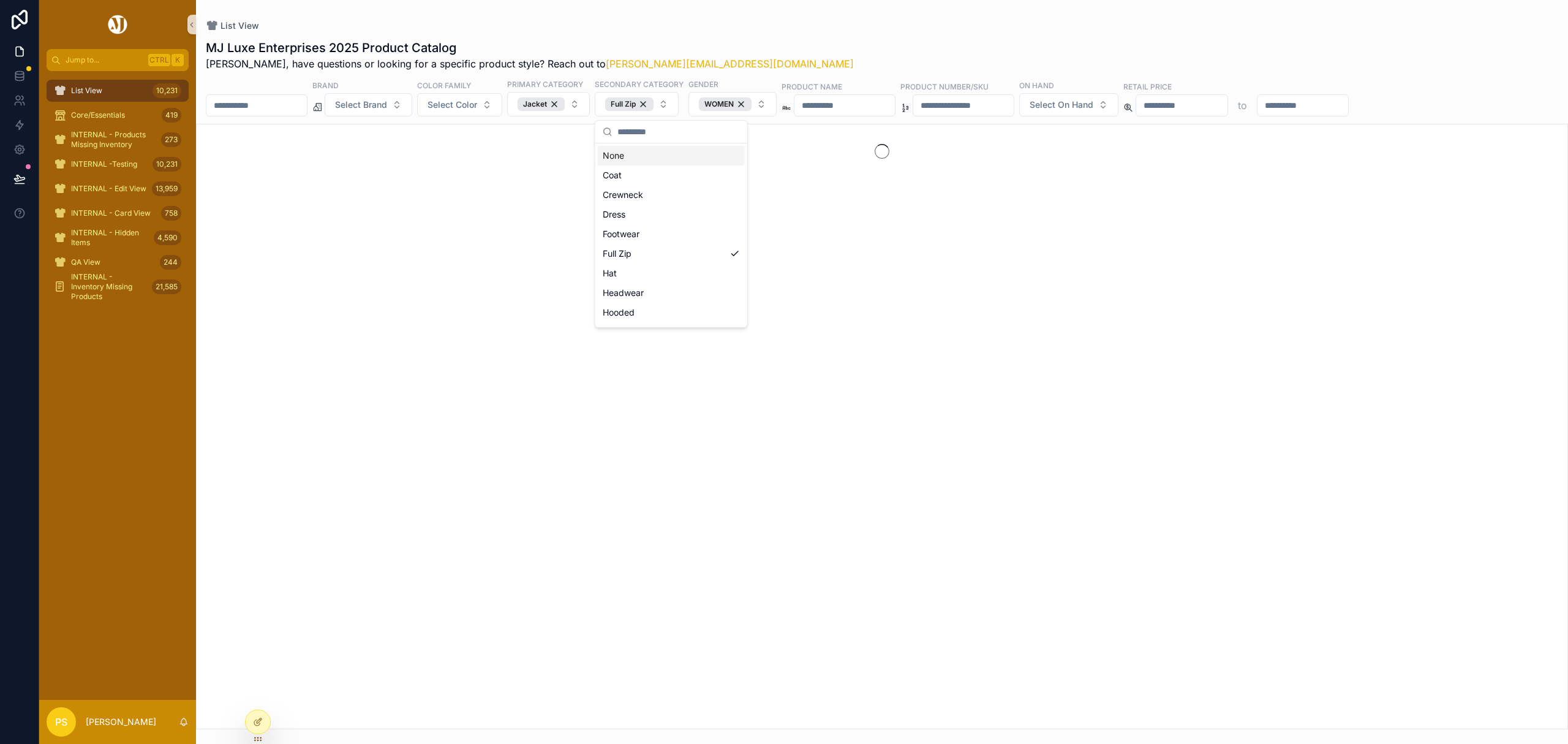
click at [849, 18] on div "List View MJ Luxe Enterprises 2025 Product Catalog Philip, have questions or lo…" at bounding box center [882, 364] width 1372 height 729
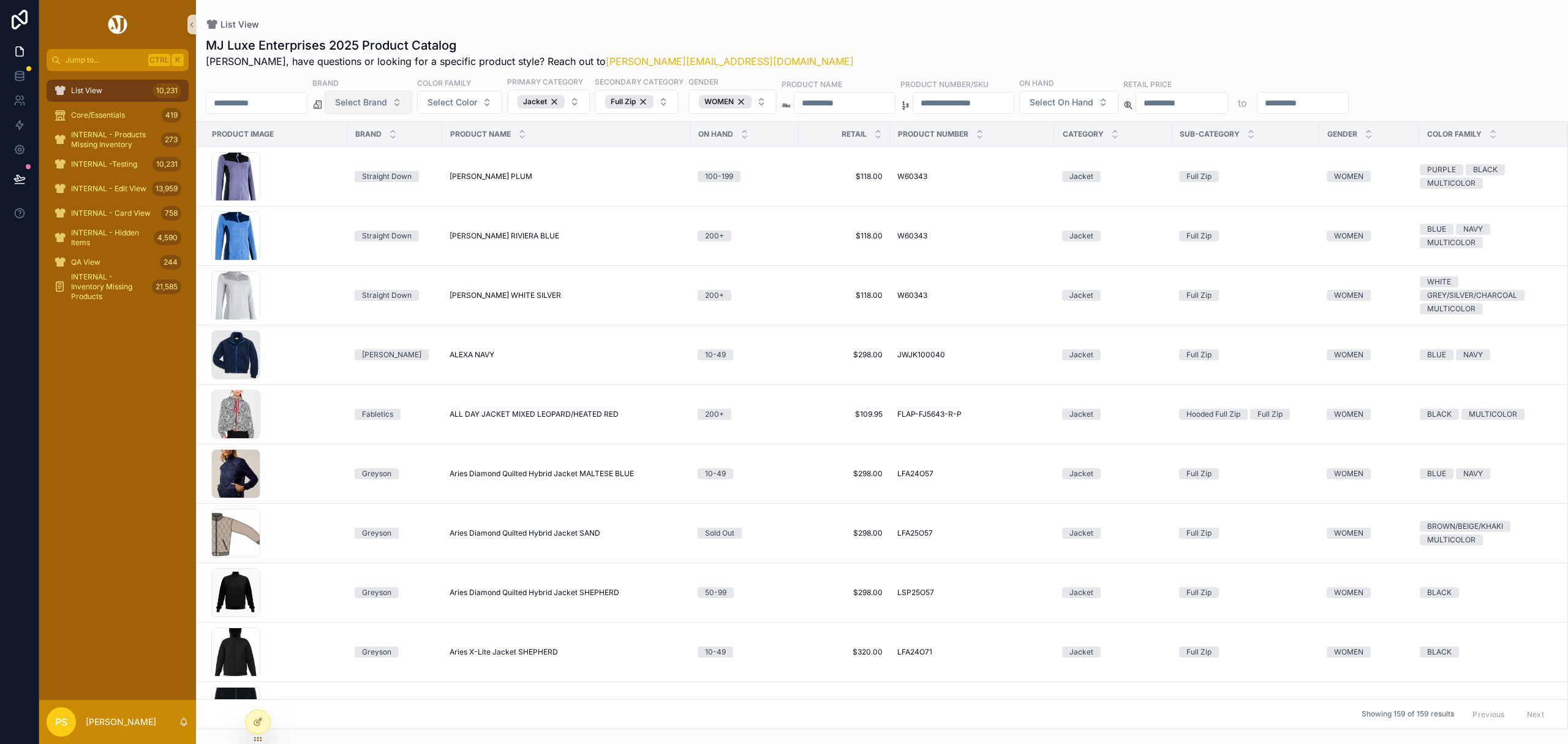
click at [387, 109] on span "Select Brand" at bounding box center [361, 102] width 52 height 12
click at [477, 105] on span "Select Color" at bounding box center [452, 102] width 50 height 12
click at [443, 158] on div "BLACK" at bounding box center [492, 154] width 147 height 20
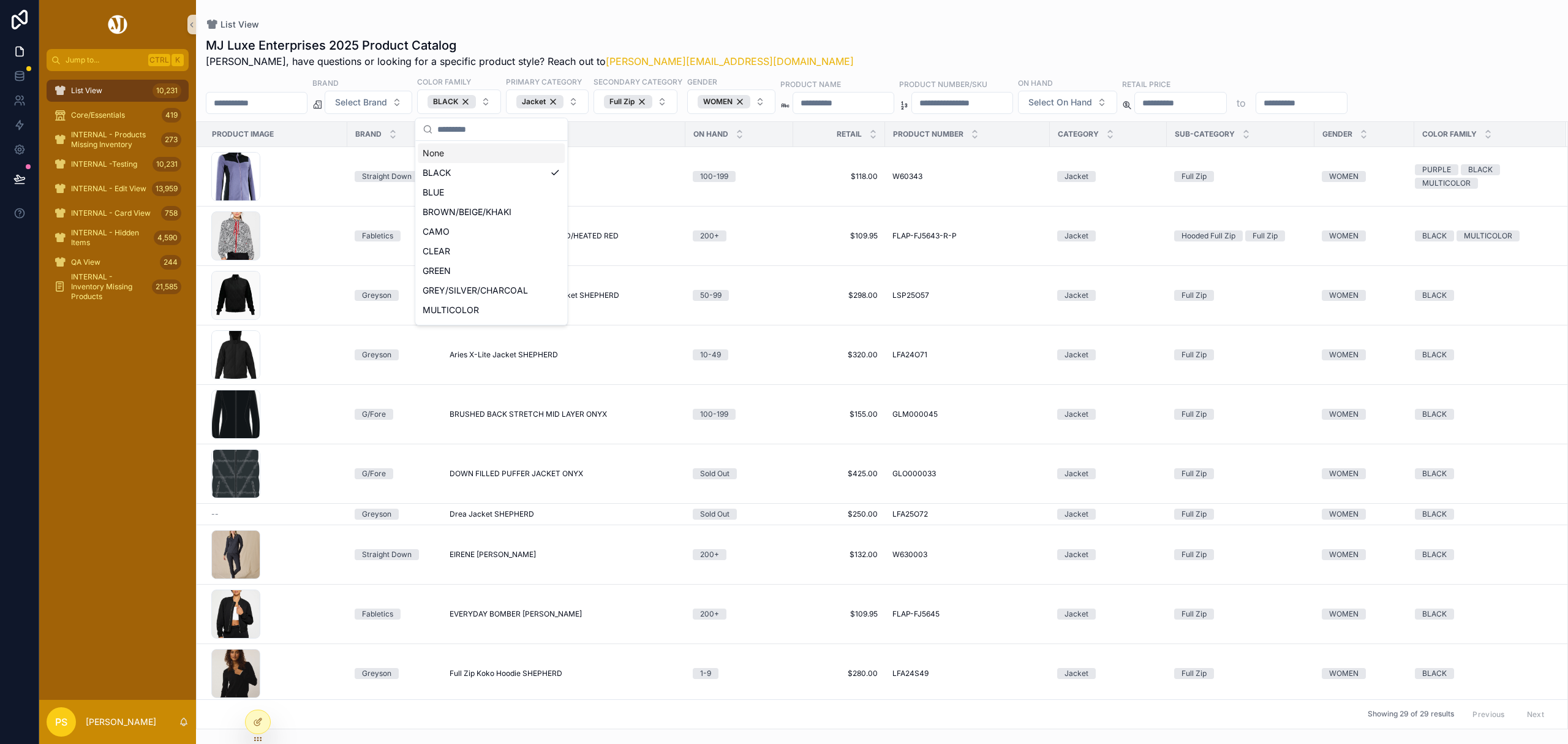
click at [826, 18] on div "List View MJ Luxe Enterprises 2025 Product Catalog Philip, have questions or lo…" at bounding box center [882, 364] width 1372 height 729
click at [412, 111] on button "Select Brand" at bounding box center [368, 102] width 87 height 24
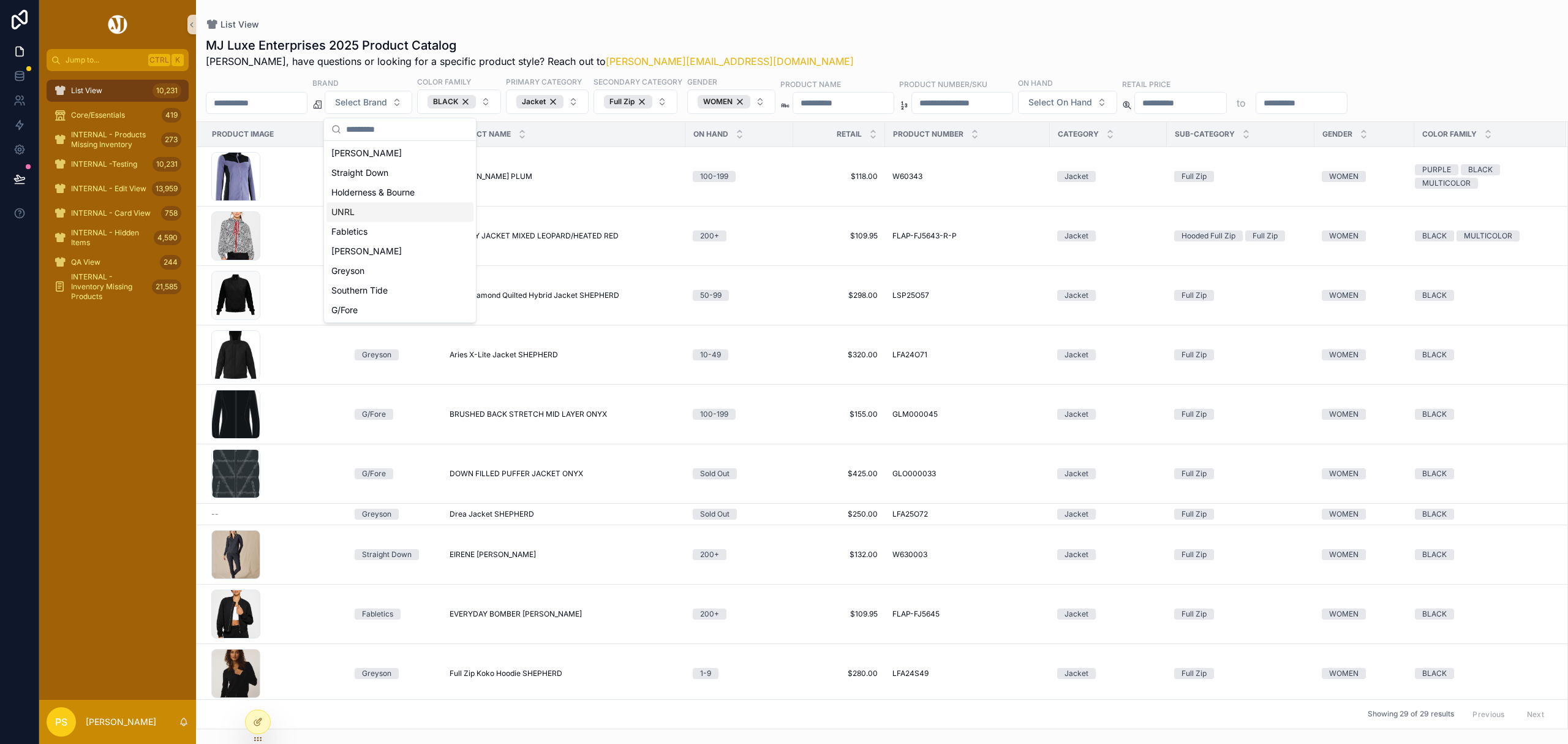
click at [355, 216] on div "UNRL" at bounding box center [400, 212] width 147 height 20
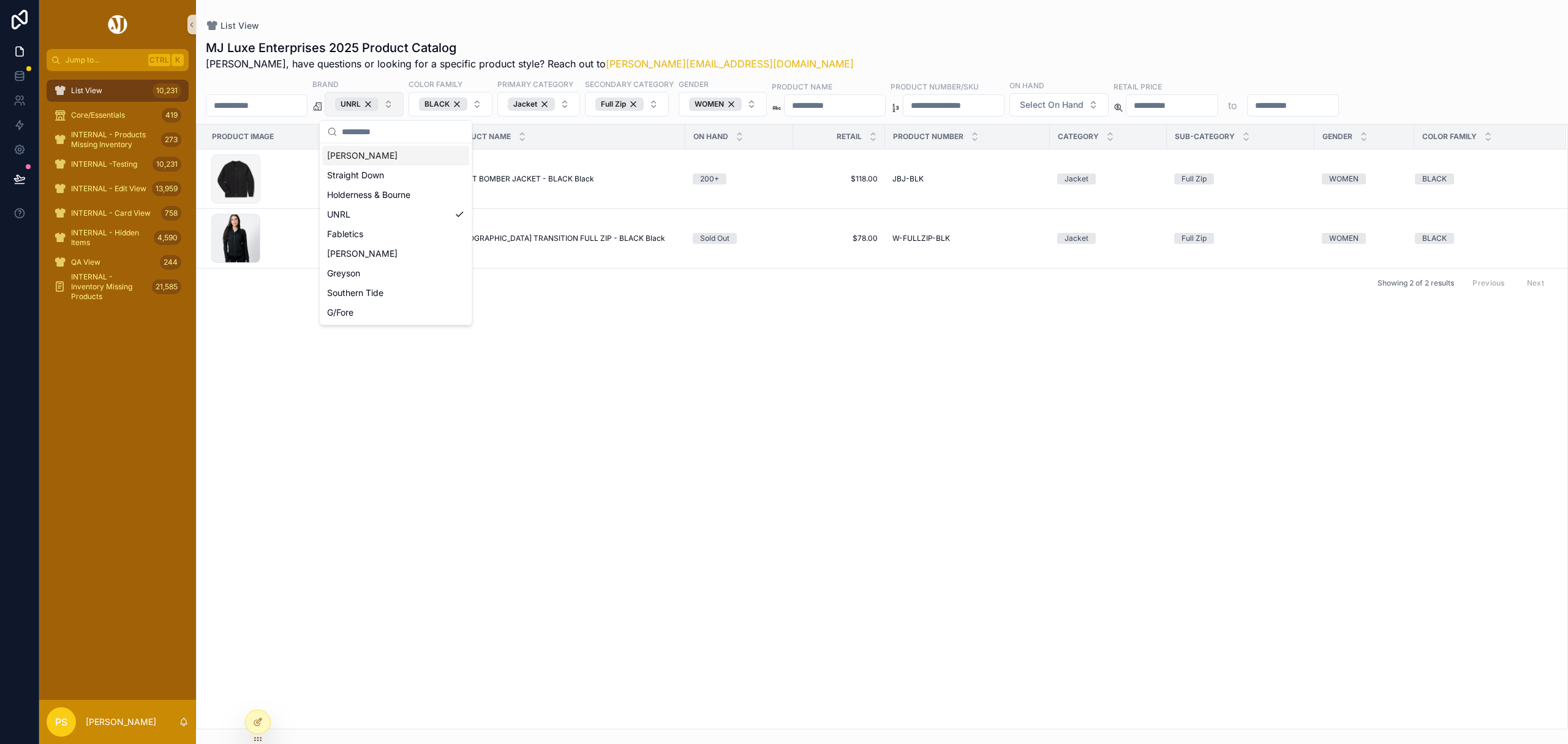
click at [403, 105] on button "UNRL" at bounding box center [364, 105] width 79 height 25
click at [361, 234] on div "Fabletics" at bounding box center [396, 234] width 147 height 20
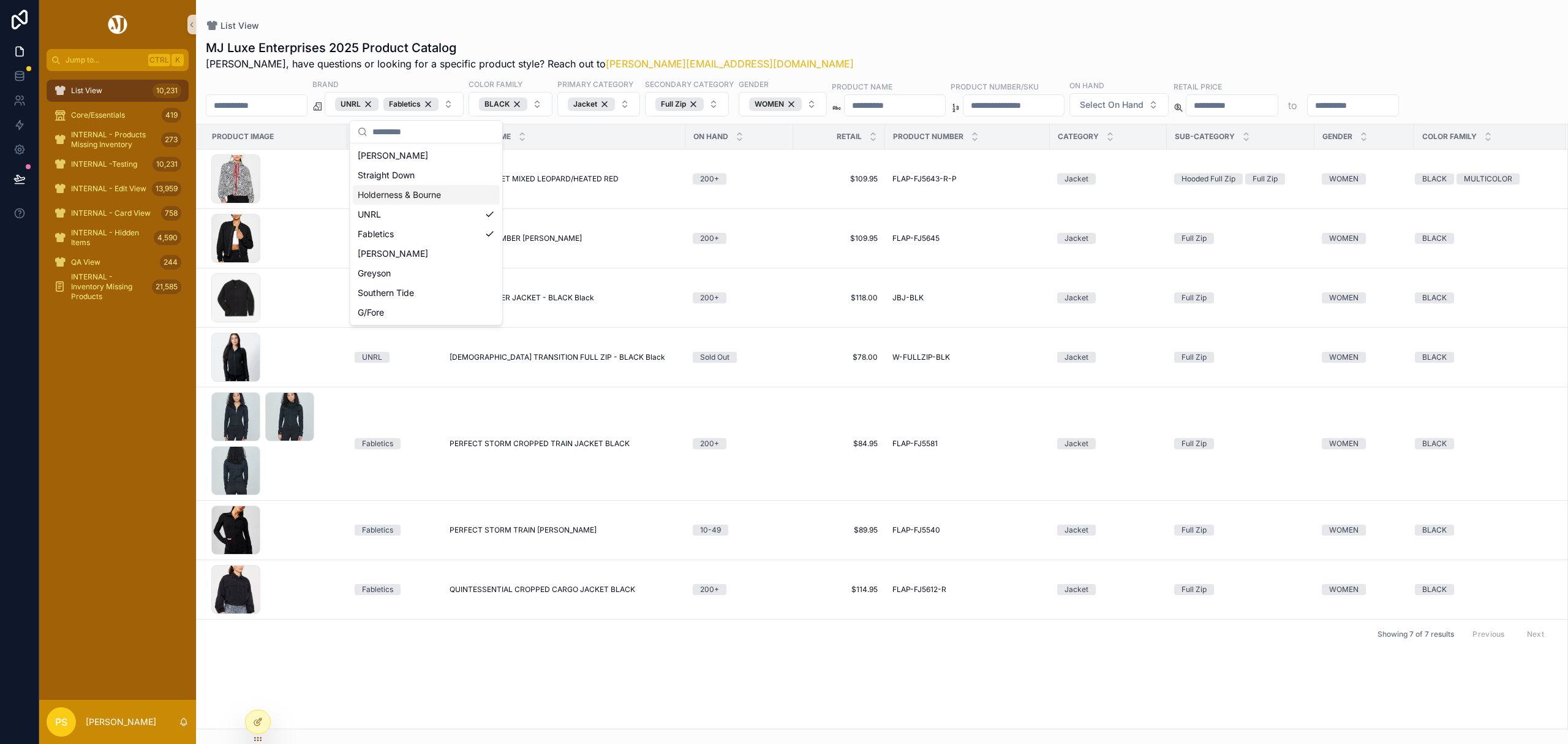
click at [998, 37] on div "MJ Luxe Enterprises 2025 Product Catalog Philip, have questions or looking for …" at bounding box center [882, 381] width 1372 height 697
click at [379, 106] on div "UNRL" at bounding box center [356, 104] width 43 height 14
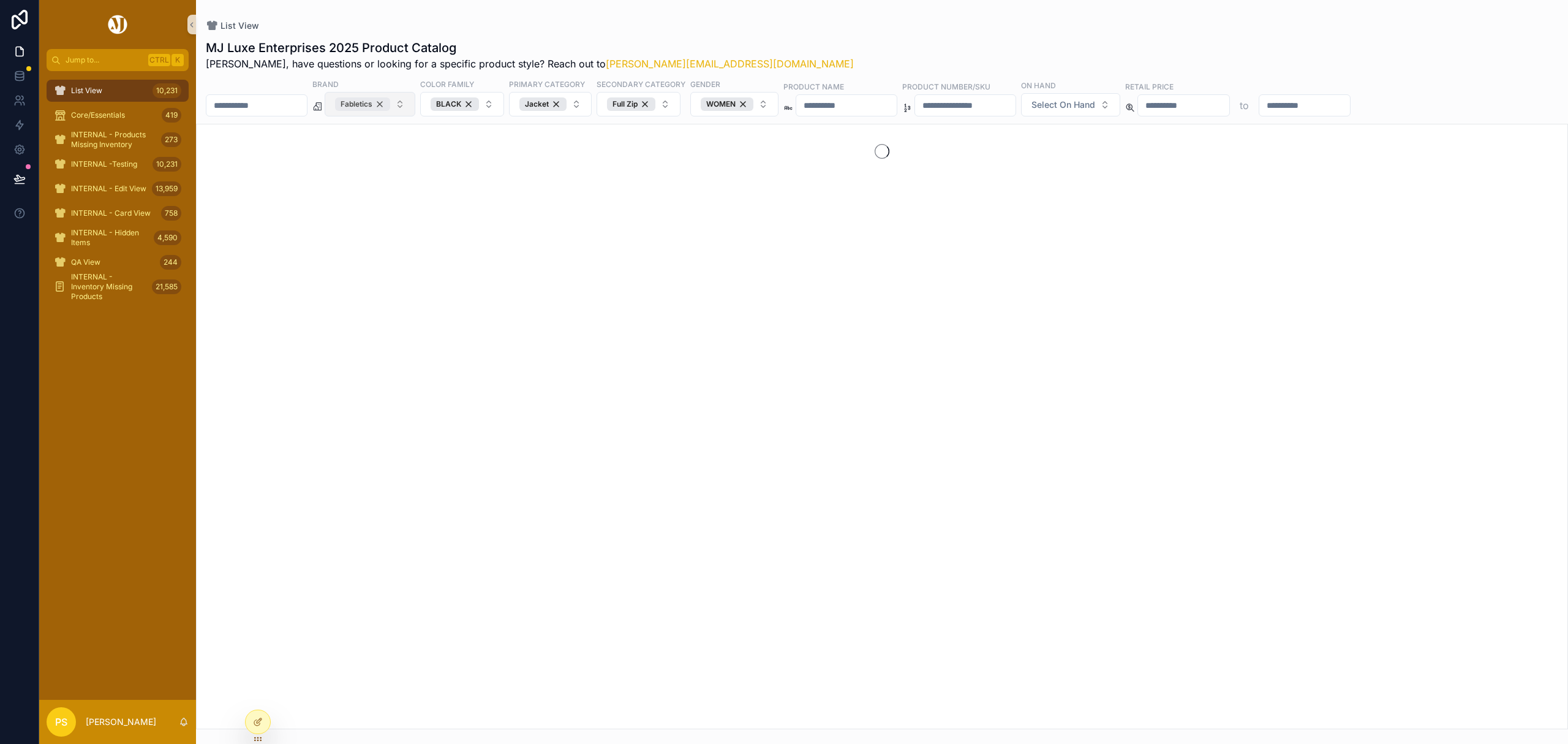
click at [390, 105] on div "Fabletics" at bounding box center [362, 104] width 56 height 14
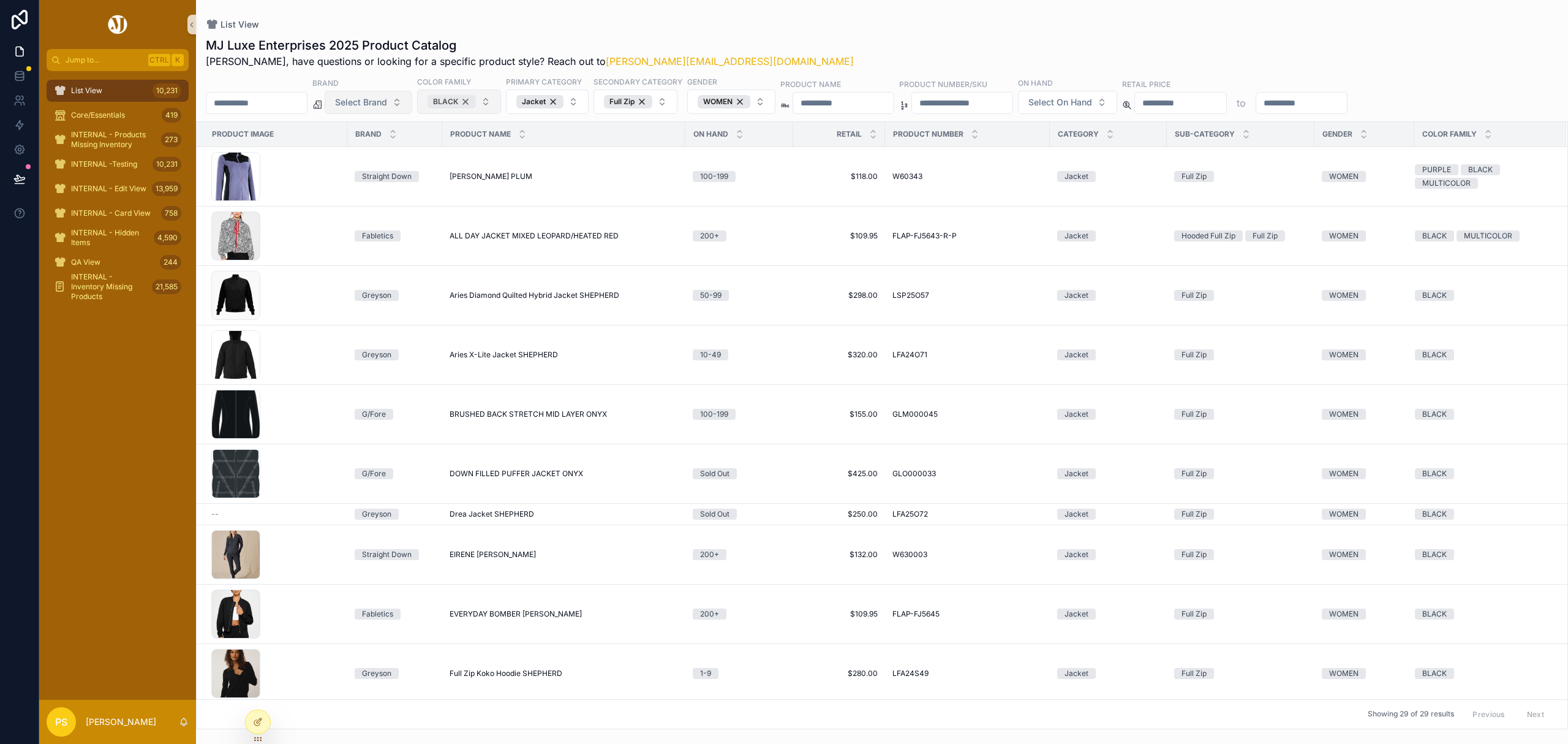
click at [476, 102] on div "BLACK" at bounding box center [451, 101] width 48 height 14
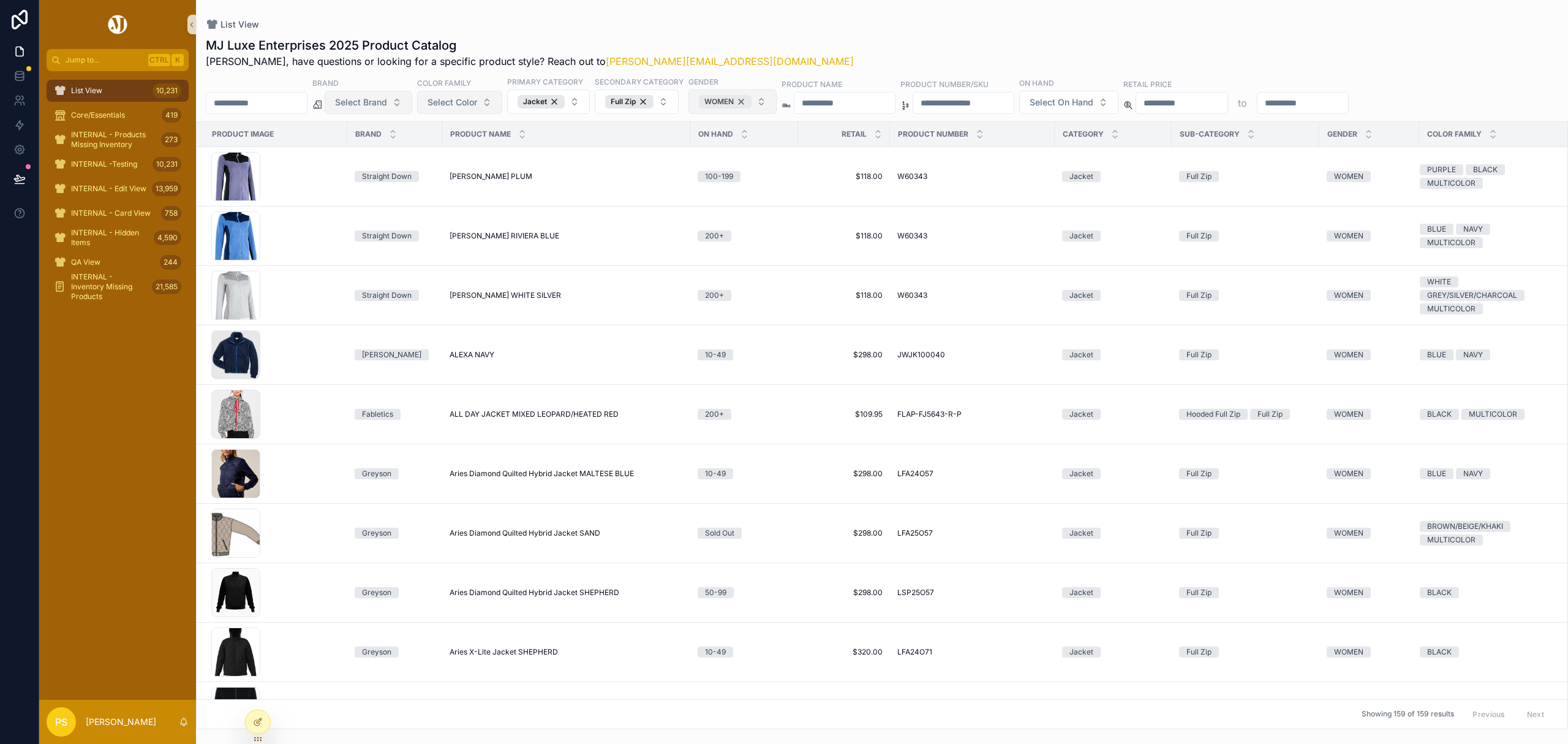
click at [752, 103] on div "WOMEN" at bounding box center [725, 101] width 53 height 14
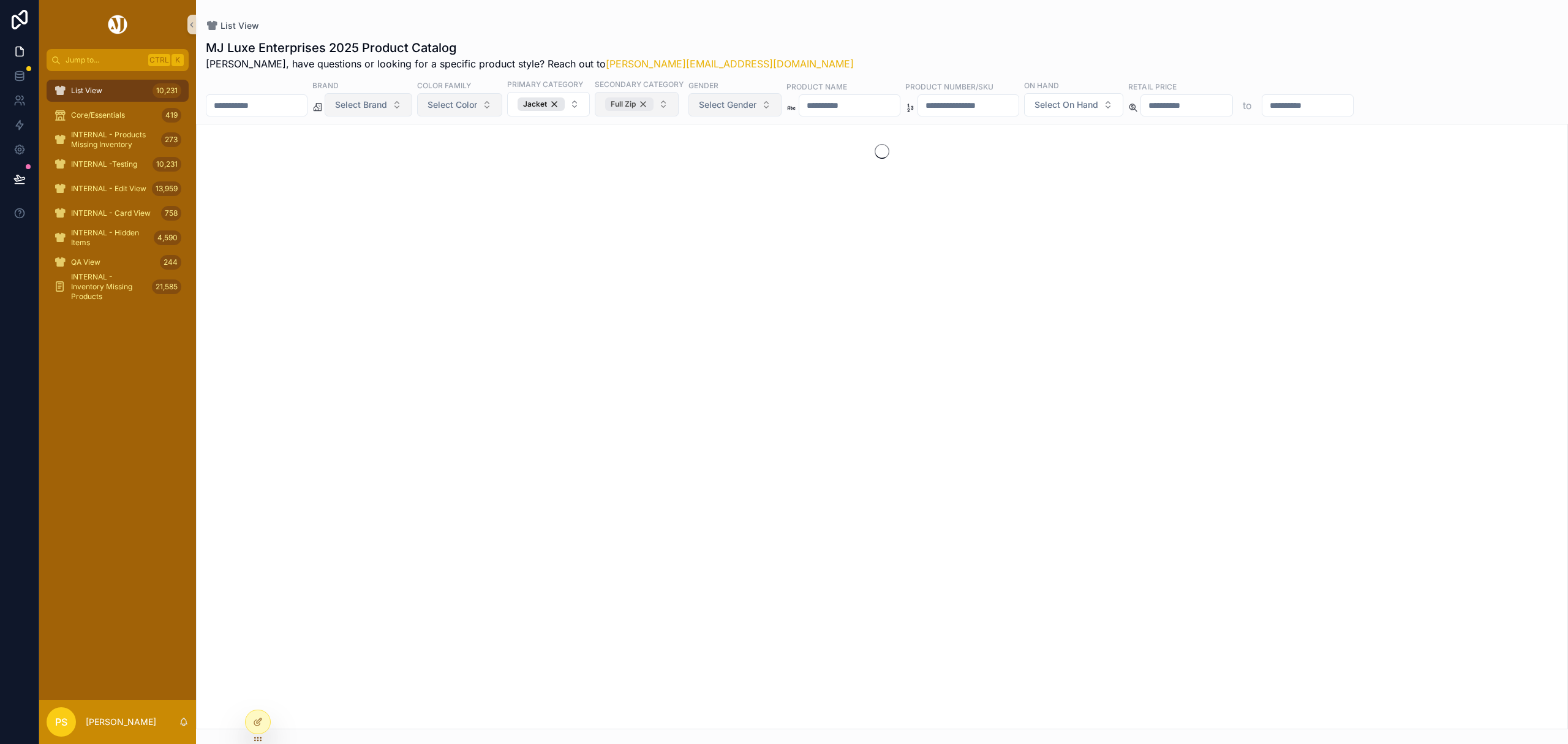
click at [654, 104] on div "Full Zip" at bounding box center [629, 104] width 48 height 14
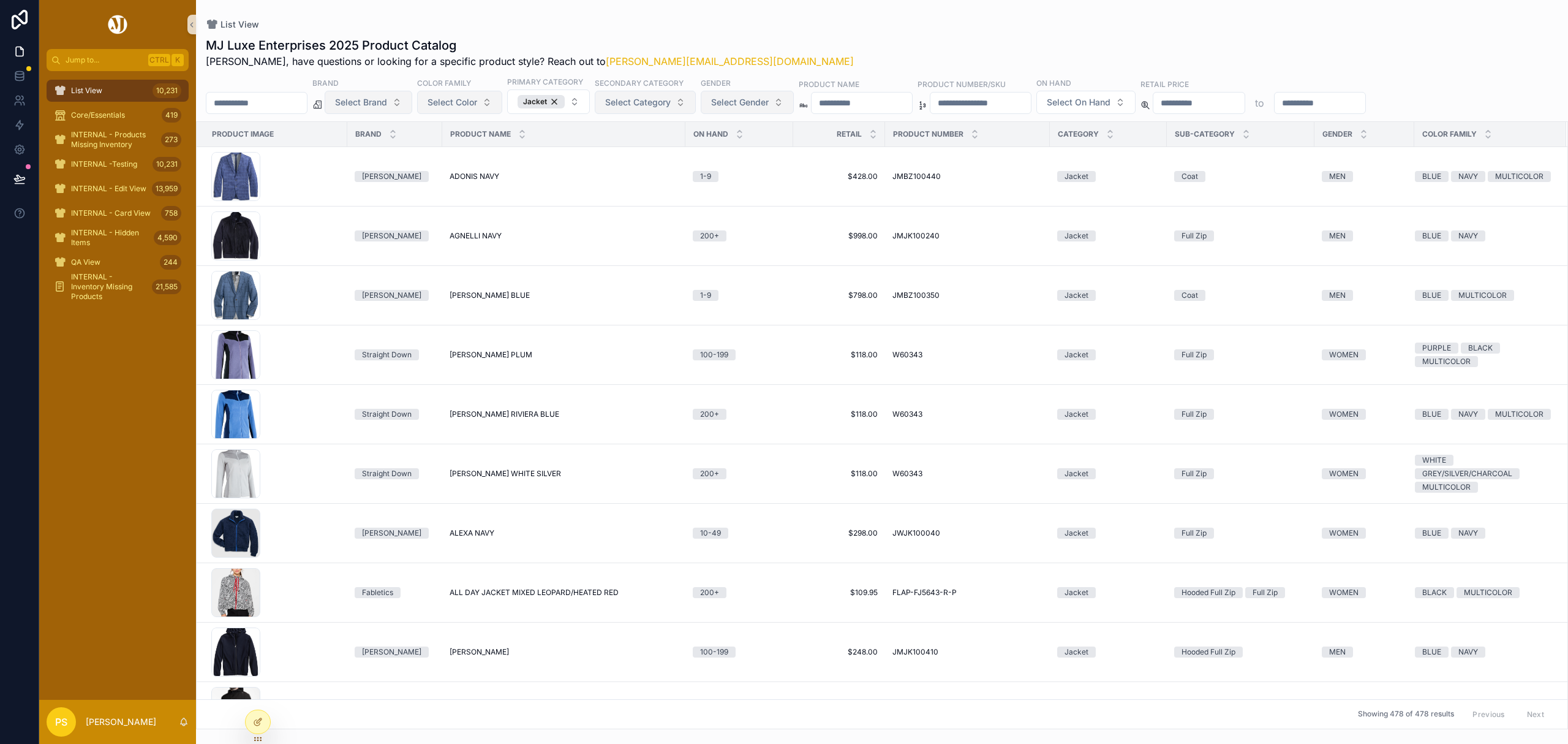
click at [844, 5] on div "List View MJ Luxe Enterprises 2025 Product Catalog Philip, have questions or lo…" at bounding box center [882, 364] width 1372 height 729
click at [293, 100] on input "scrollable content" at bounding box center [256, 103] width 100 height 17
type input "*******"
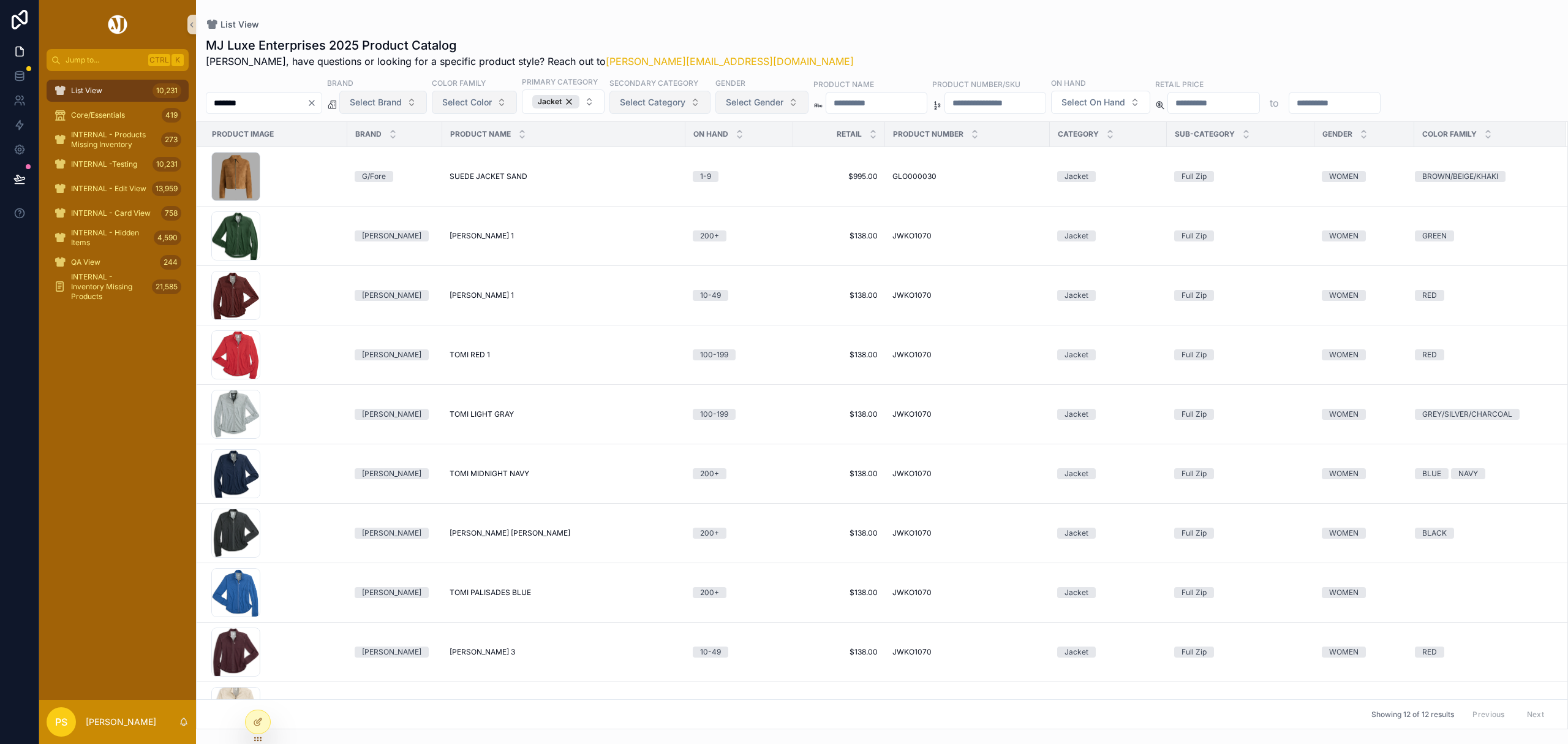
click at [275, 102] on input "*******" at bounding box center [256, 103] width 100 height 17
click at [20, 100] on icon at bounding box center [20, 100] width 12 height 12
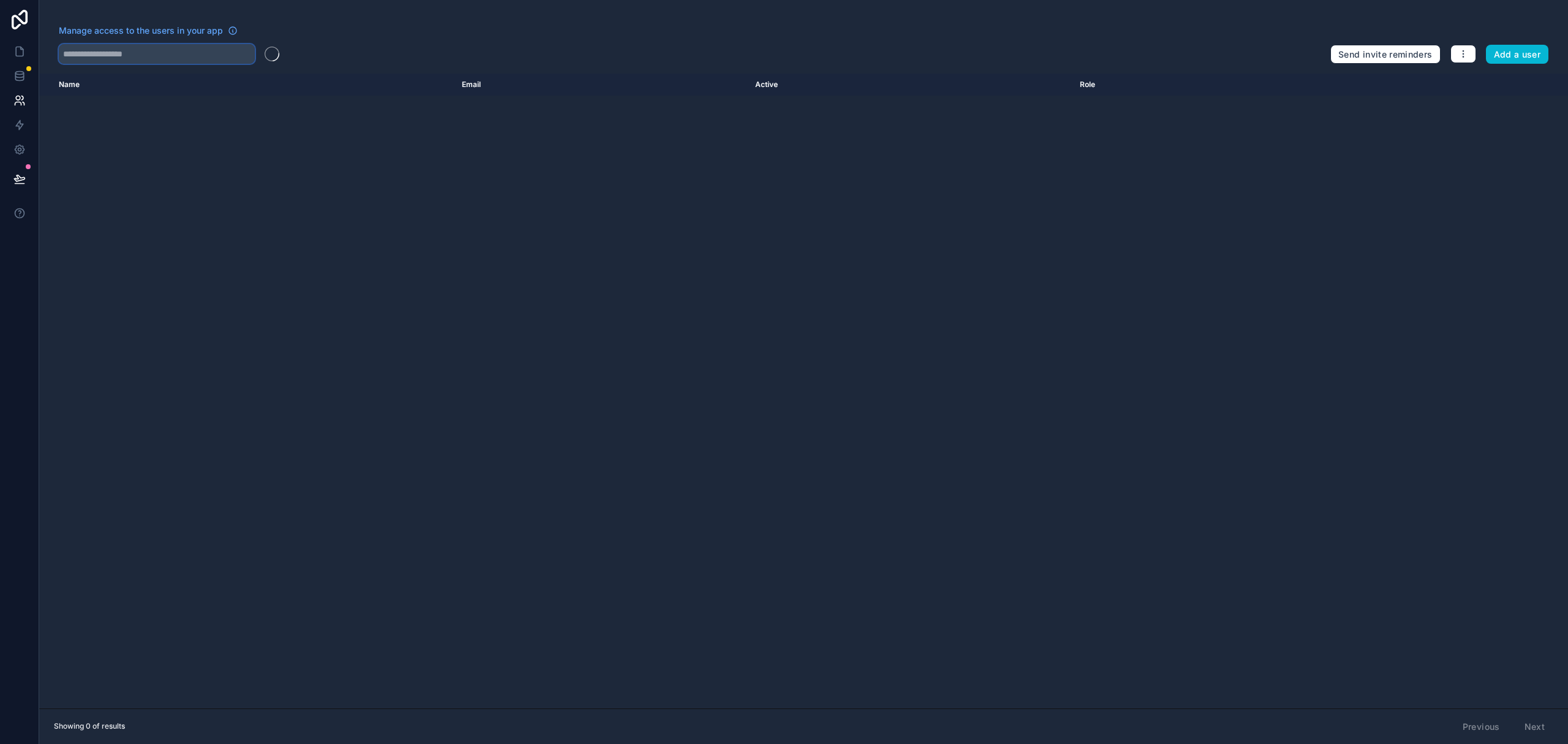
click at [189, 62] on input "text" at bounding box center [157, 54] width 196 height 20
type input "*******"
click at [126, 54] on input "*******" at bounding box center [157, 54] width 196 height 20
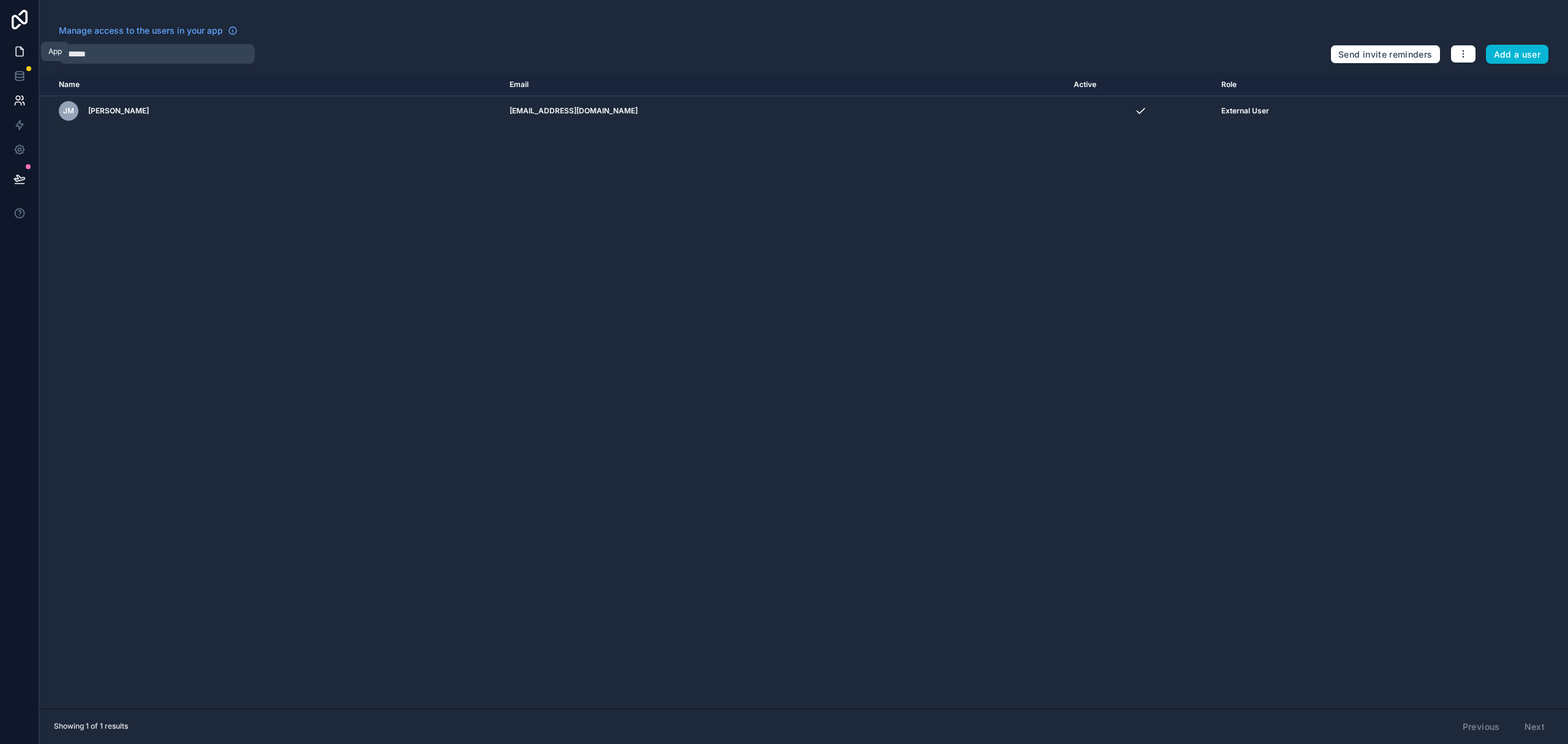
click at [23, 56] on icon at bounding box center [20, 51] width 12 height 12
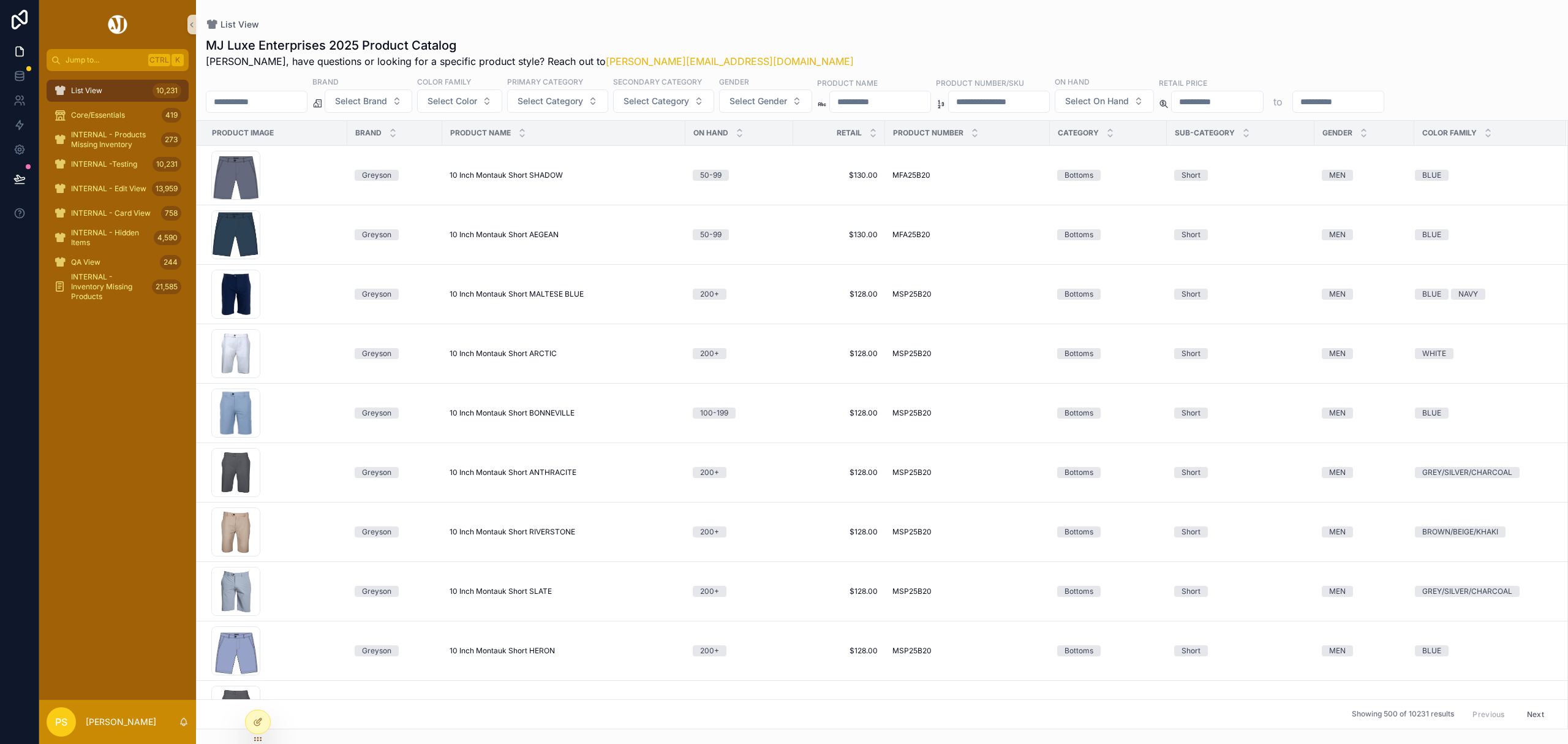
click at [286, 104] on input "scrollable content" at bounding box center [256, 101] width 100 height 17
paste input "********"
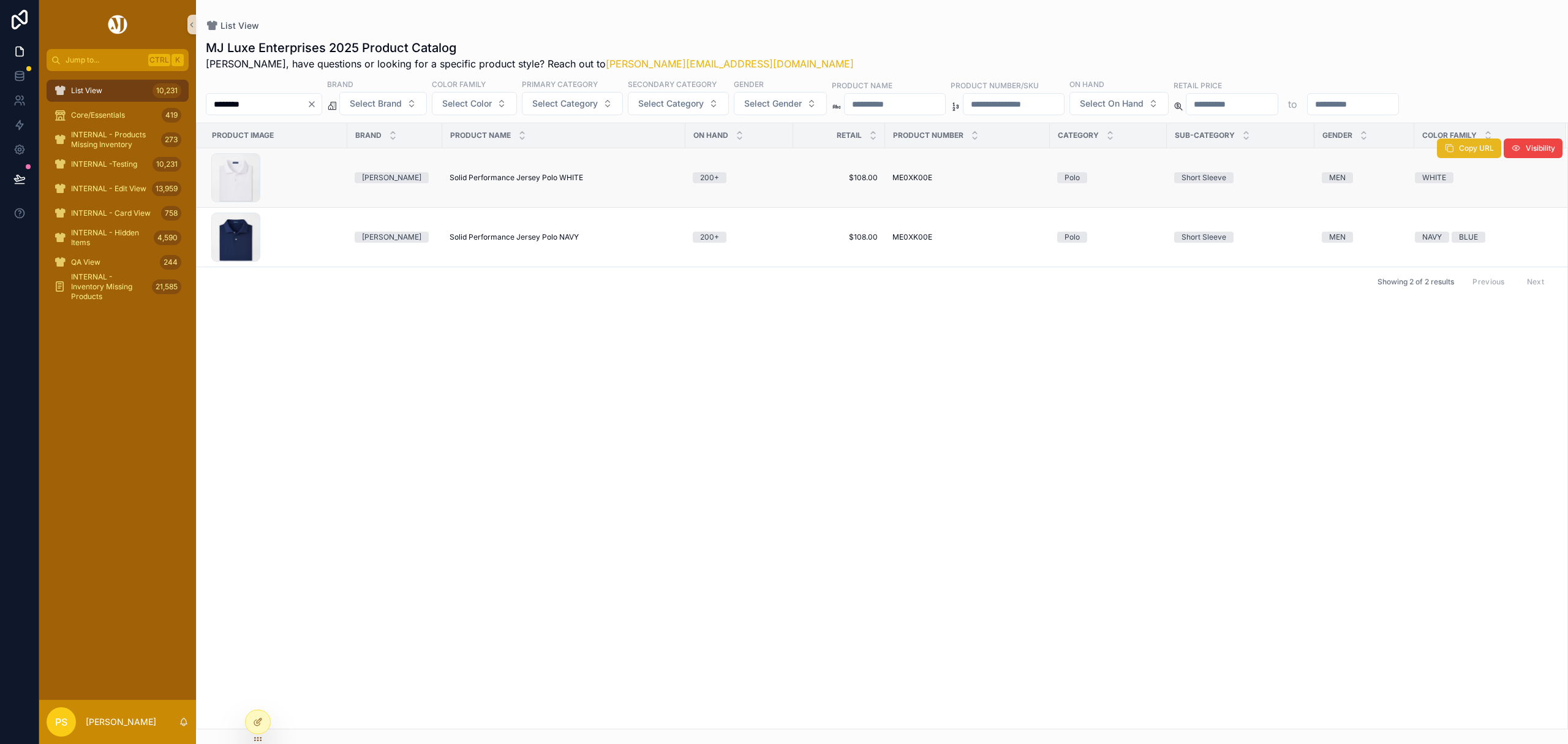
click at [1463, 154] on span "Copy URL" at bounding box center [1476, 149] width 35 height 10
click at [1460, 215] on button "Copy URL" at bounding box center [1468, 207] width 64 height 20
click at [260, 100] on input "********" at bounding box center [256, 104] width 100 height 17
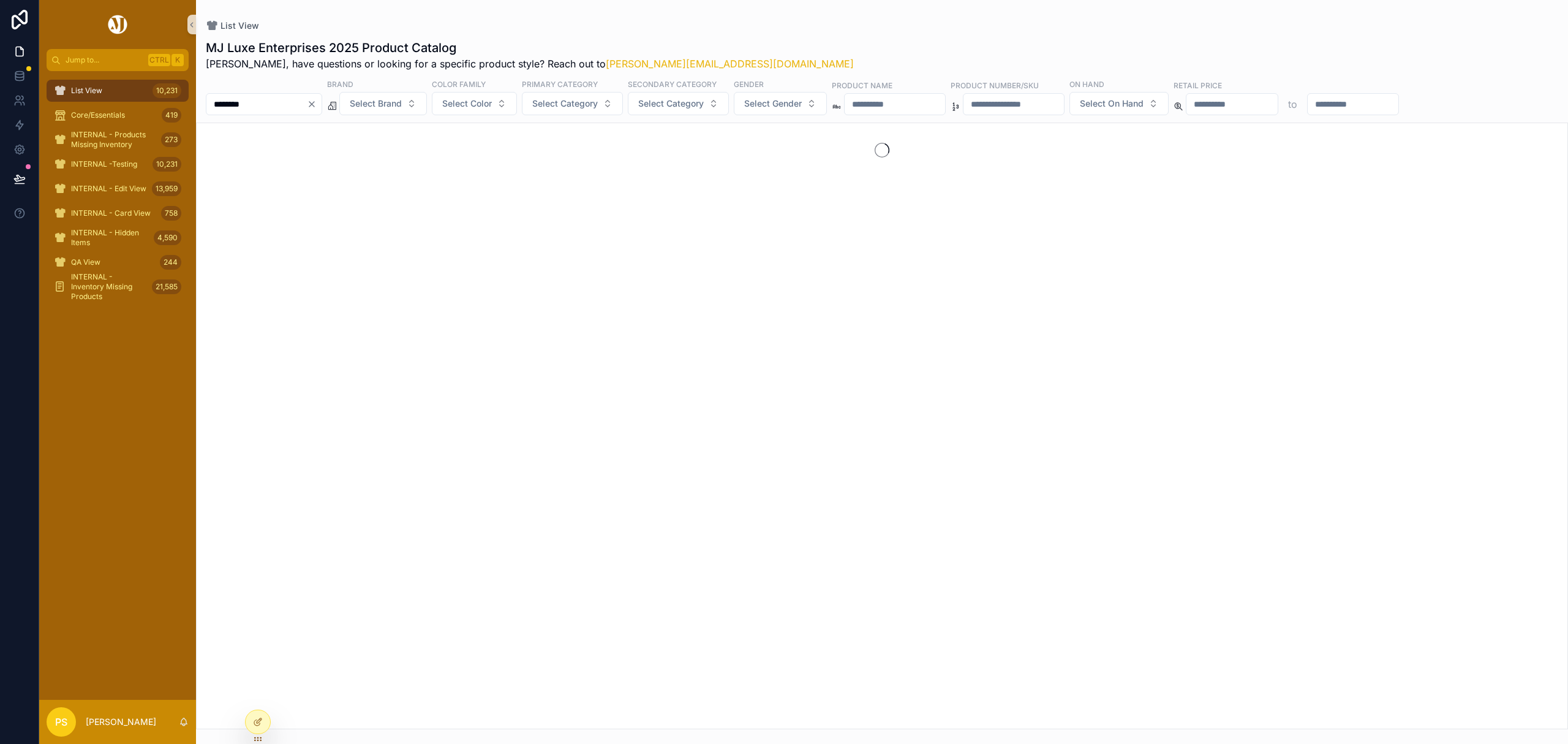
type input "********"
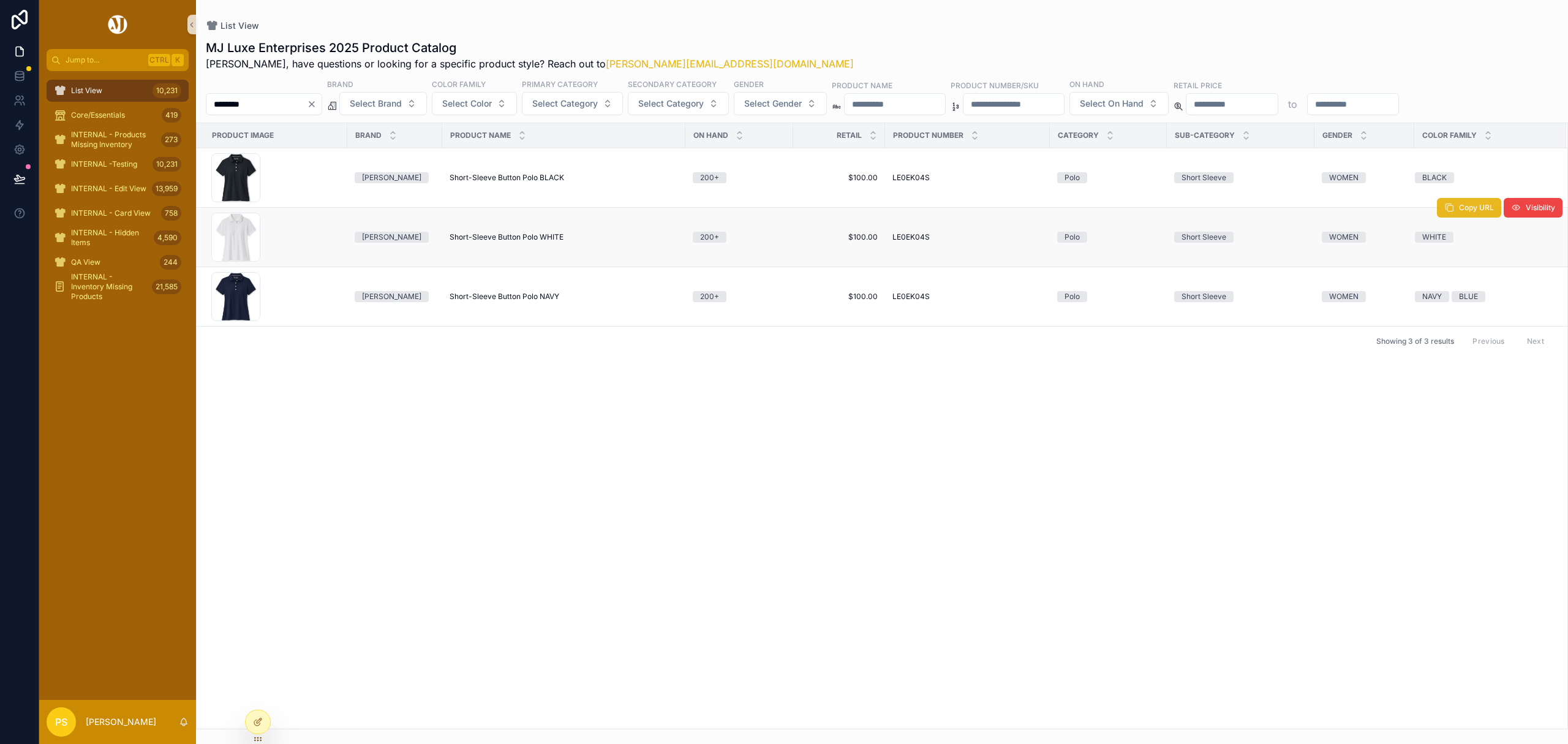
click at [1475, 214] on button "Copy URL" at bounding box center [1468, 207] width 64 height 20
click at [1460, 275] on button "Copy URL" at bounding box center [1468, 267] width 64 height 20
drag, startPoint x: 111, startPoint y: 86, endPoint x: 184, endPoint y: 93, distance: 73.3
click at [111, 86] on div "List View 10,231" at bounding box center [118, 91] width 127 height 20
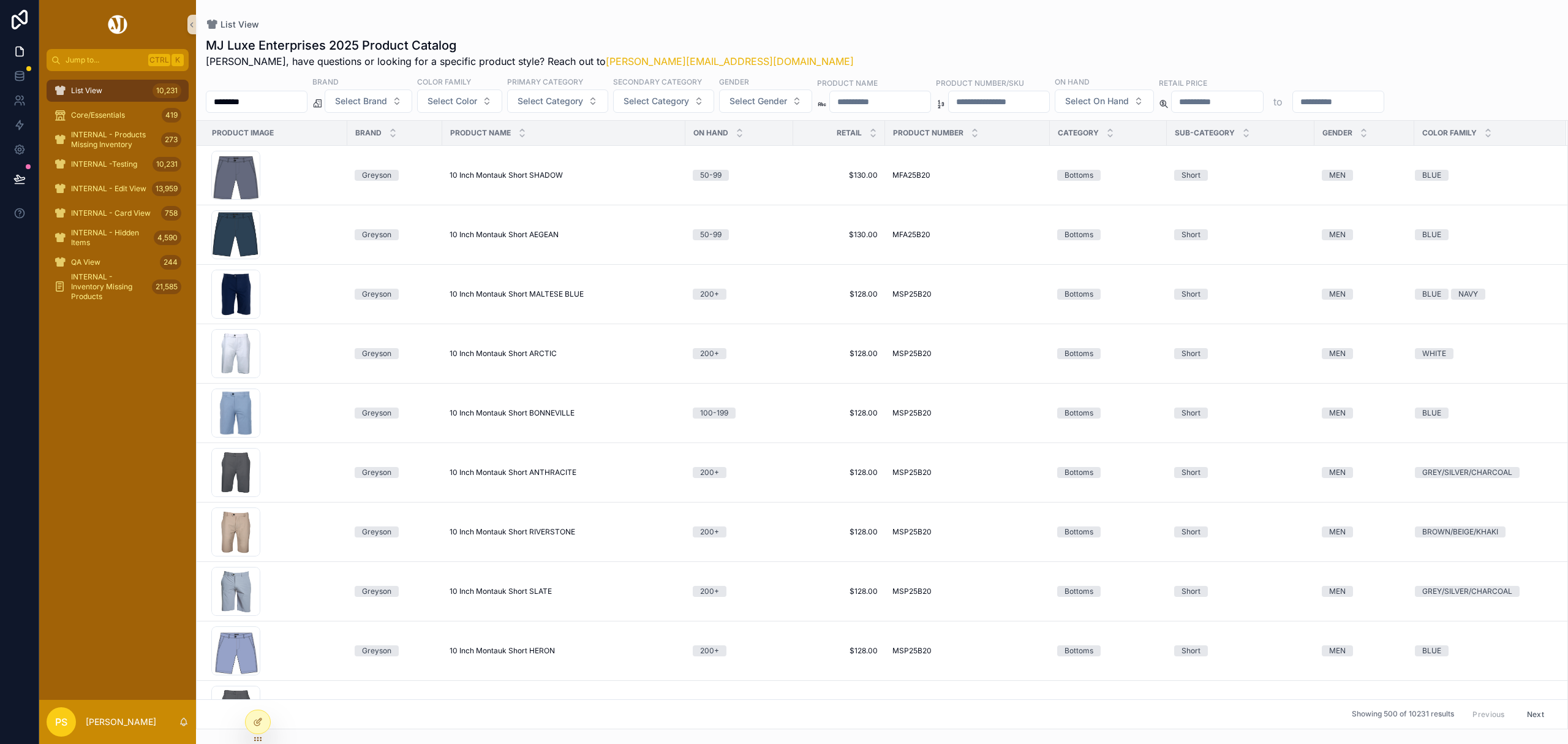
click at [307, 105] on input "********" at bounding box center [256, 101] width 100 height 17
click at [412, 100] on button "Select Brand" at bounding box center [368, 101] width 87 height 24
click at [361, 250] on div "[PERSON_NAME]" at bounding box center [400, 249] width 147 height 20
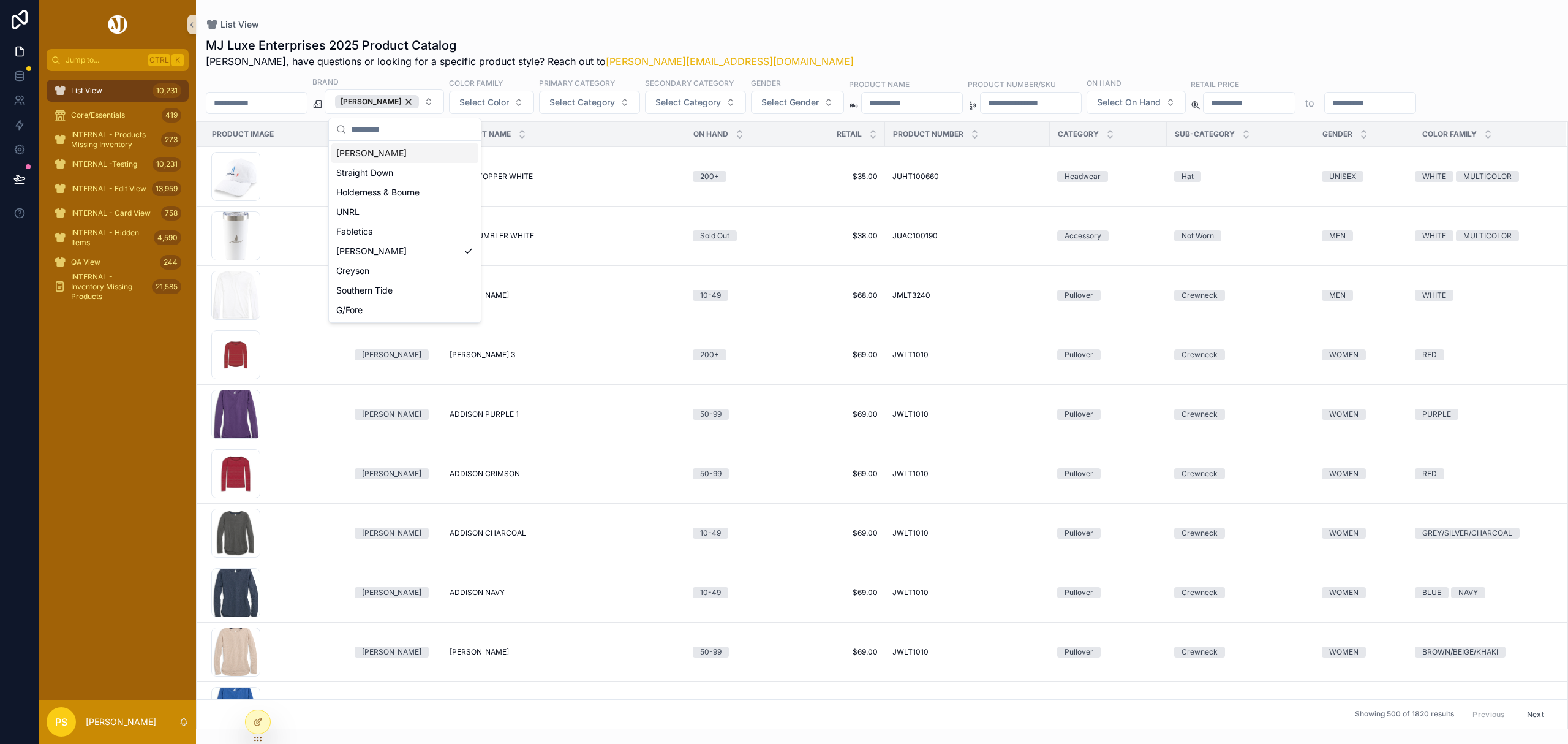
click at [277, 107] on input "scrollable content" at bounding box center [256, 103] width 100 height 17
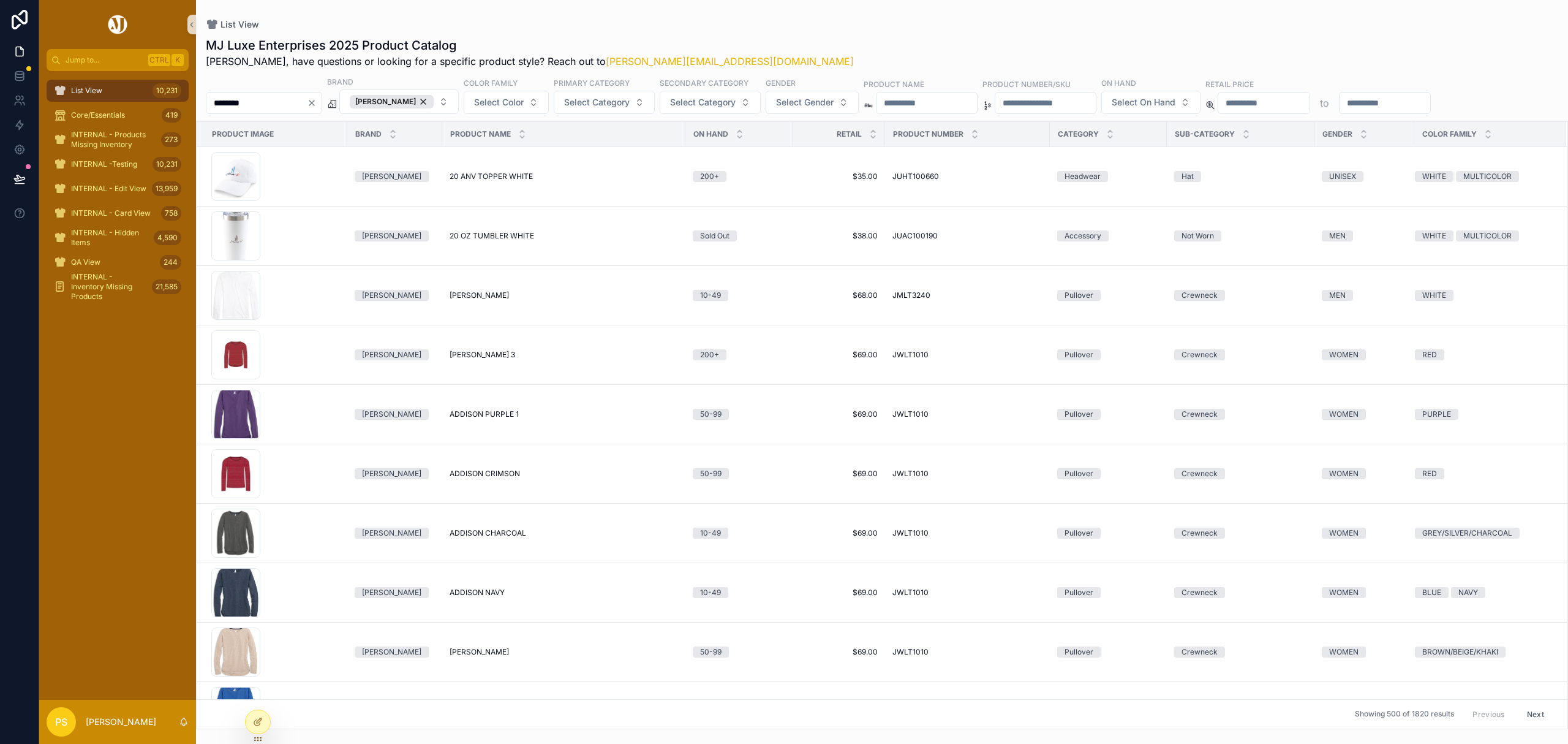
type input "********"
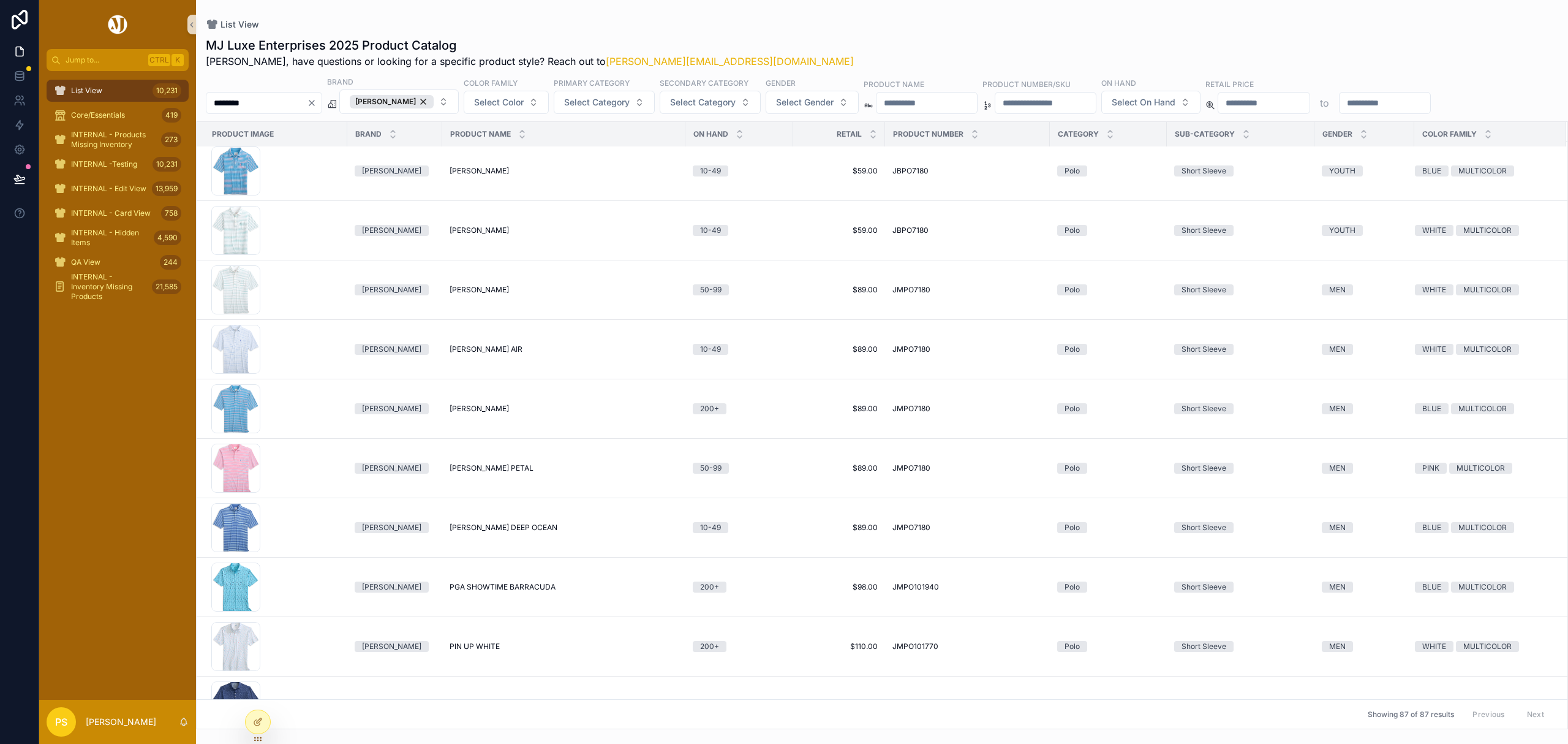
scroll to position [4483, 0]
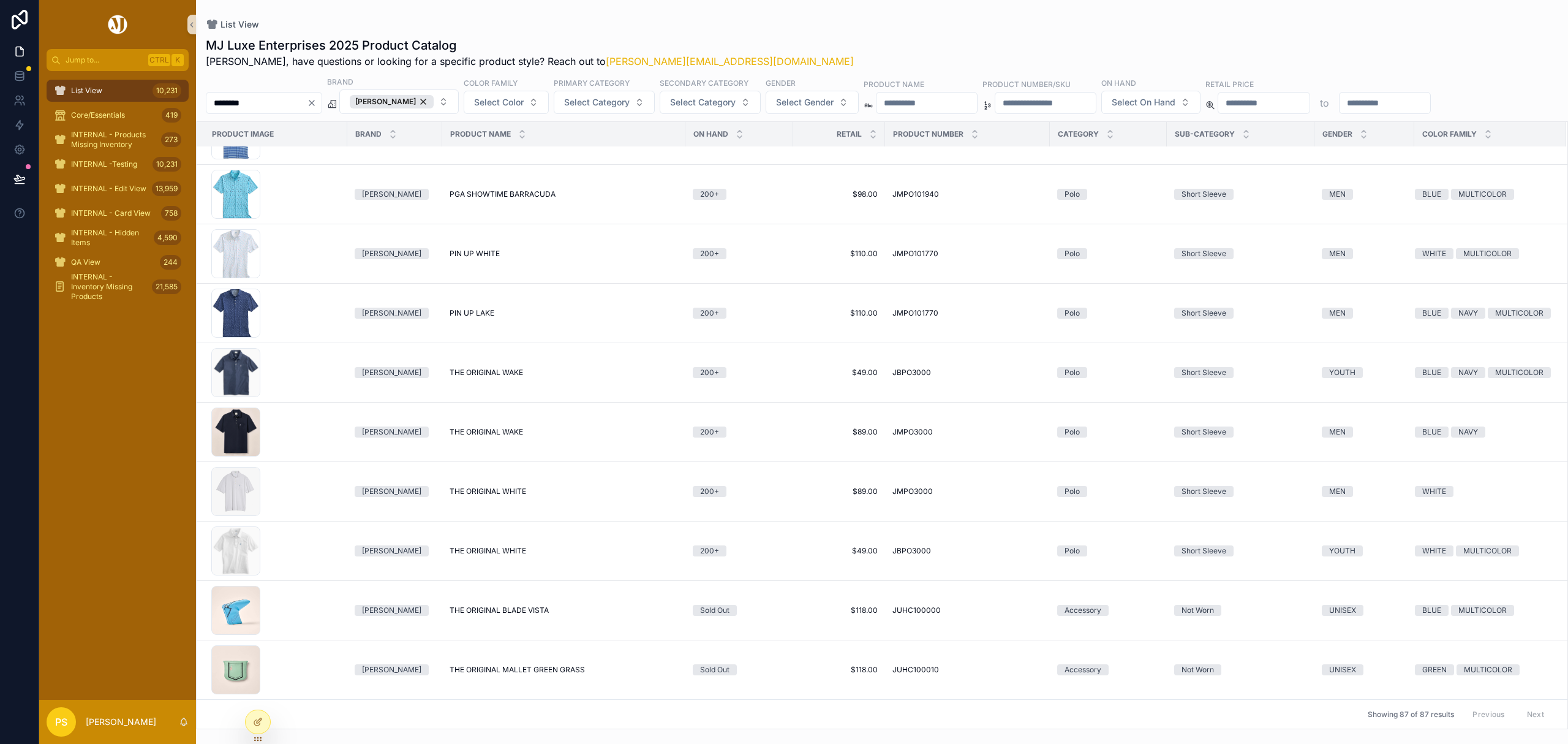
click at [88, 91] on span "List View" at bounding box center [87, 91] width 31 height 10
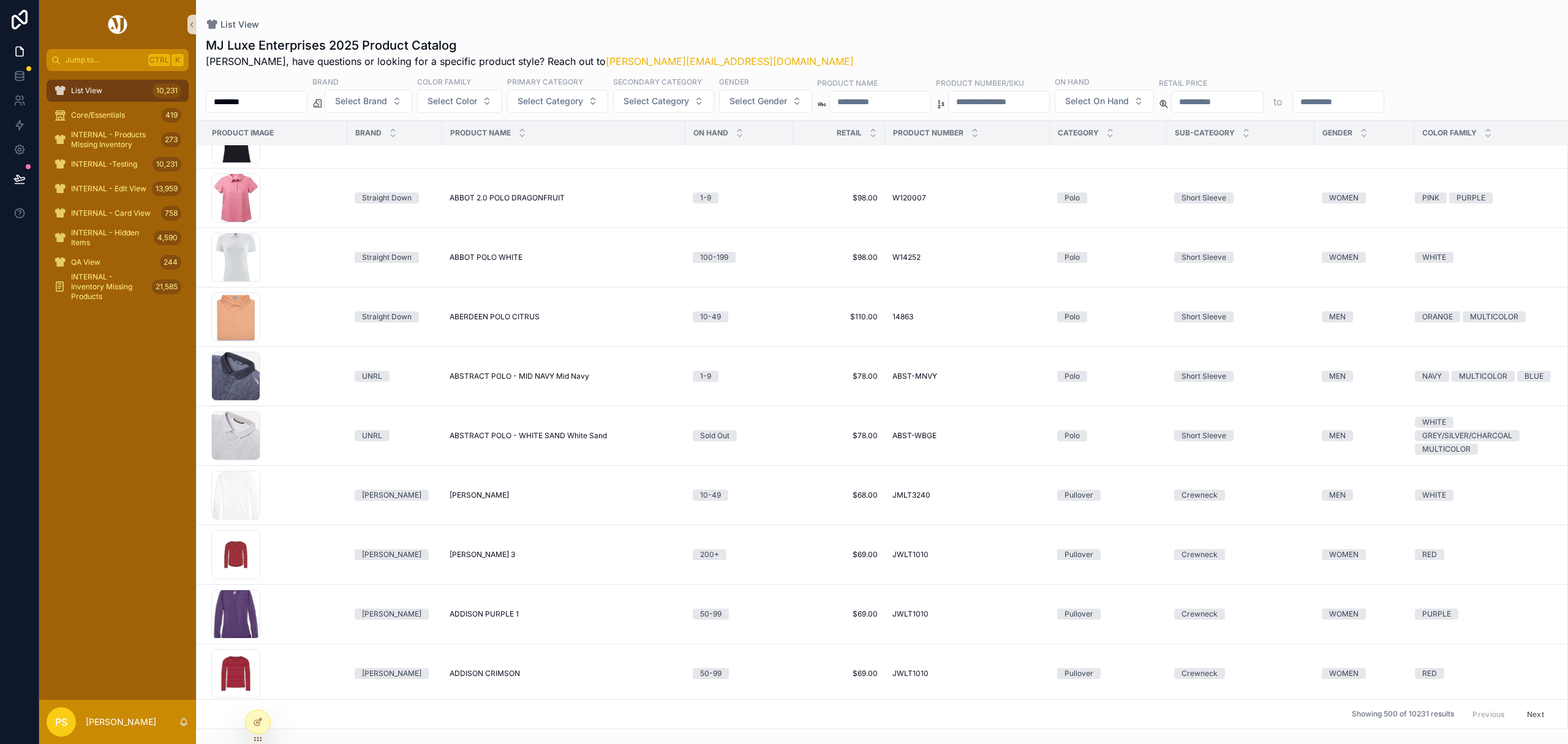
scroll to position [4445, 0]
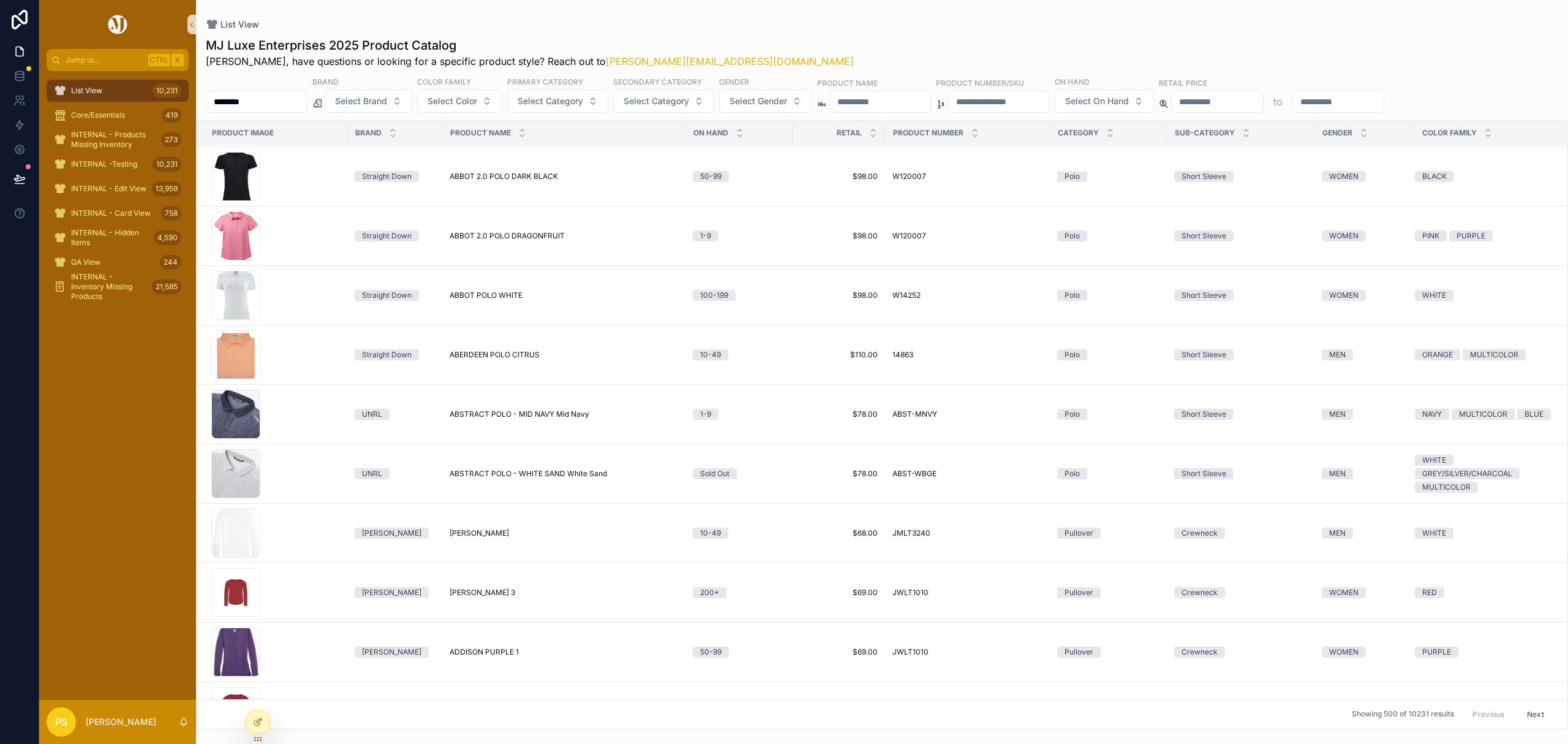
click at [283, 96] on input "********" at bounding box center [256, 101] width 100 height 17
click at [20, 96] on icon at bounding box center [20, 100] width 12 height 12
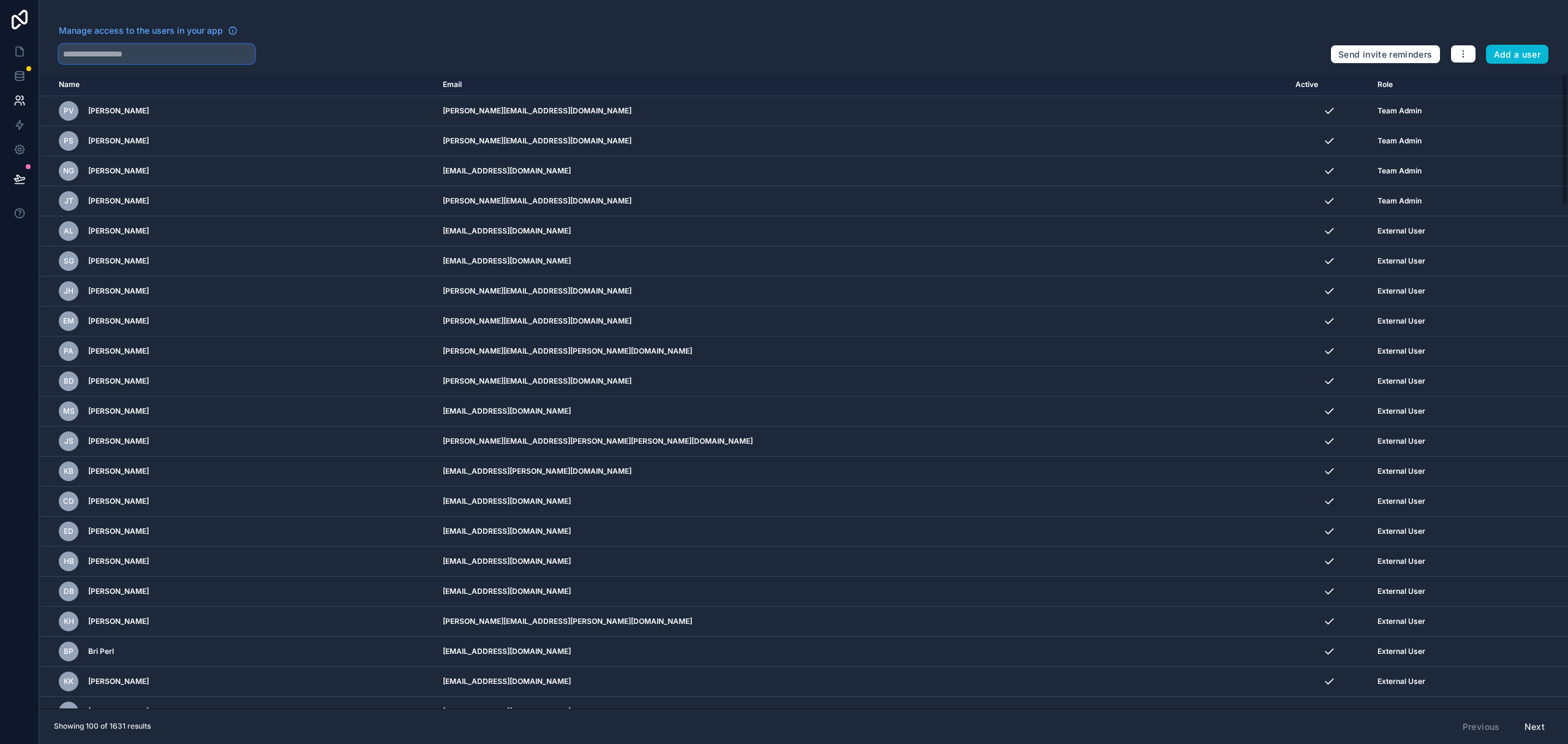
click at [158, 49] on input "text" at bounding box center [157, 54] width 196 height 20
type input "*****"
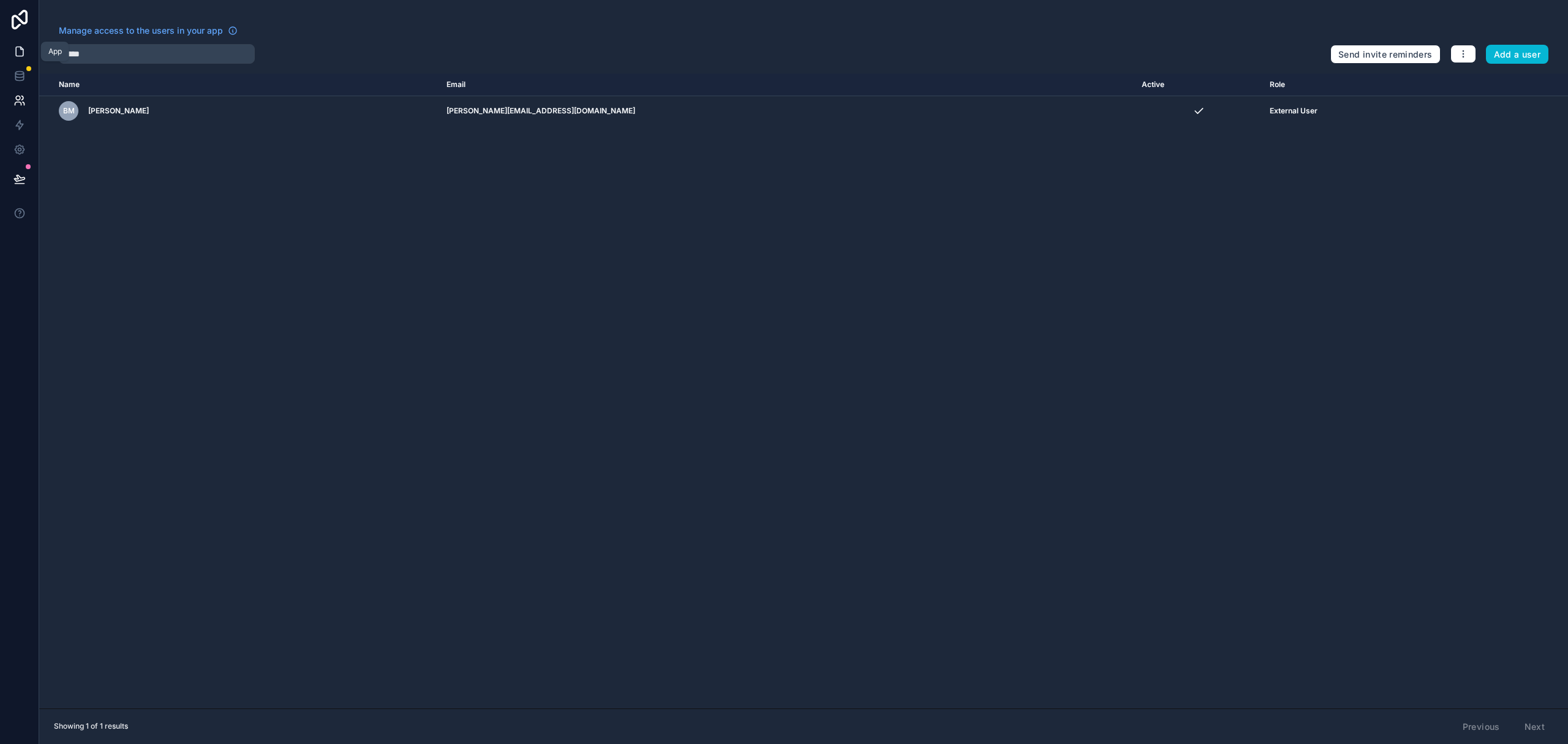
click at [18, 54] on icon at bounding box center [20, 51] width 12 height 12
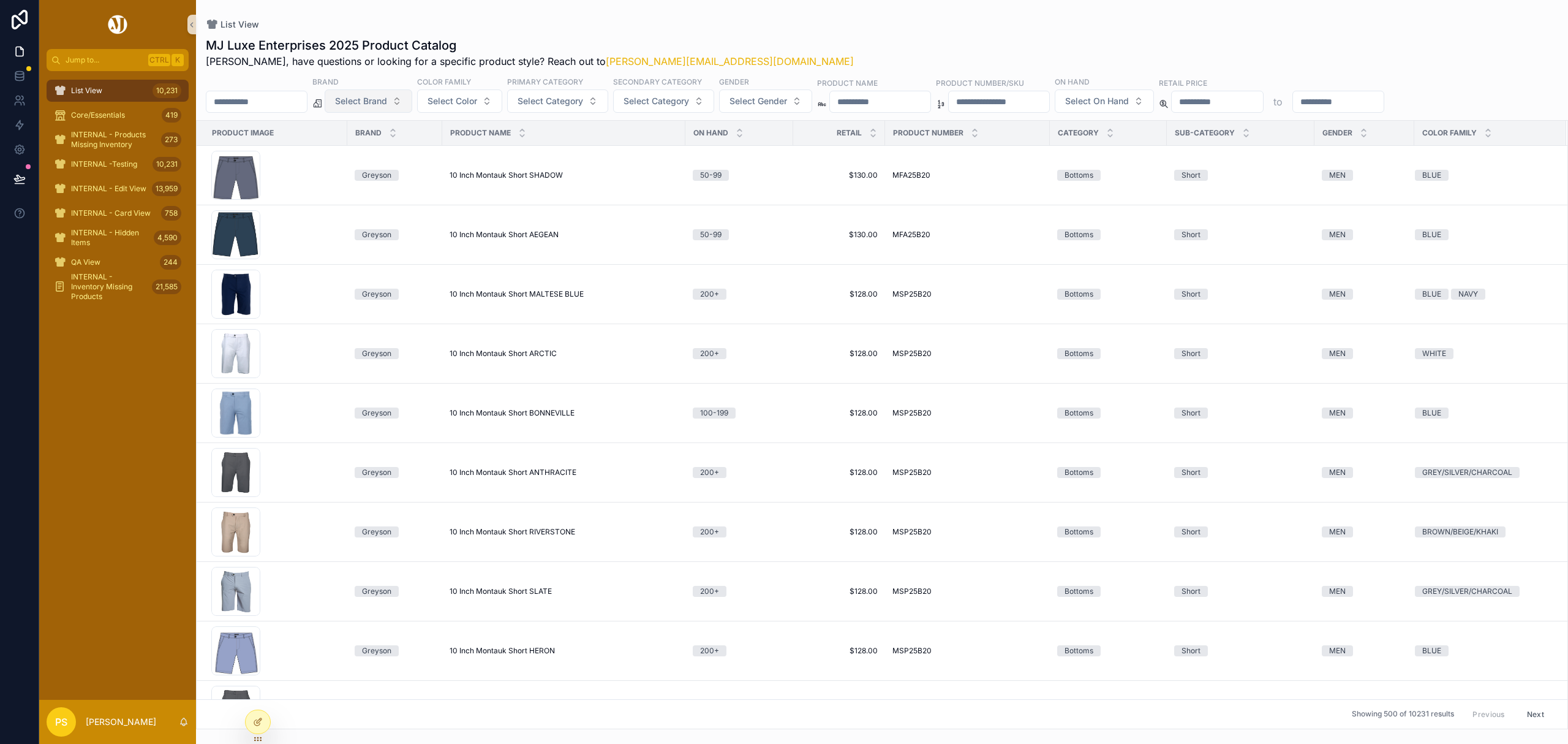
click at [412, 104] on button "Select Brand" at bounding box center [368, 101] width 87 height 24
click at [373, 147] on div "Peter Millar" at bounding box center [400, 151] width 147 height 20
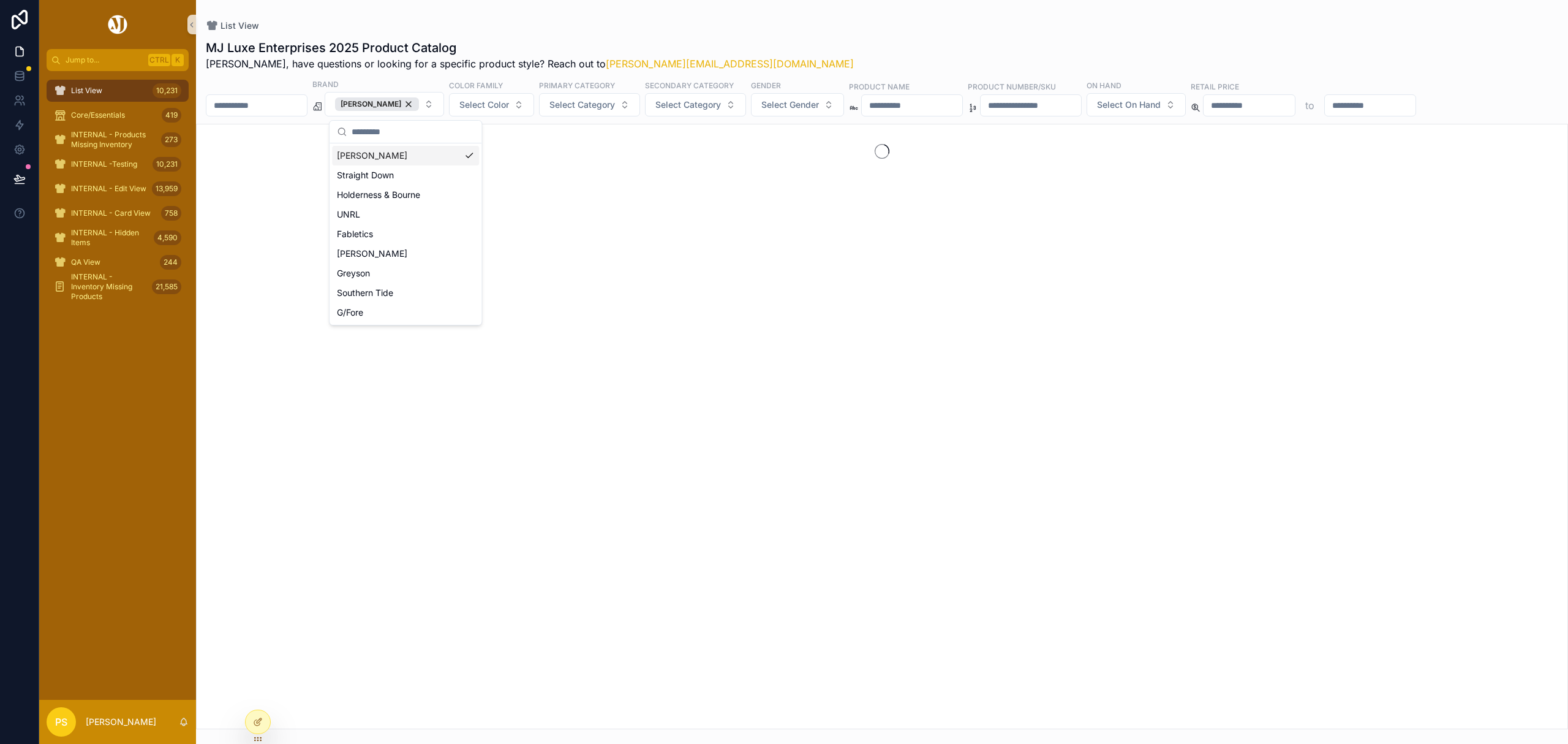
click at [860, 26] on div "List View" at bounding box center [882, 25] width 1353 height 12
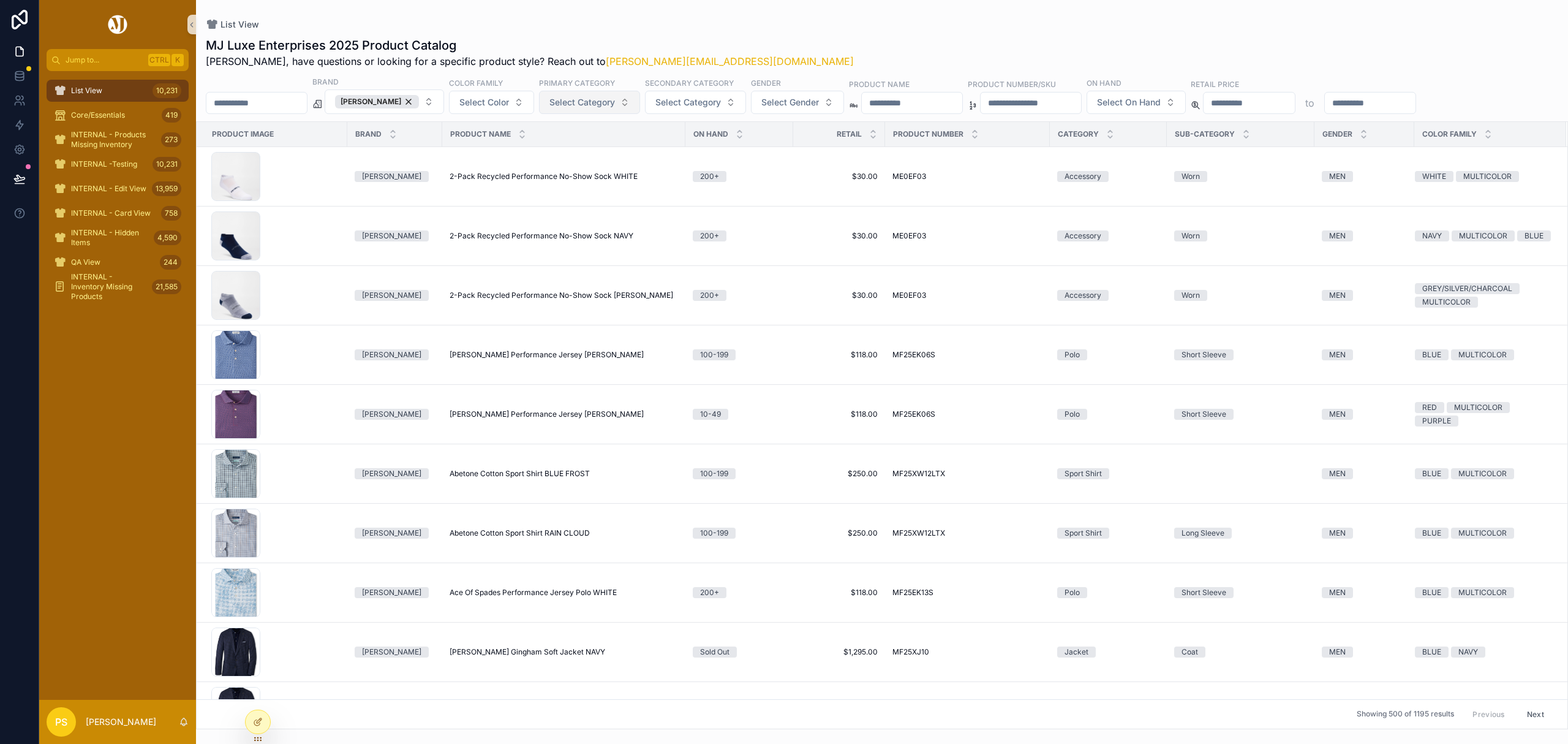
click at [615, 107] on span "Select Category" at bounding box center [582, 102] width 65 height 12
click at [565, 256] on div "Jacket" at bounding box center [602, 252] width 147 height 20
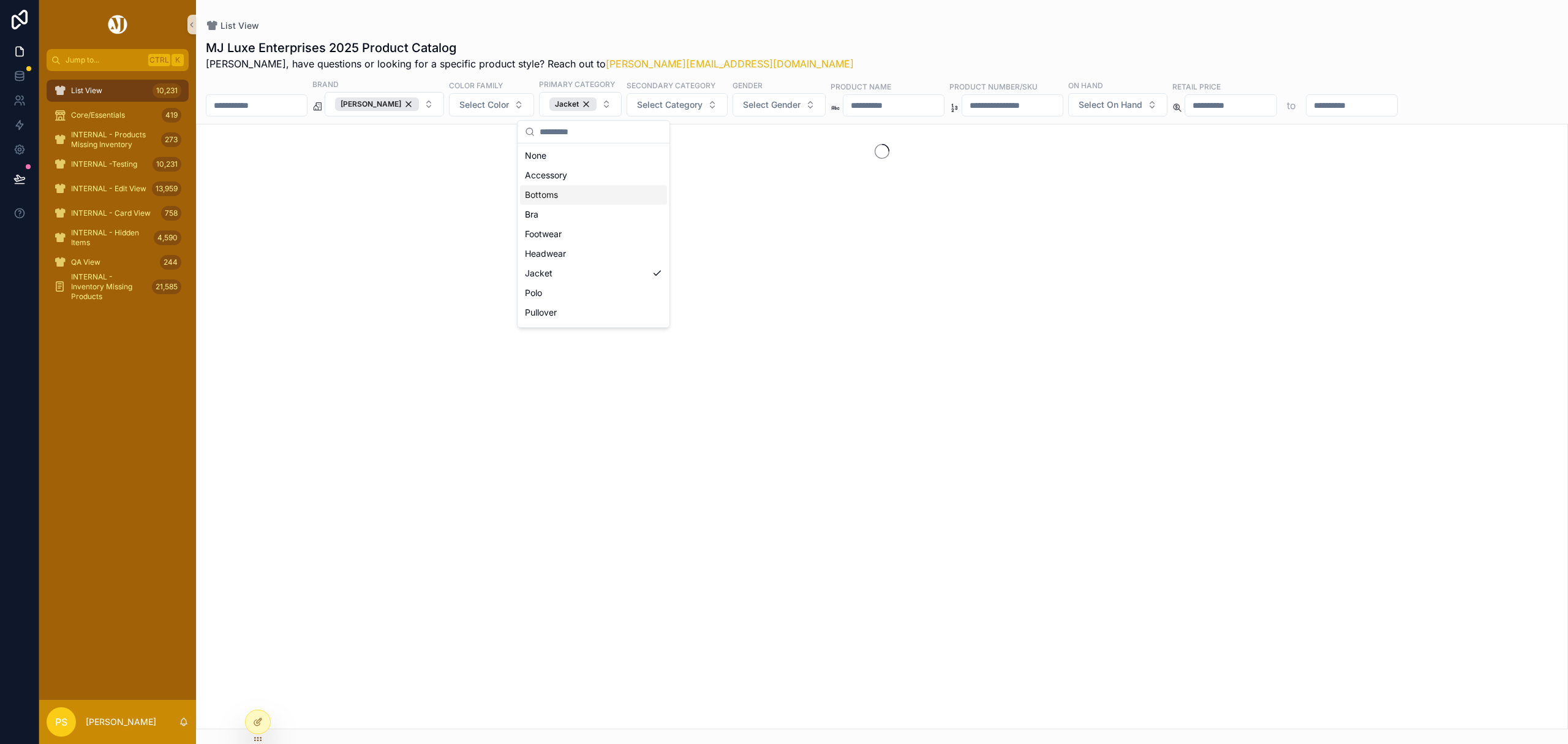
click at [820, 41] on div "MJ Luxe Enterprises 2025 Product Catalog Philip, have questions or looking for …" at bounding box center [882, 55] width 1353 height 32
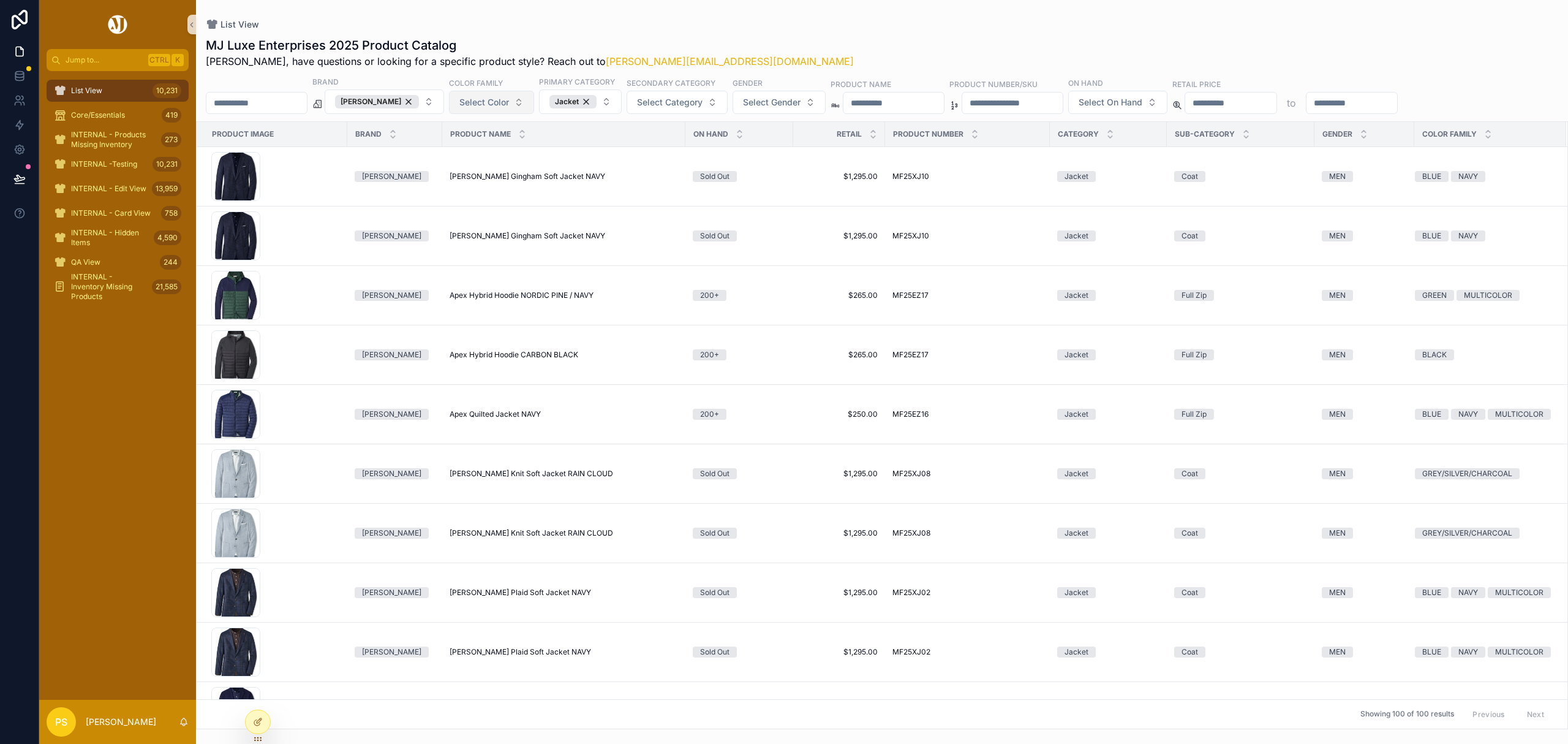
click at [517, 114] on button "Select Color" at bounding box center [491, 102] width 85 height 24
click at [462, 172] on div "BLUE" at bounding box center [504, 173] width 147 height 20
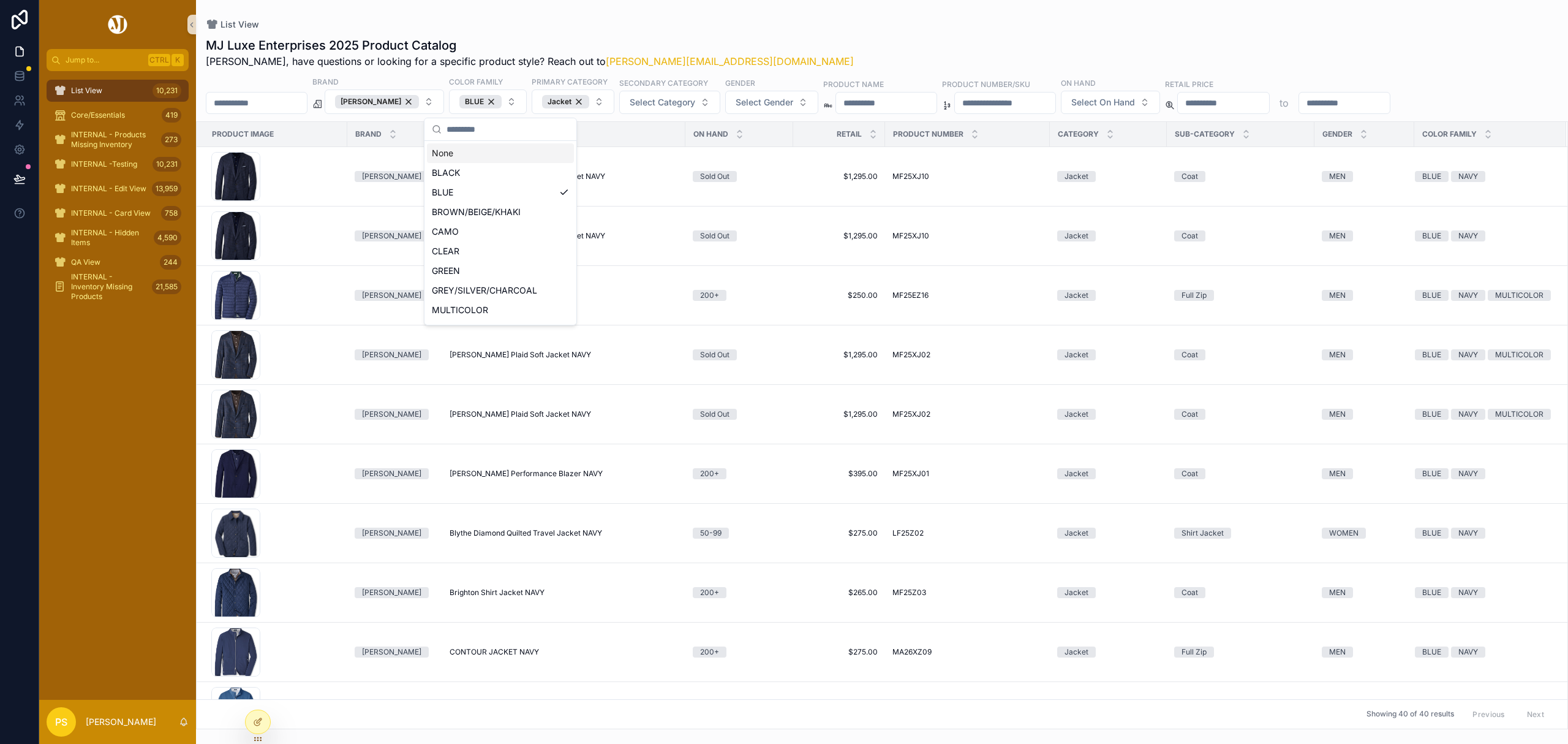
click at [822, 8] on div "List View MJ Luxe Enterprises 2025 Product Catalog Philip, have questions or lo…" at bounding box center [882, 364] width 1372 height 729
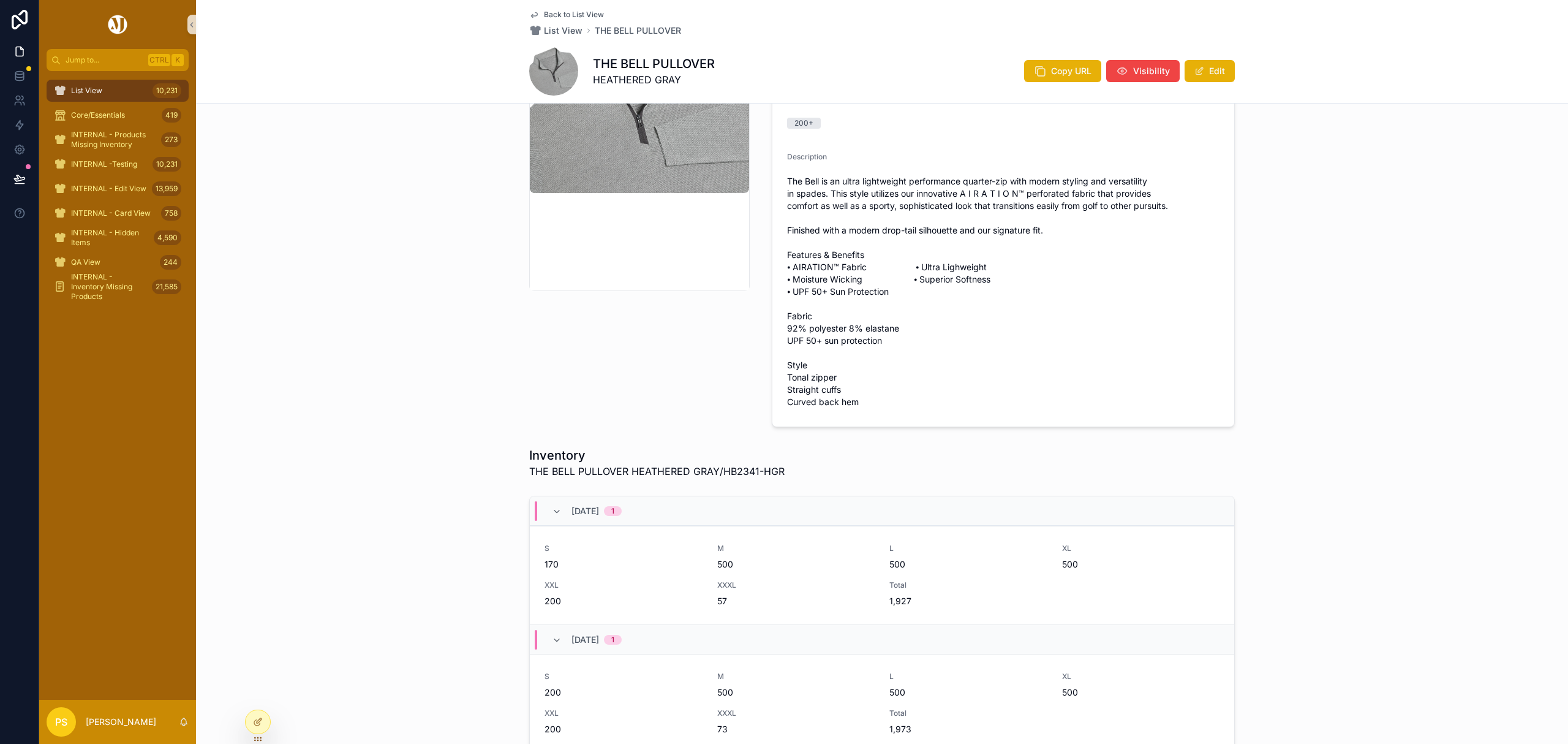
scroll to position [245, 0]
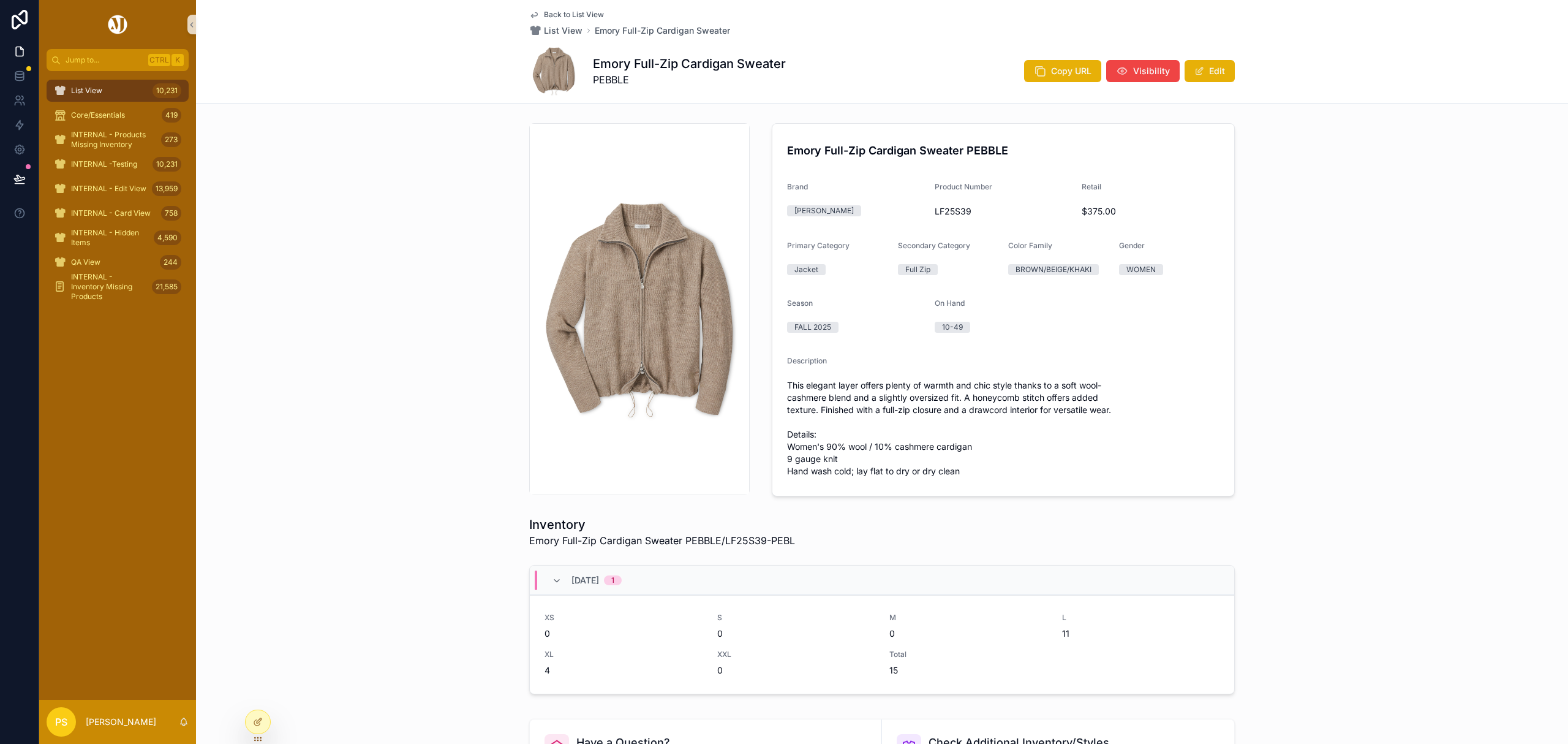
drag, startPoint x: 107, startPoint y: 93, endPoint x: 119, endPoint y: 93, distance: 12.0
click at [107, 93] on div "List View 10,231" at bounding box center [118, 91] width 127 height 20
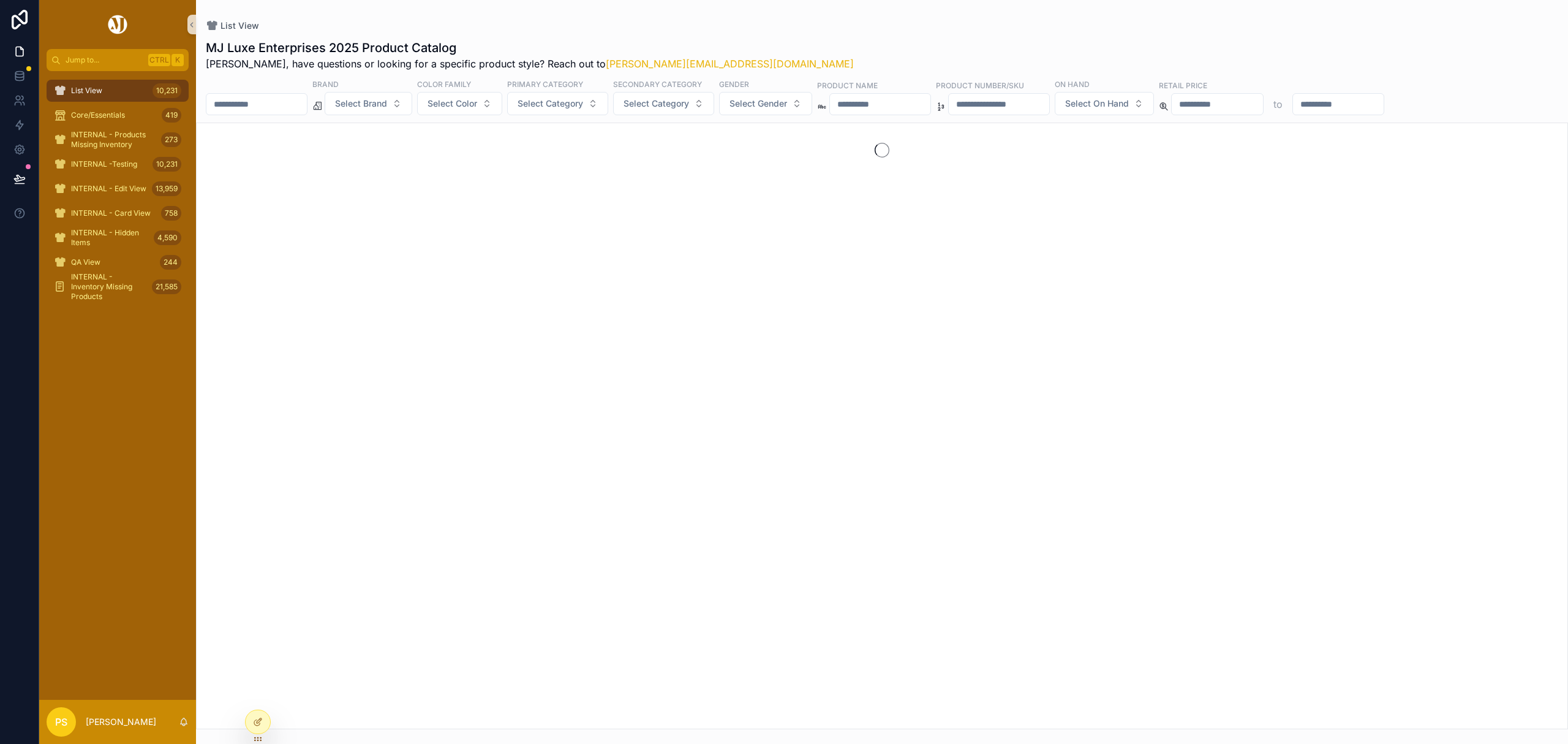
click at [264, 103] on input "scrollable content" at bounding box center [256, 104] width 100 height 17
type input "*********"
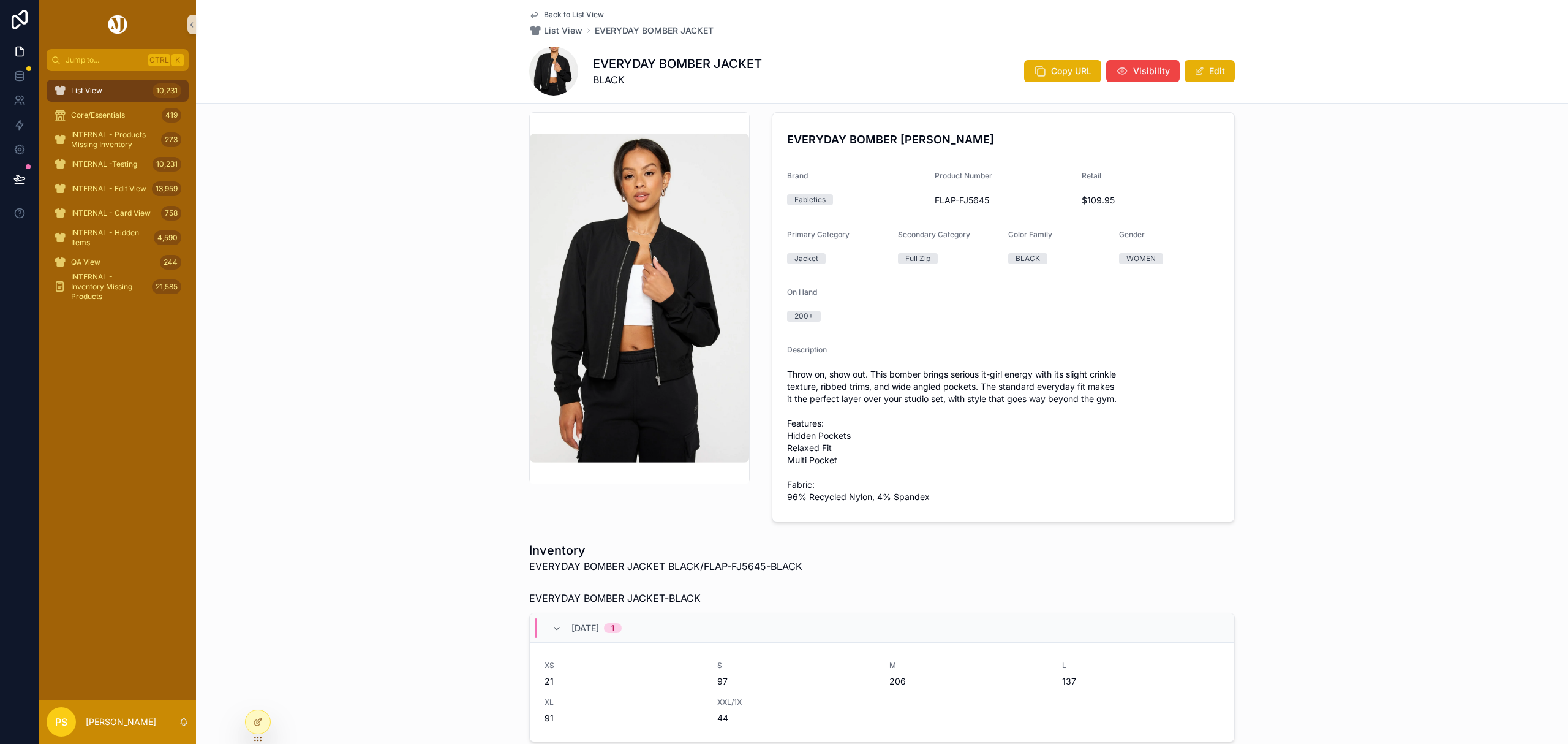
scroll to position [15, 0]
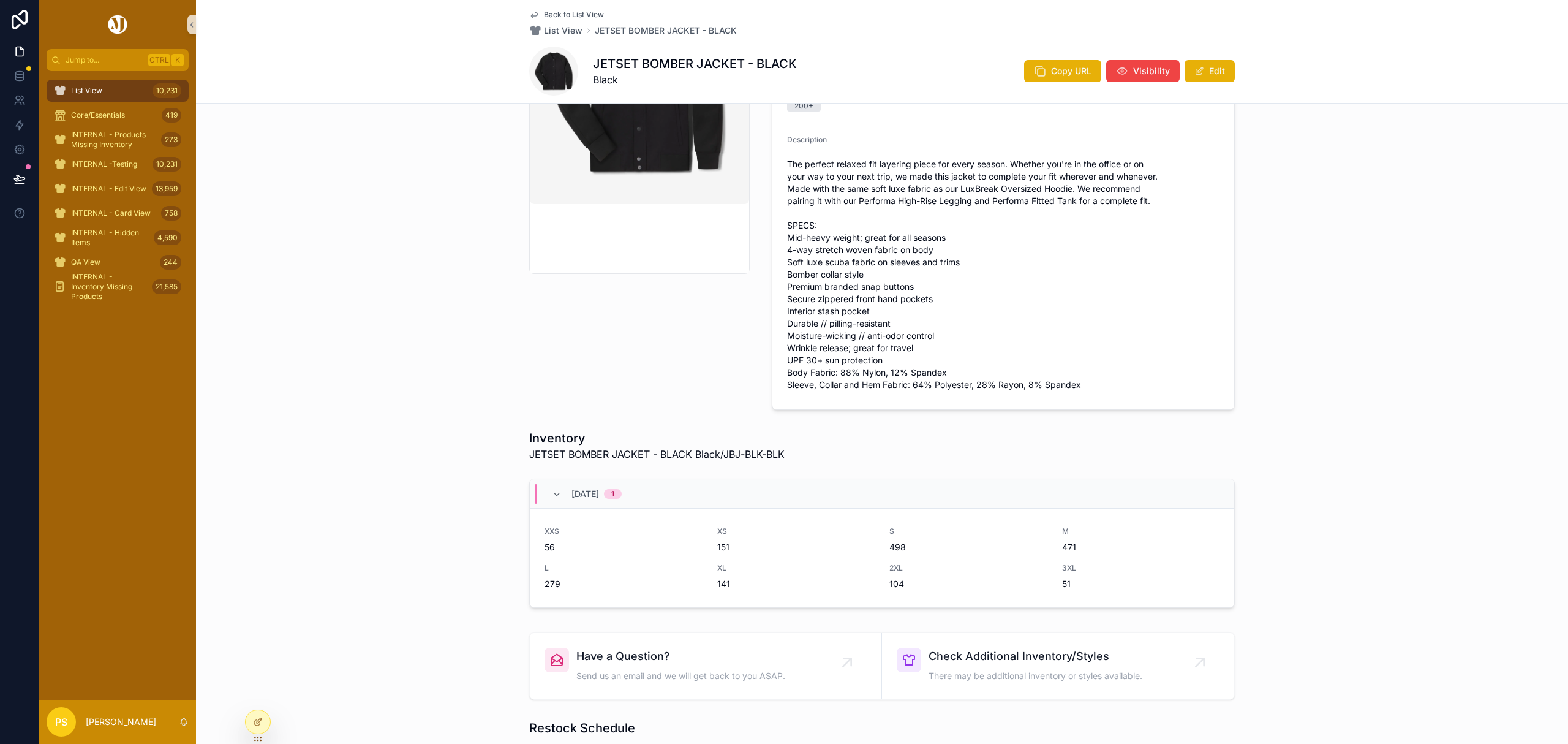
scroll to position [245, 0]
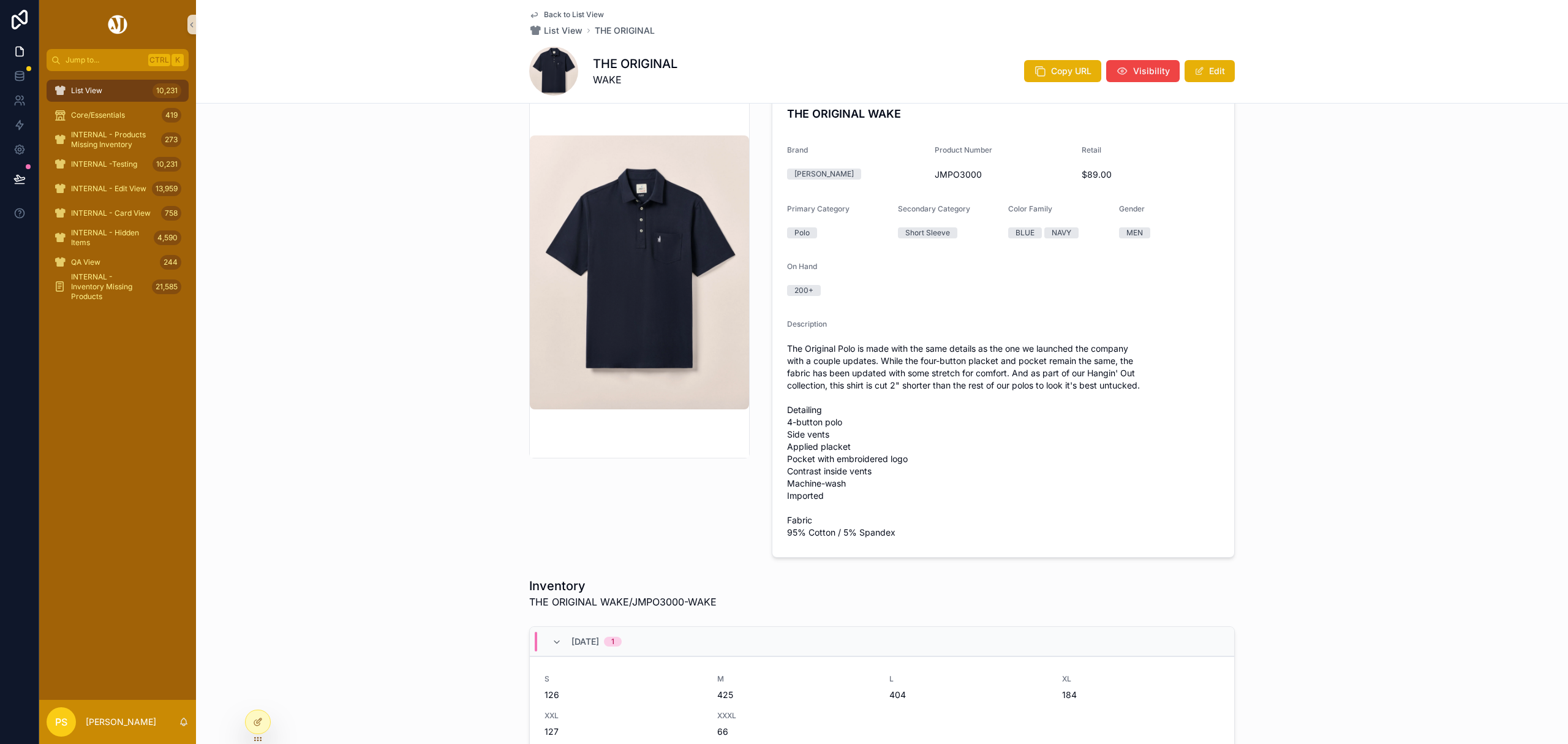
scroll to position [35, 0]
